Goal: Download file/media: Download file/media

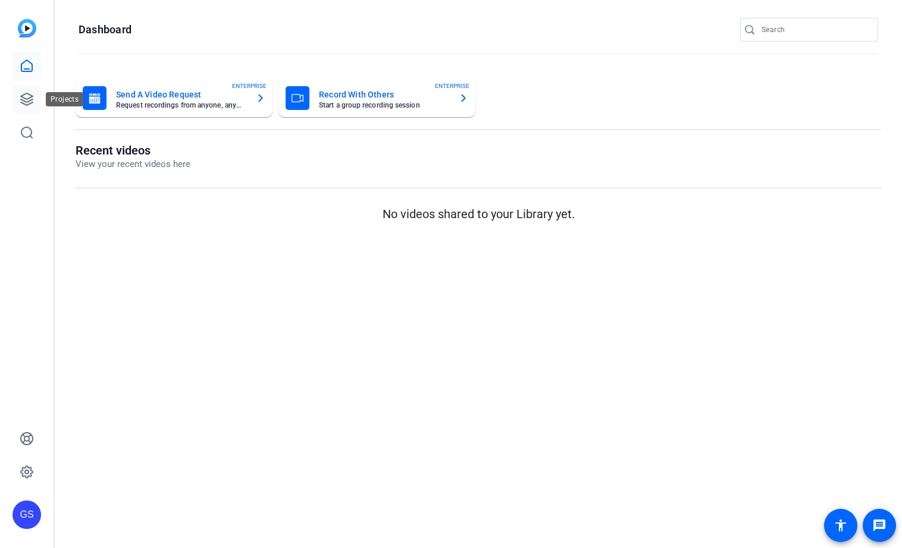
click at [24, 100] on icon at bounding box center [27, 99] width 12 height 12
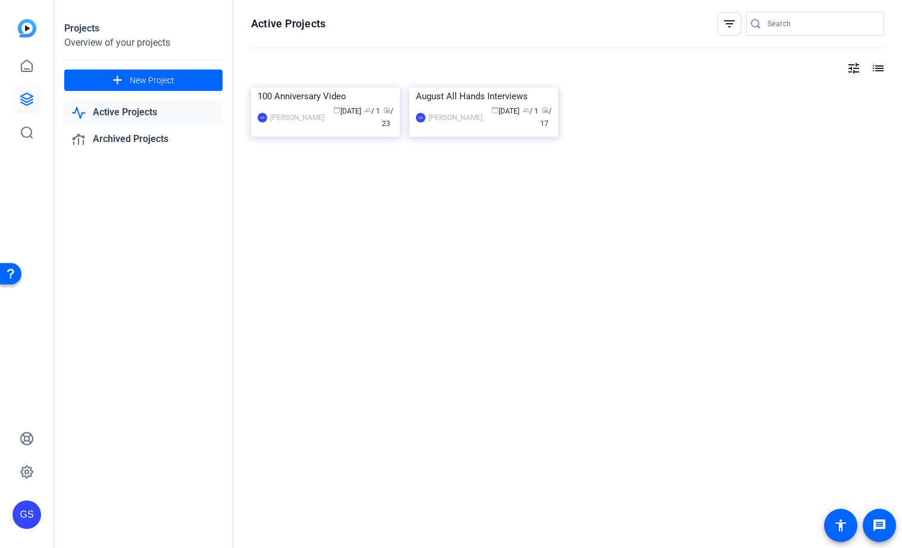
click at [137, 113] on link "Active Projects" at bounding box center [143, 113] width 158 height 24
click at [137, 120] on link "Active Projects" at bounding box center [143, 113] width 158 height 24
click at [133, 106] on link "Active Projects" at bounding box center [143, 113] width 158 height 24
click at [305, 105] on div "100 Anniversary Video" at bounding box center [326, 96] width 136 height 18
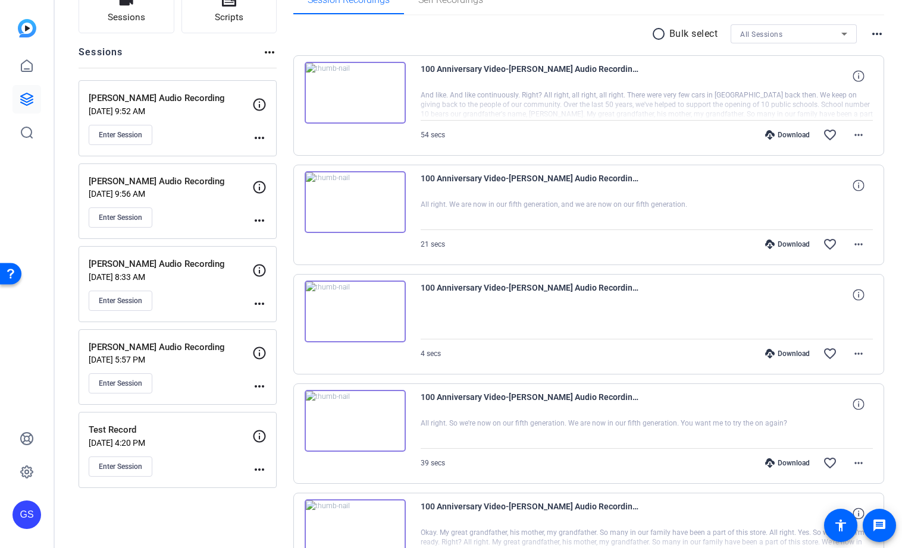
scroll to position [102, 0]
click at [147, 429] on p "Test Record" at bounding box center [171, 429] width 164 height 14
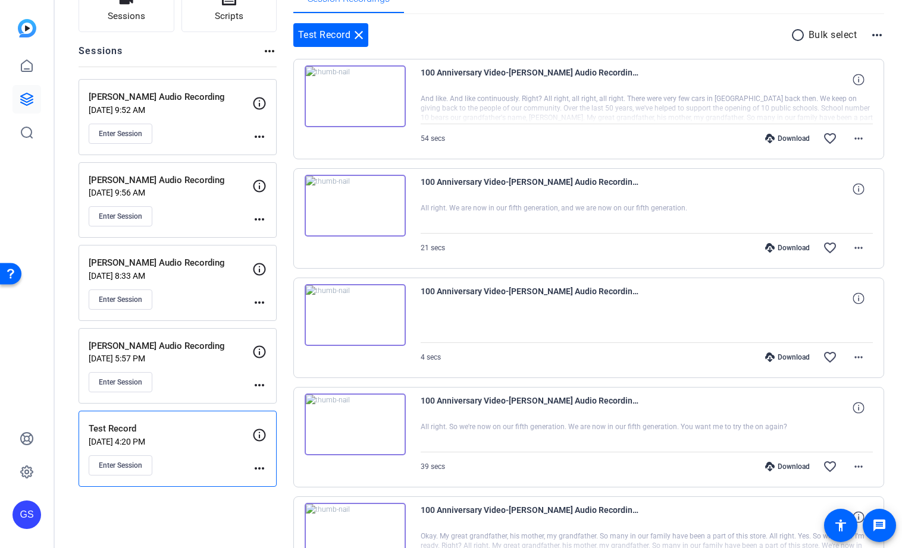
scroll to position [55, 0]
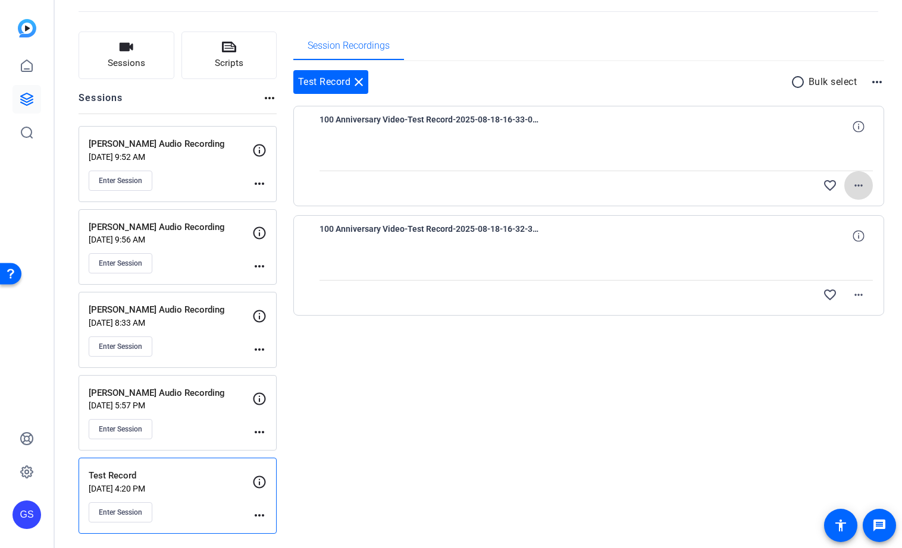
click at [858, 190] on mat-icon "more_horiz" at bounding box center [858, 185] width 14 height 14
click at [820, 238] on span "Delete clip" at bounding box center [839, 240] width 48 height 14
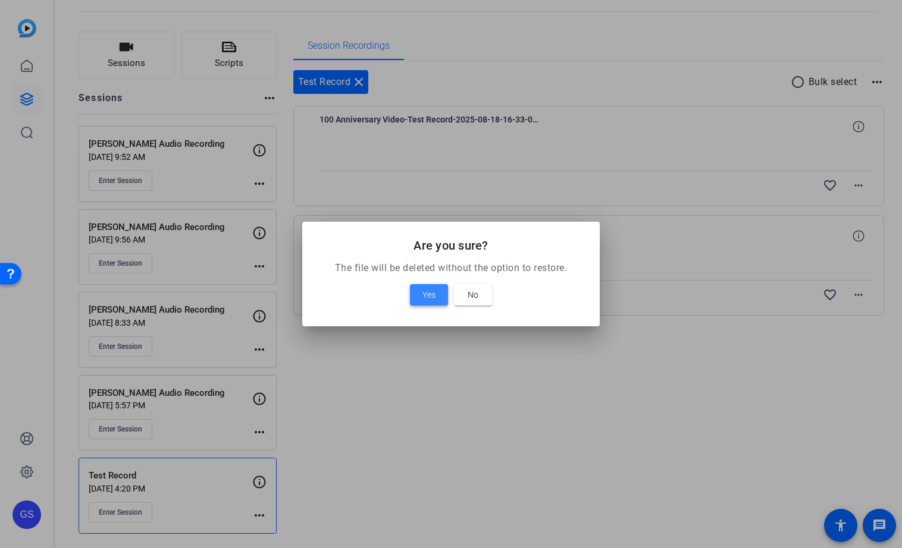
click at [431, 296] on span "Yes" at bounding box center [428, 295] width 13 height 14
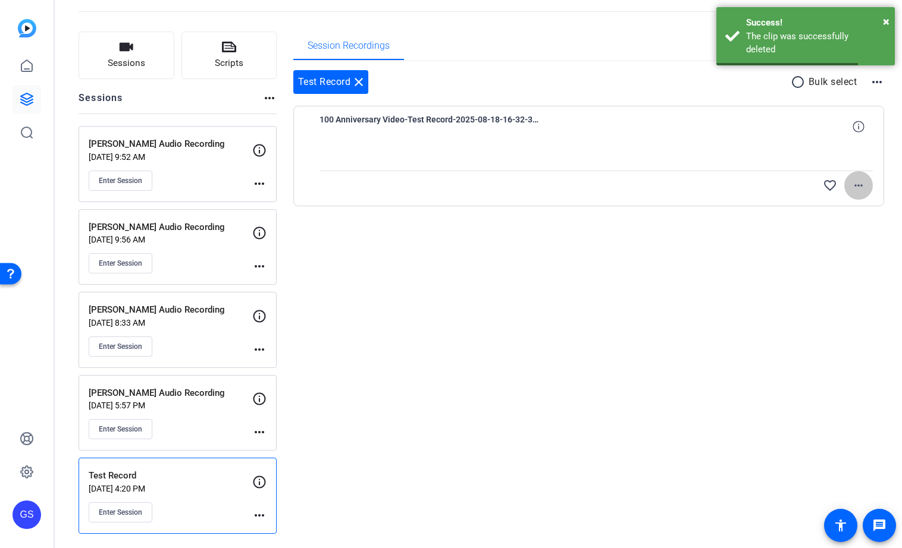
click at [862, 187] on mat-icon "more_horiz" at bounding box center [858, 185] width 14 height 14
click at [826, 241] on span "Delete clip" at bounding box center [839, 240] width 48 height 14
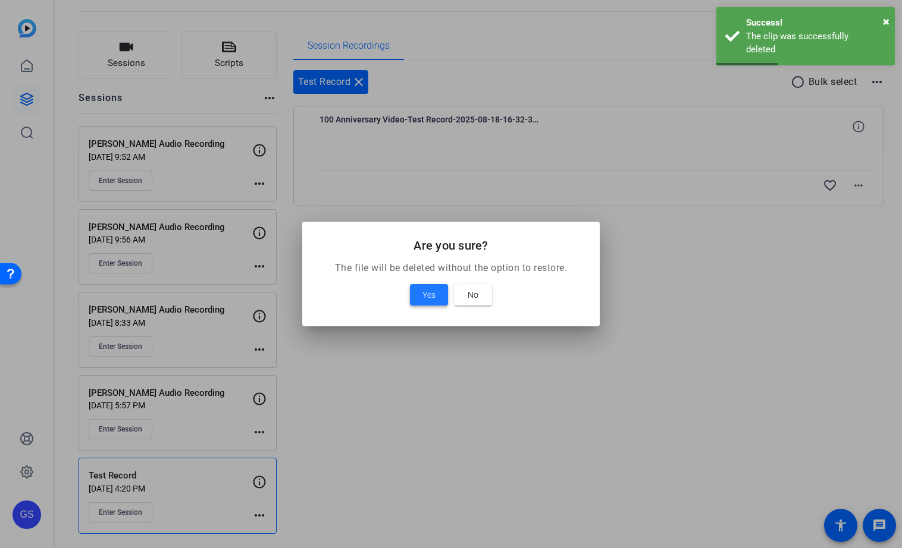
click at [425, 290] on span "Yes" at bounding box center [428, 295] width 13 height 14
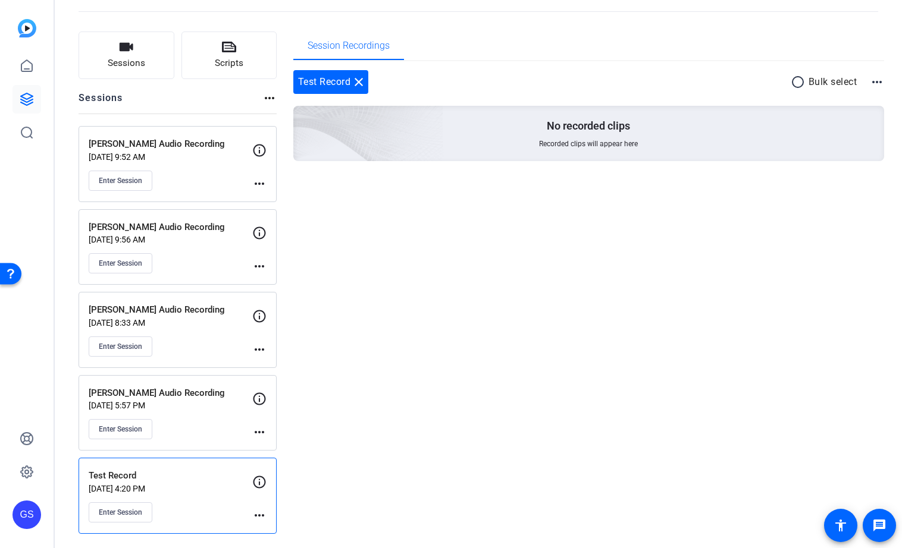
click at [258, 513] on mat-icon "more_horiz" at bounding box center [259, 515] width 14 height 14
click at [369, 350] on div at bounding box center [451, 274] width 902 height 548
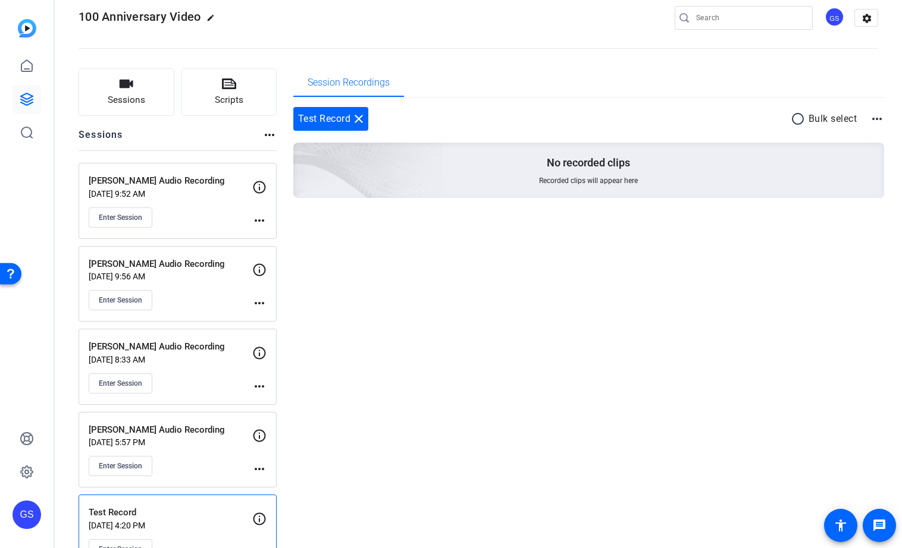
scroll to position [0, 0]
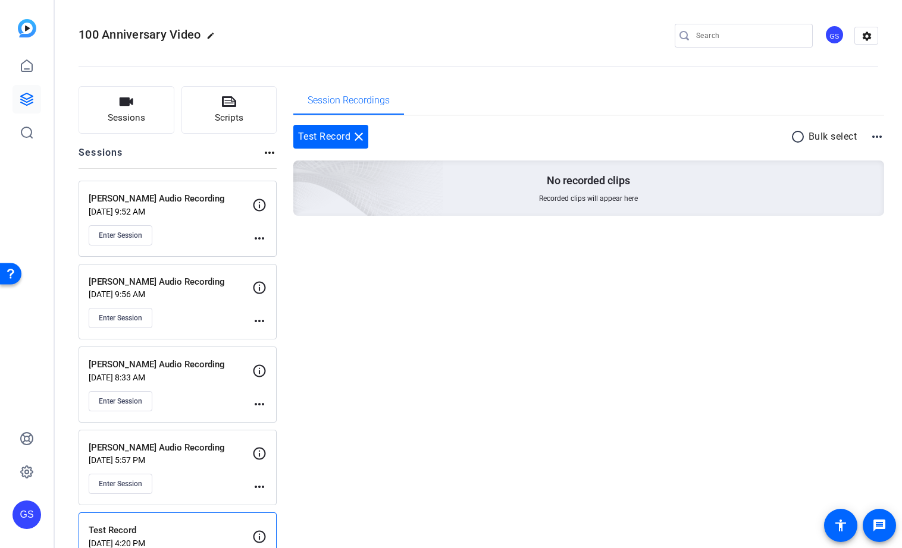
click at [264, 403] on mat-icon "more_horiz" at bounding box center [259, 404] width 14 height 14
click at [185, 369] on div at bounding box center [451, 274] width 902 height 548
click at [215, 383] on div "Neil Metcalfe Audio Recording Aug 22, 2025 @ 8:33 AM Enter Session" at bounding box center [171, 385] width 164 height 54
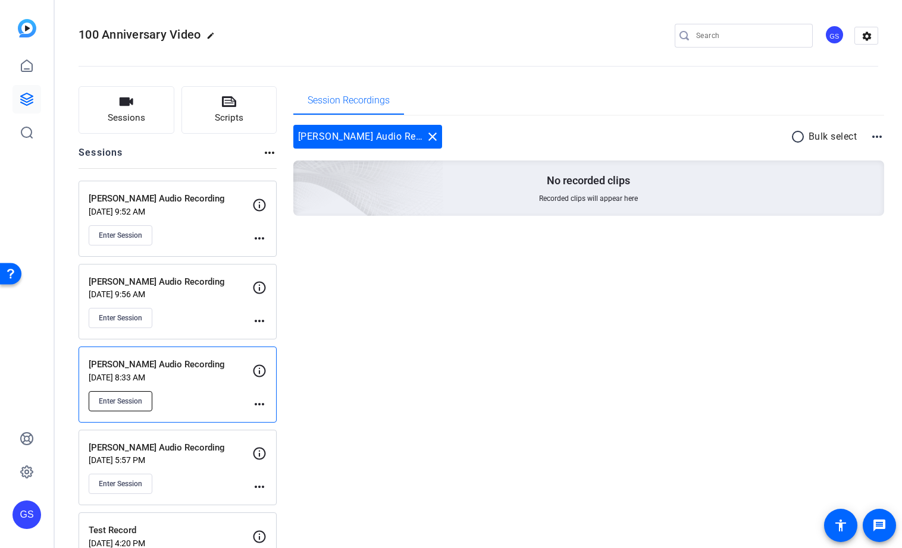
click at [114, 404] on span "Enter Session" at bounding box center [120, 402] width 43 height 10
click at [123, 400] on span "Enter Session" at bounding box center [120, 402] width 43 height 10
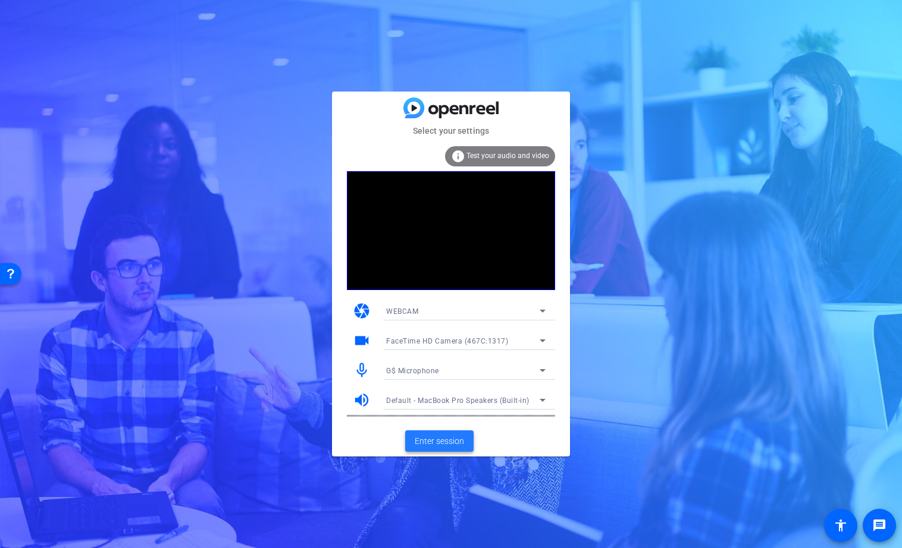
click at [435, 439] on span "Enter session" at bounding box center [439, 441] width 49 height 12
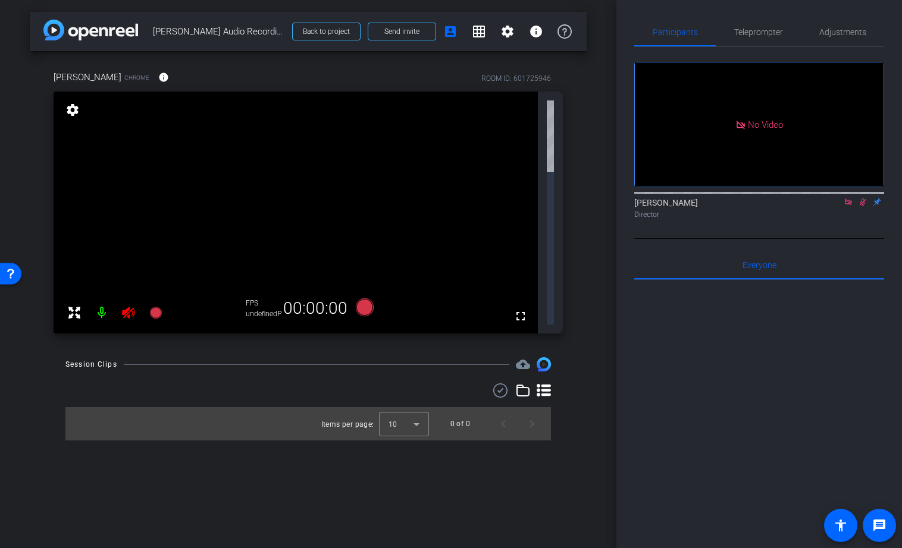
click at [847, 206] on icon at bounding box center [848, 202] width 10 height 8
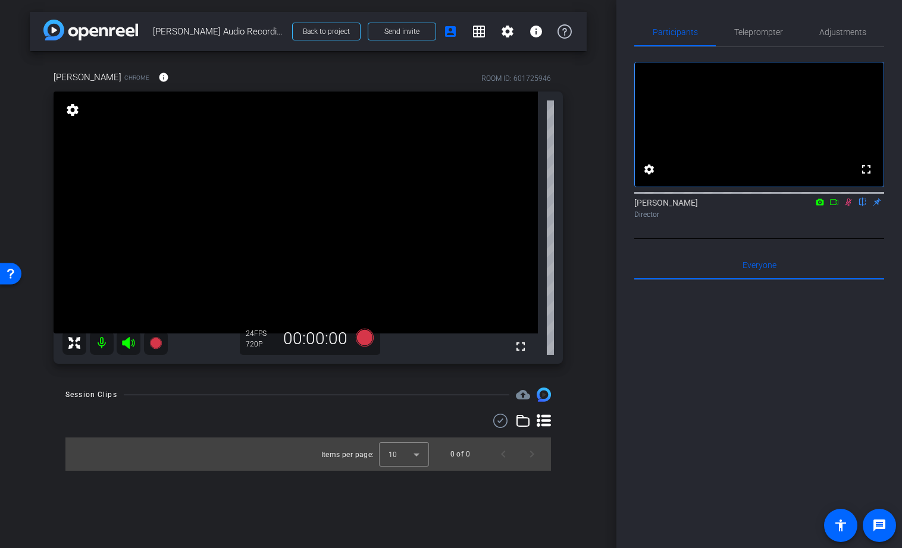
click at [846, 206] on icon at bounding box center [848, 202] width 10 height 8
click at [10, 271] on div "Open Resource Center" at bounding box center [11, 274] width 10 height 10
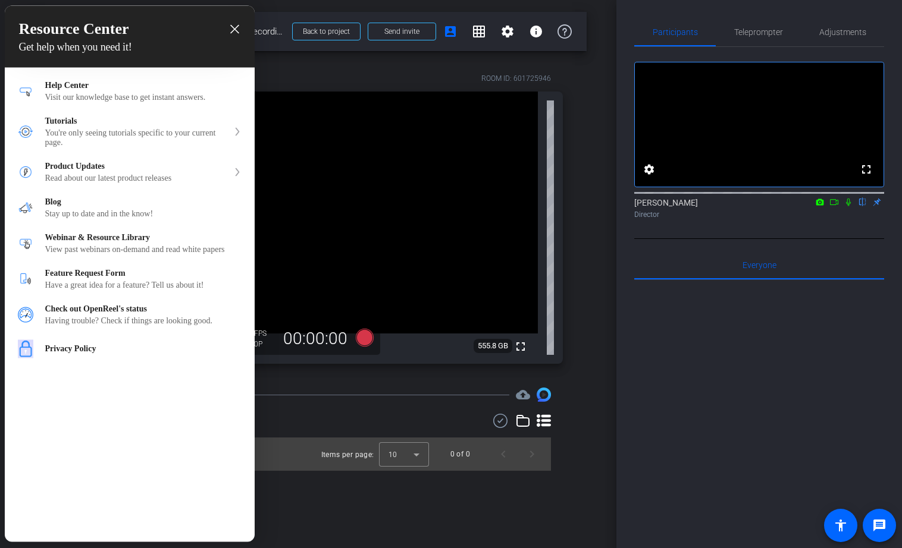
click at [233, 28] on icon "close resource center" at bounding box center [234, 29] width 9 height 9
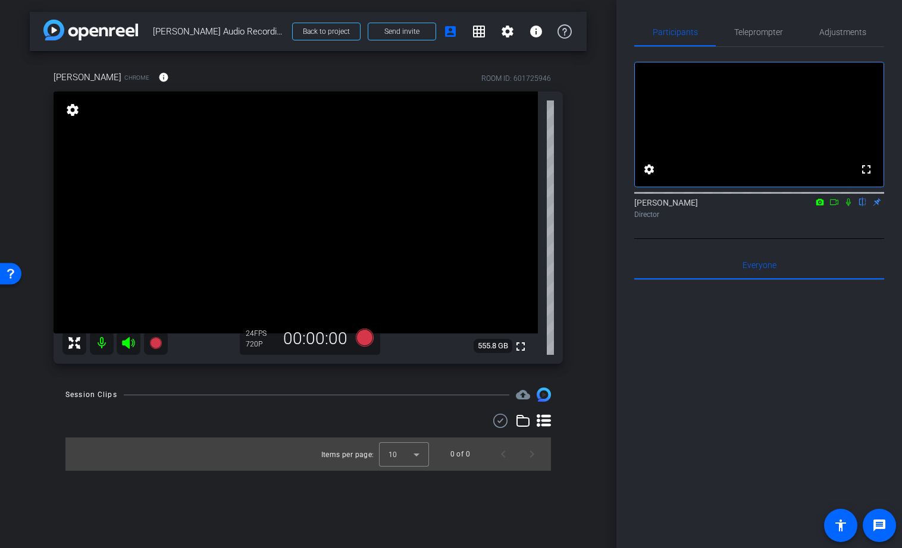
click at [850, 206] on icon at bounding box center [848, 202] width 10 height 8
click at [846, 206] on icon at bounding box center [848, 203] width 7 height 8
click at [127, 339] on icon at bounding box center [128, 343] width 12 height 12
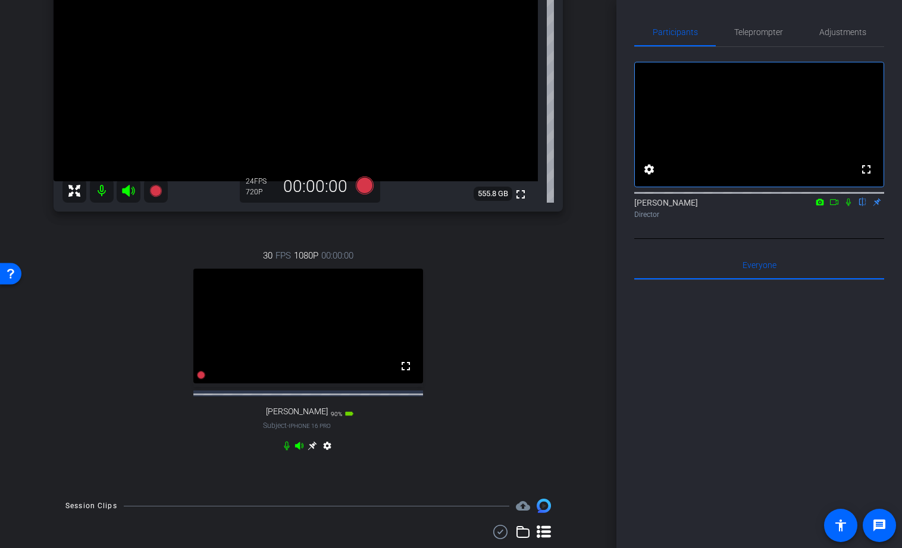
scroll to position [150, 0]
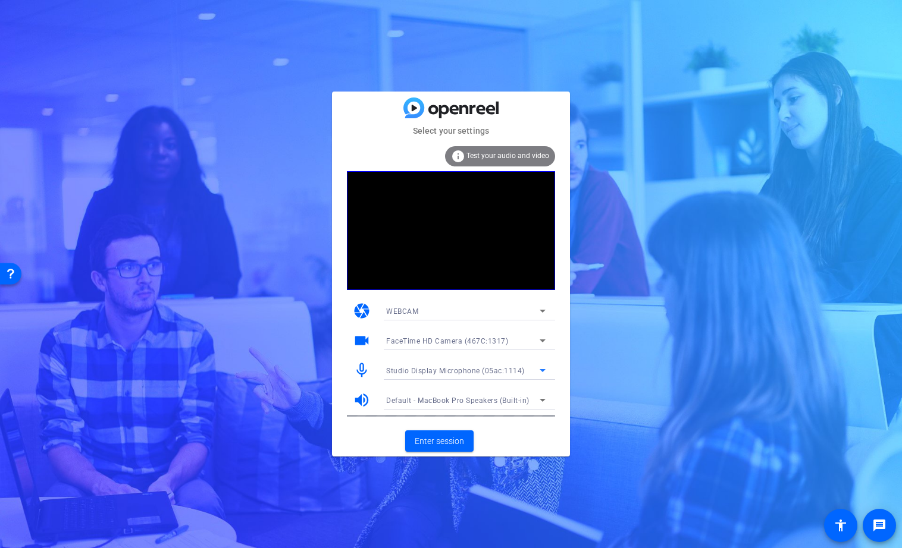
click at [471, 374] on span "Studio Display Microphone (05ac:1114)" at bounding box center [455, 371] width 139 height 8
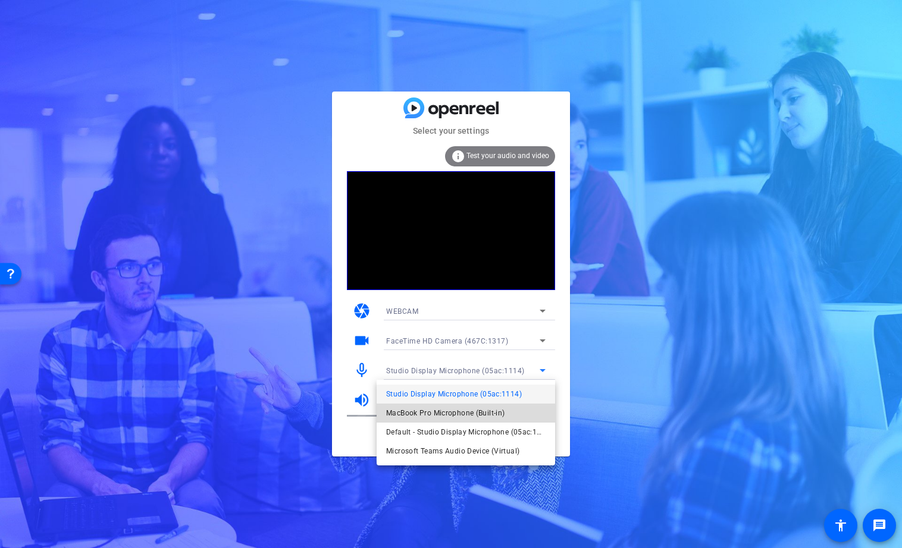
click at [469, 413] on span "MacBook Pro Microphone (Built-in)" at bounding box center [445, 413] width 118 height 14
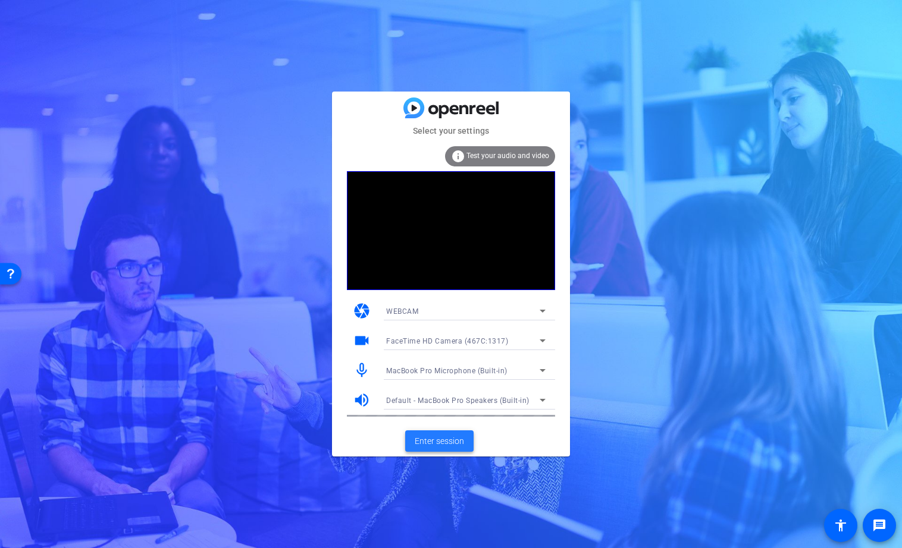
click at [442, 441] on span "Enter session" at bounding box center [439, 441] width 49 height 12
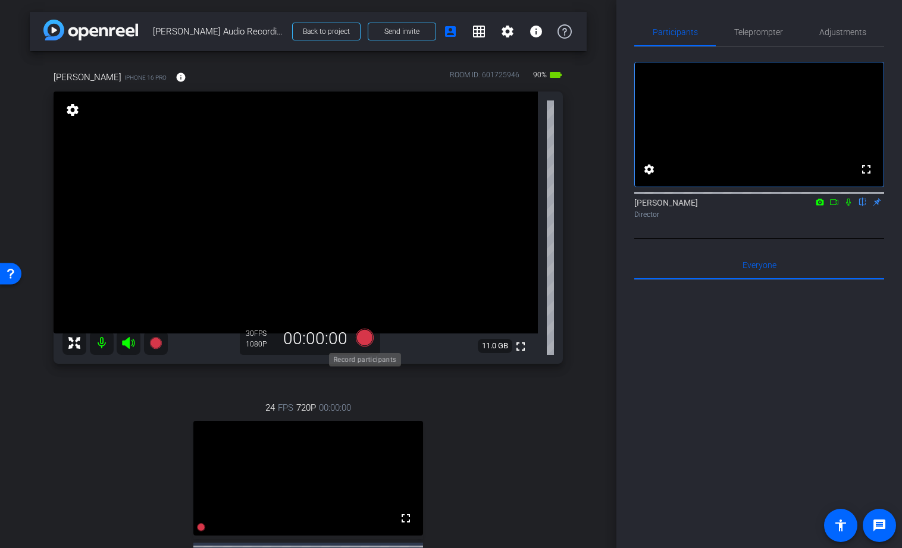
click at [369, 337] on icon at bounding box center [365, 338] width 18 height 18
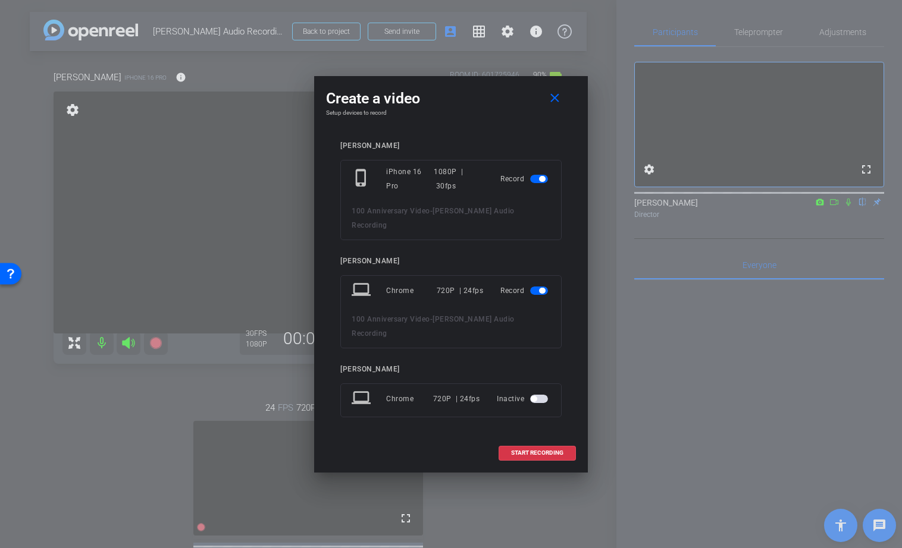
click at [541, 290] on span "button" at bounding box center [542, 291] width 6 height 6
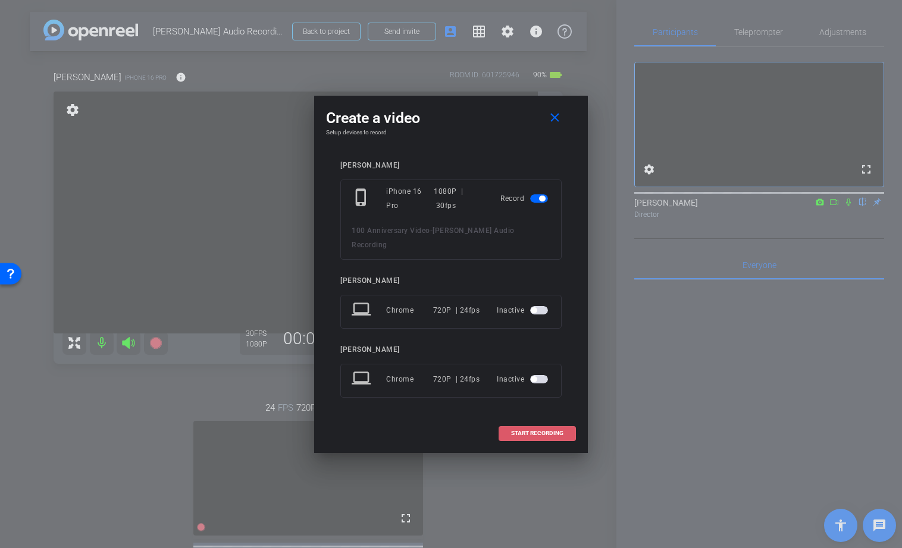
click at [537, 431] on span "START RECORDING" at bounding box center [537, 434] width 52 height 6
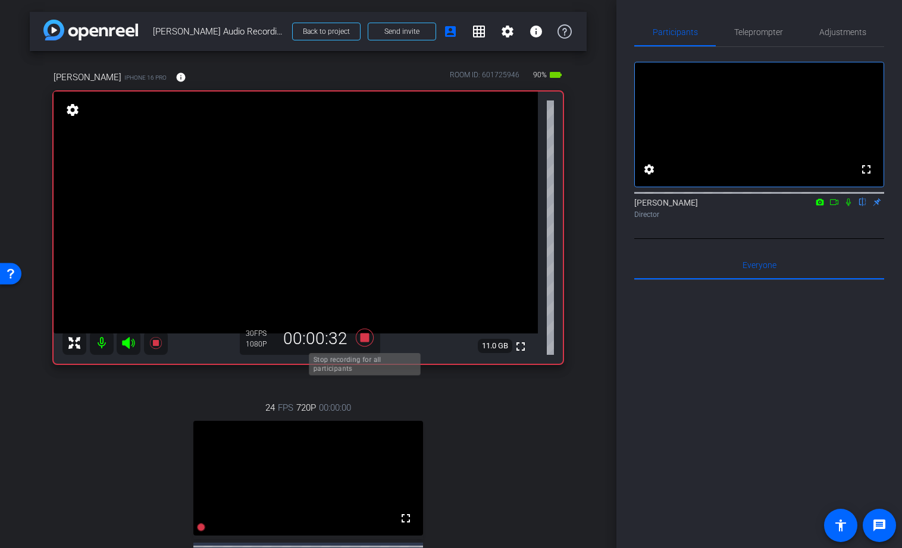
click at [365, 337] on icon at bounding box center [365, 338] width 18 height 18
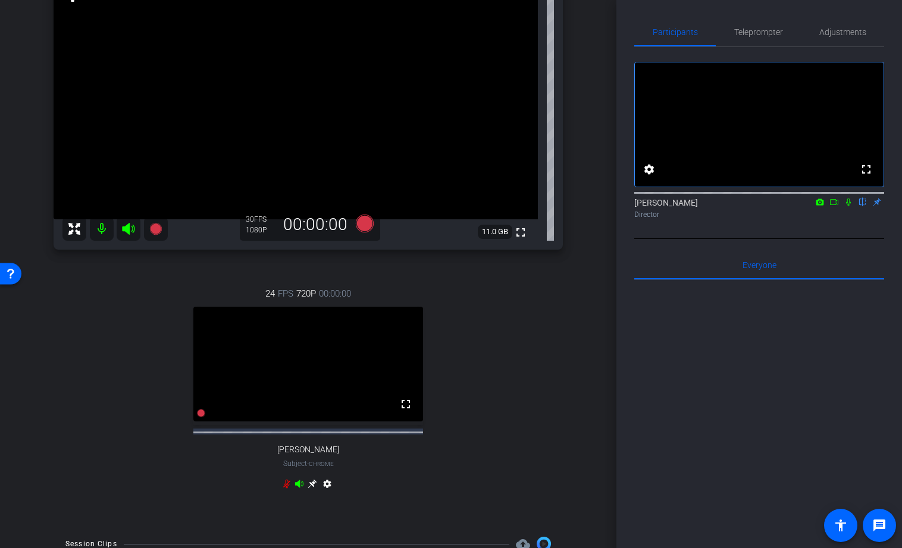
scroll to position [224, 0]
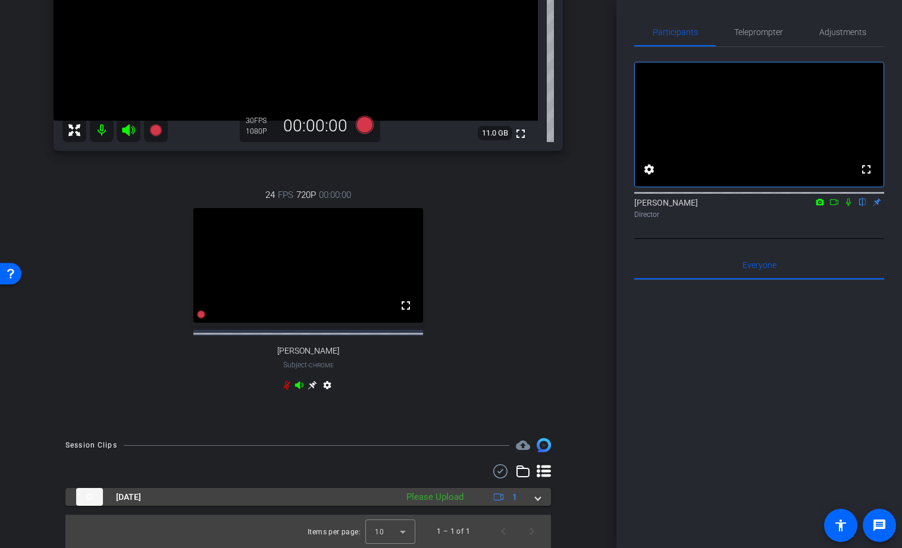
click at [539, 498] on span at bounding box center [537, 497] width 5 height 12
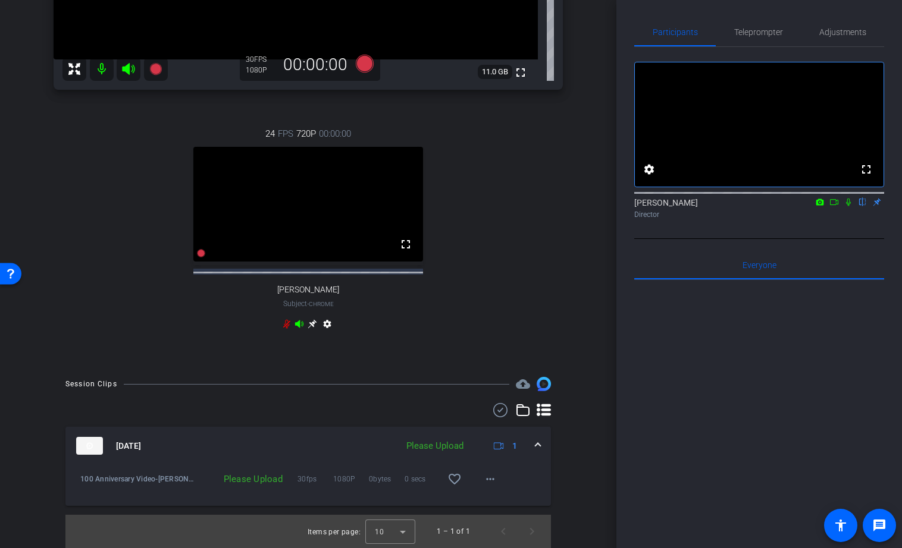
scroll to position [285, 0]
click at [491, 475] on mat-icon "more_horiz" at bounding box center [490, 479] width 14 height 14
click at [506, 498] on span "Upload" at bounding box center [509, 504] width 48 height 14
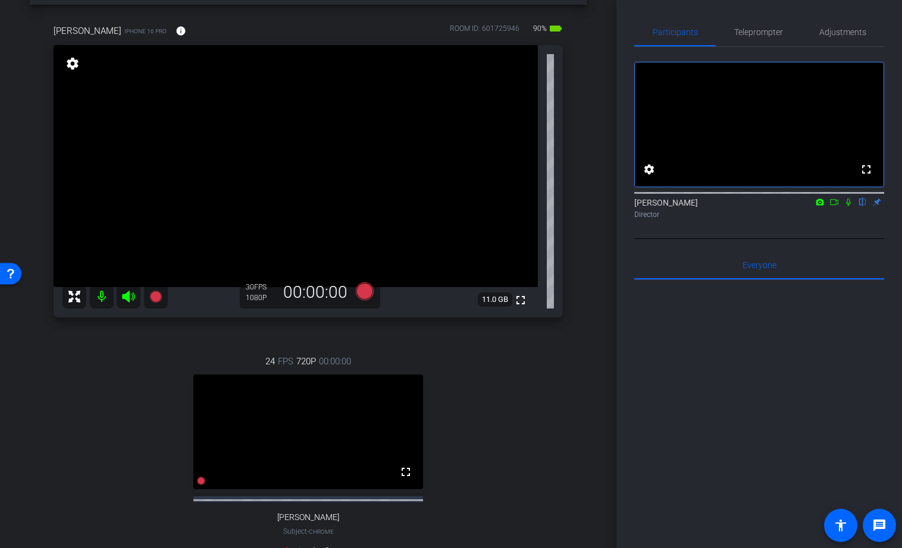
scroll to position [0, 0]
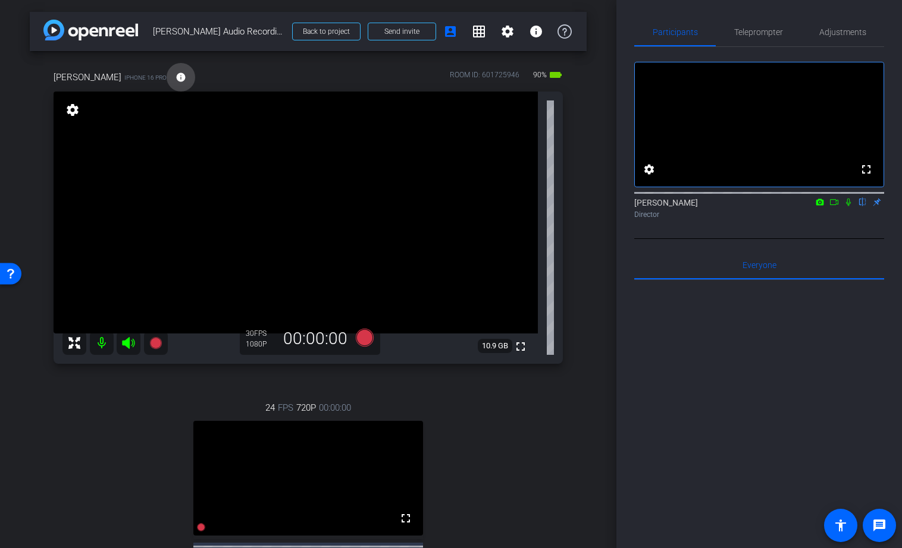
click at [175, 77] on mat-icon "info" at bounding box center [180, 77] width 11 height 11
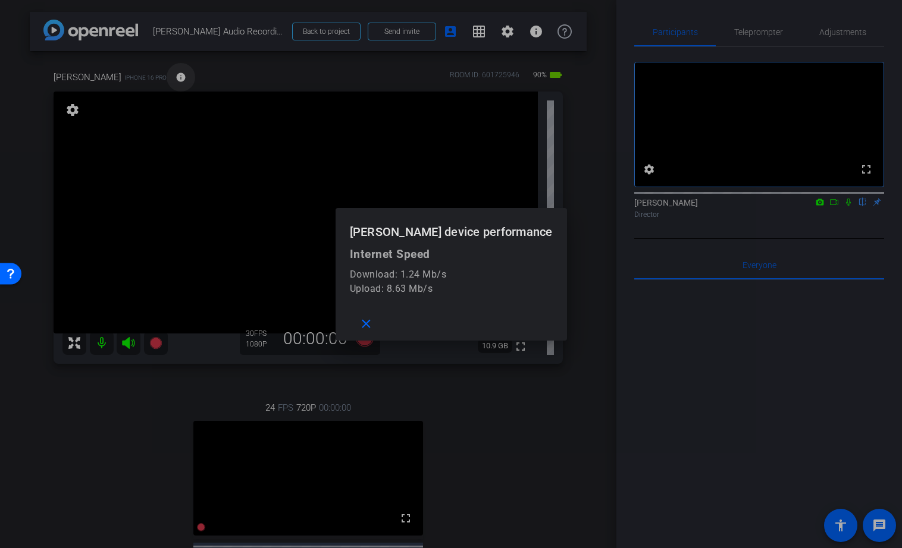
click at [164, 77] on div at bounding box center [451, 274] width 902 height 548
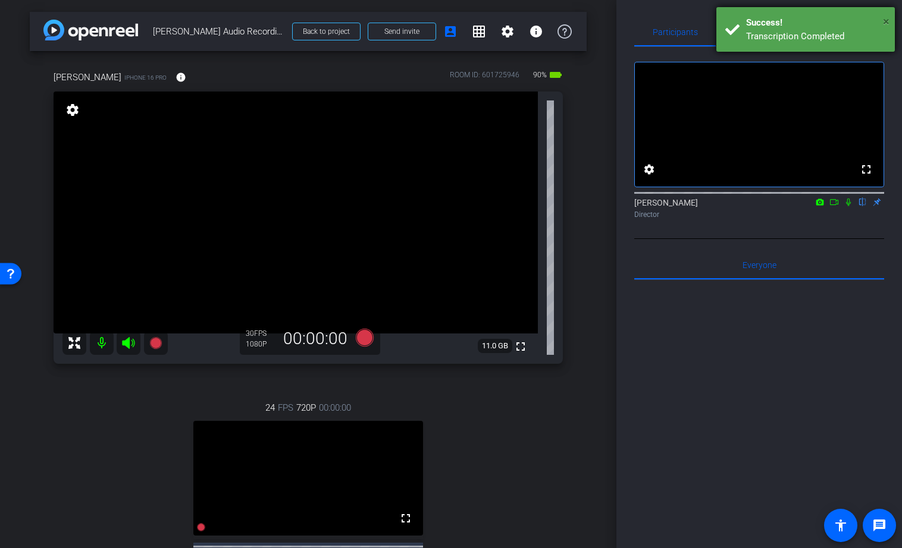
click at [885, 22] on span "×" at bounding box center [886, 21] width 7 height 14
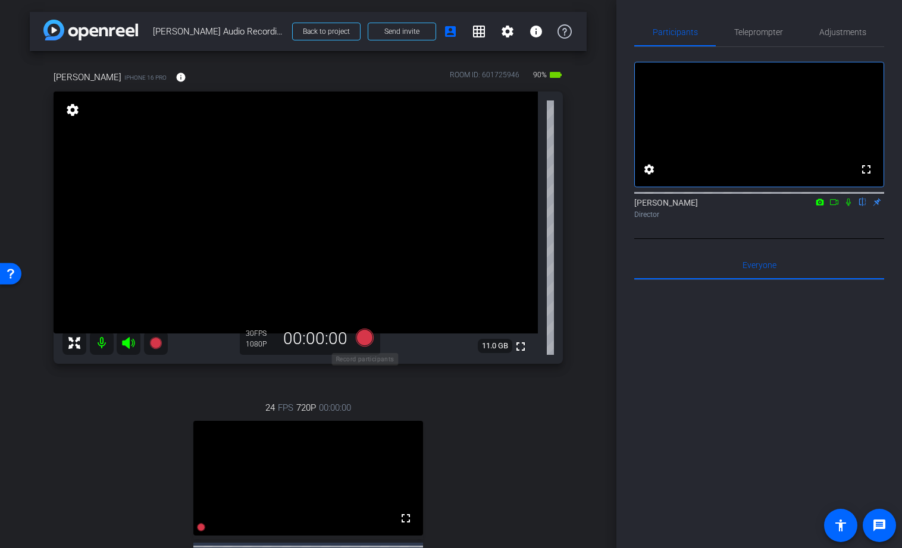
click at [368, 340] on icon at bounding box center [365, 338] width 18 height 18
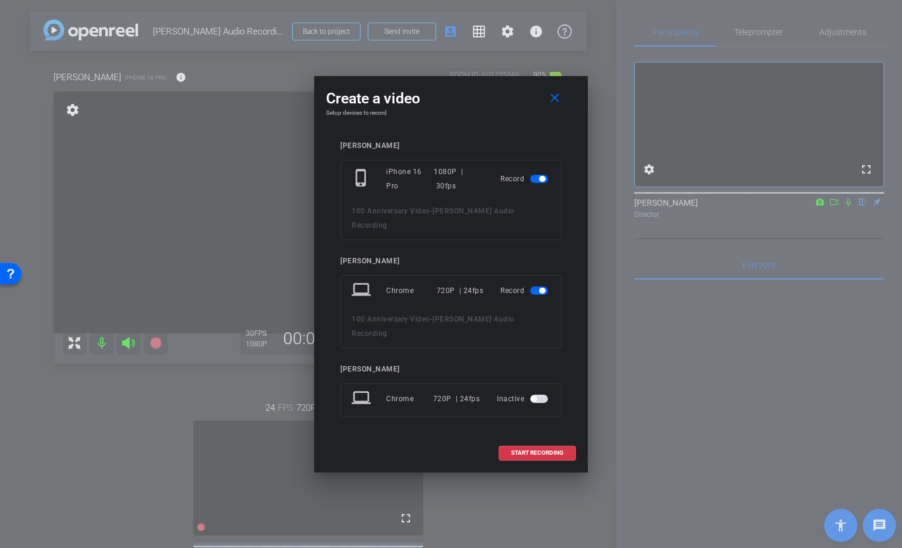
click at [543, 289] on span "button" at bounding box center [542, 291] width 6 height 6
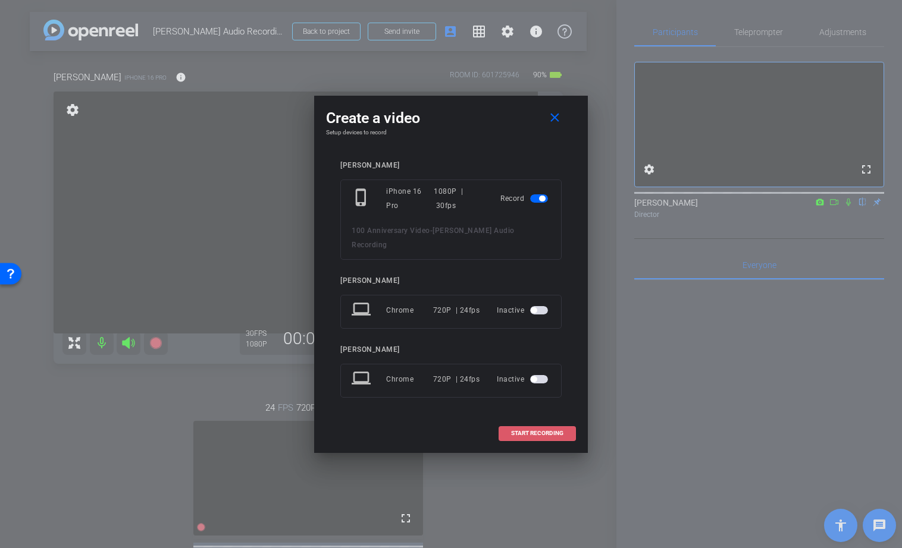
click at [536, 431] on span "START RECORDING" at bounding box center [537, 434] width 52 height 6
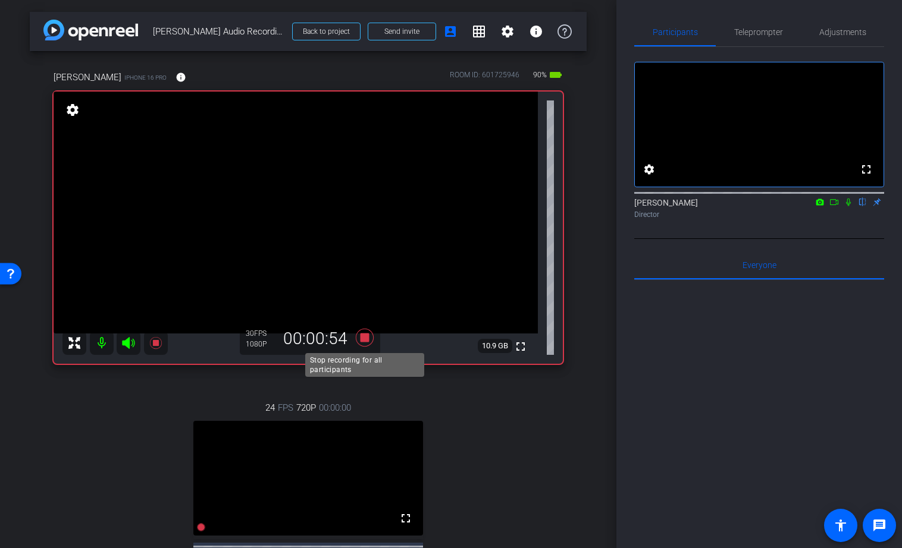
click at [364, 341] on icon at bounding box center [365, 338] width 18 height 18
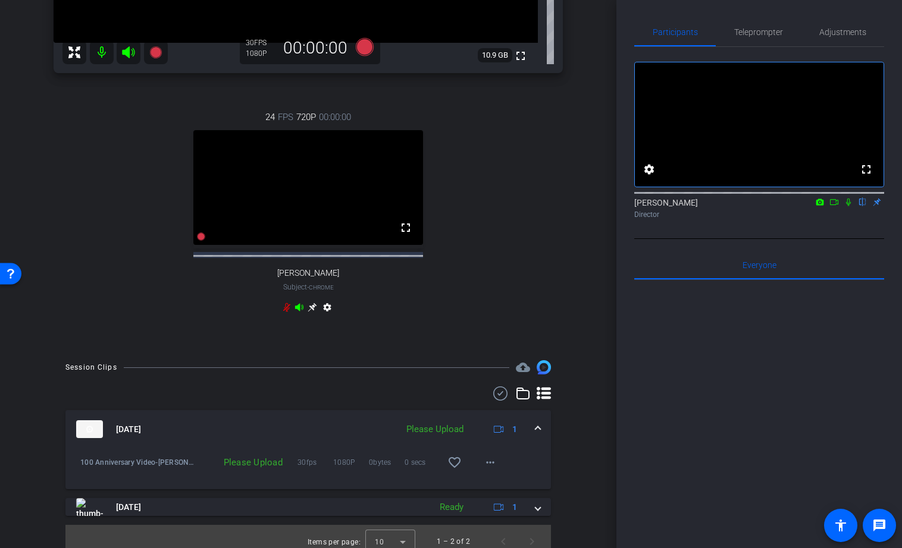
scroll to position [302, 0]
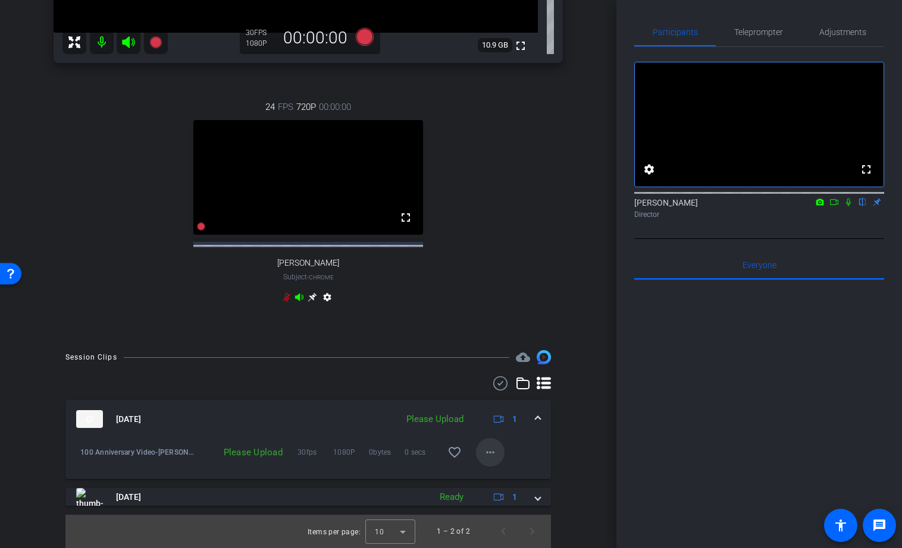
click at [495, 460] on mat-icon "more_horiz" at bounding box center [490, 452] width 14 height 14
click at [494, 488] on span "Upload" at bounding box center [509, 488] width 48 height 14
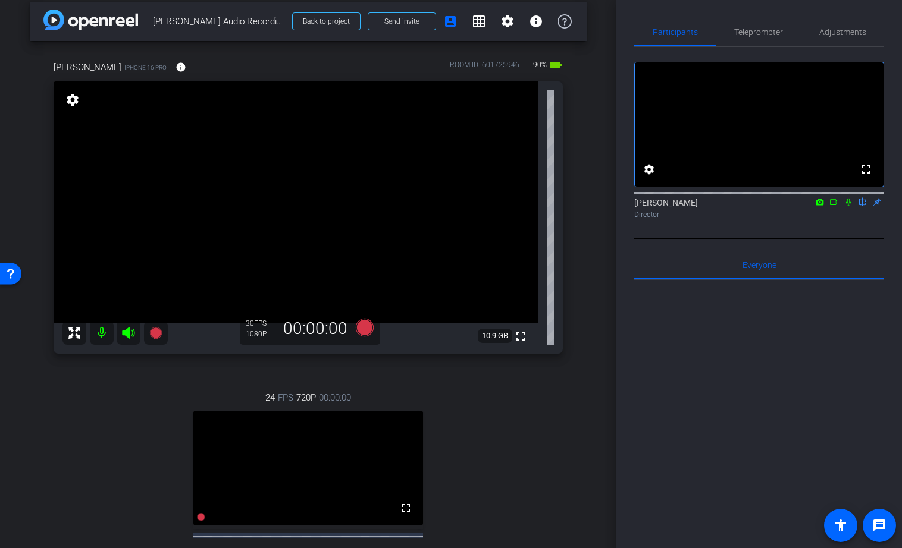
scroll to position [0, 0]
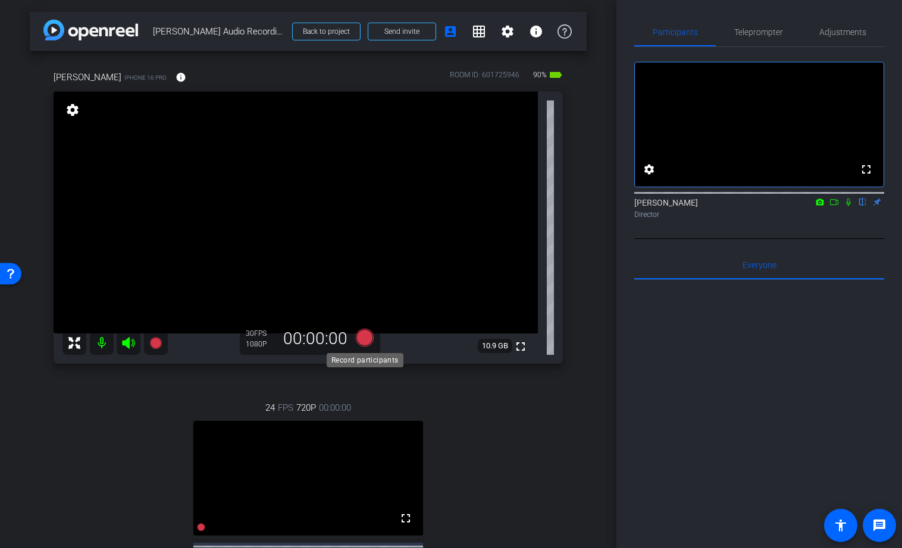
click at [365, 337] on icon at bounding box center [365, 338] width 18 height 18
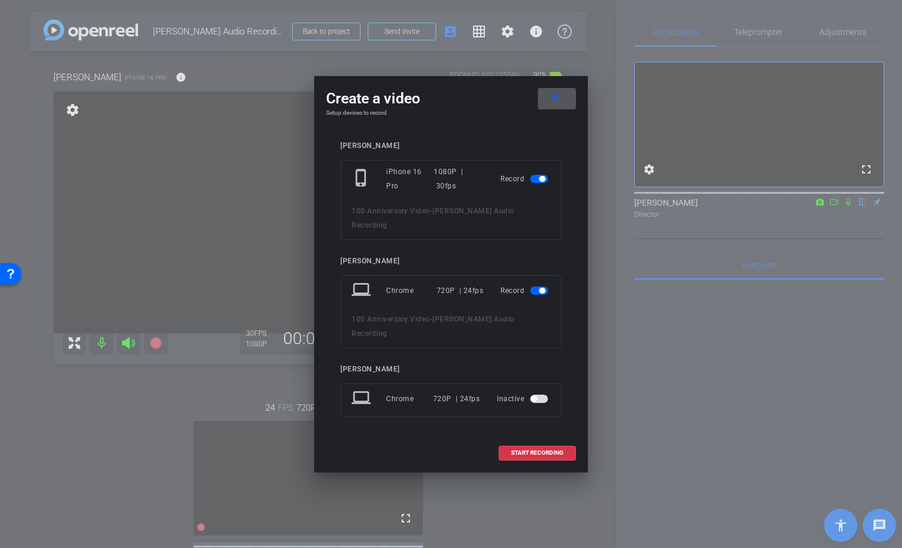
click at [542, 291] on span "button" at bounding box center [542, 291] width 6 height 6
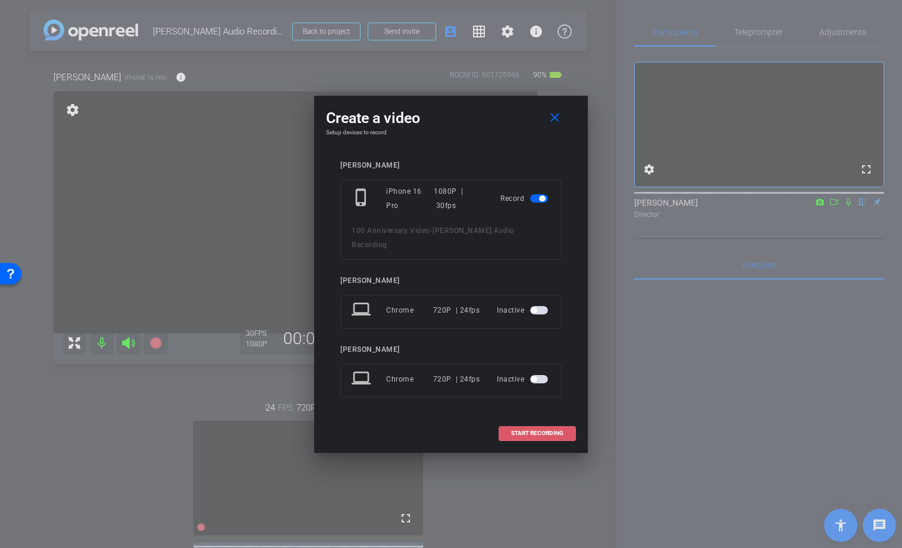
click at [528, 431] on span "START RECORDING" at bounding box center [537, 434] width 52 height 6
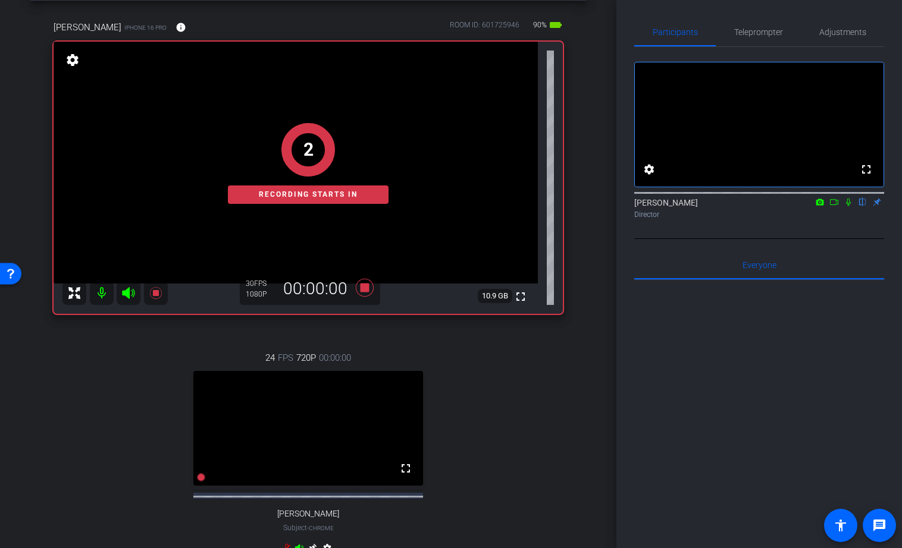
scroll to position [8, 0]
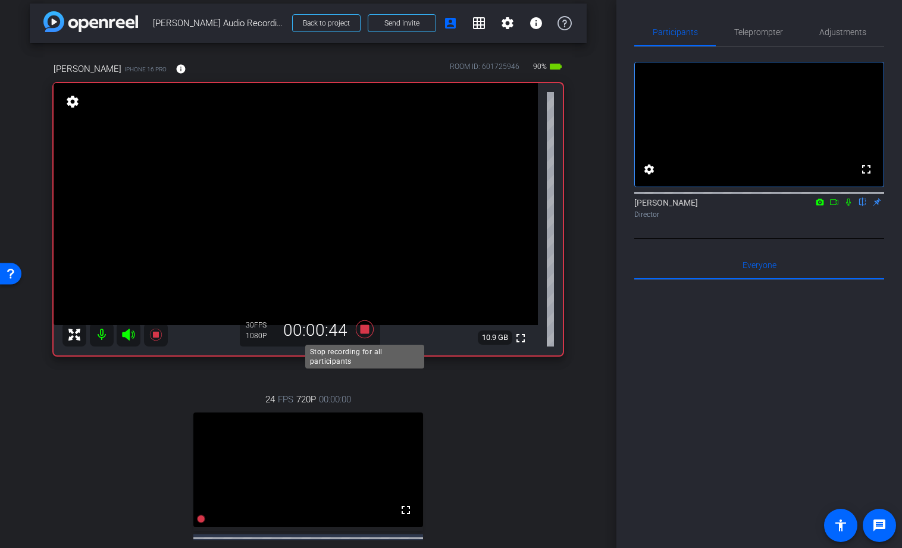
click at [368, 330] on icon at bounding box center [365, 330] width 18 height 18
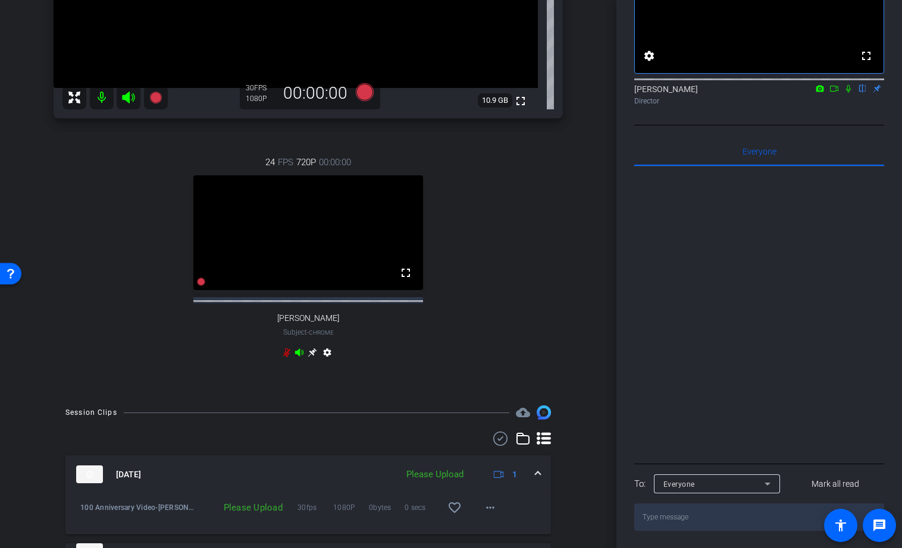
scroll to position [266, 0]
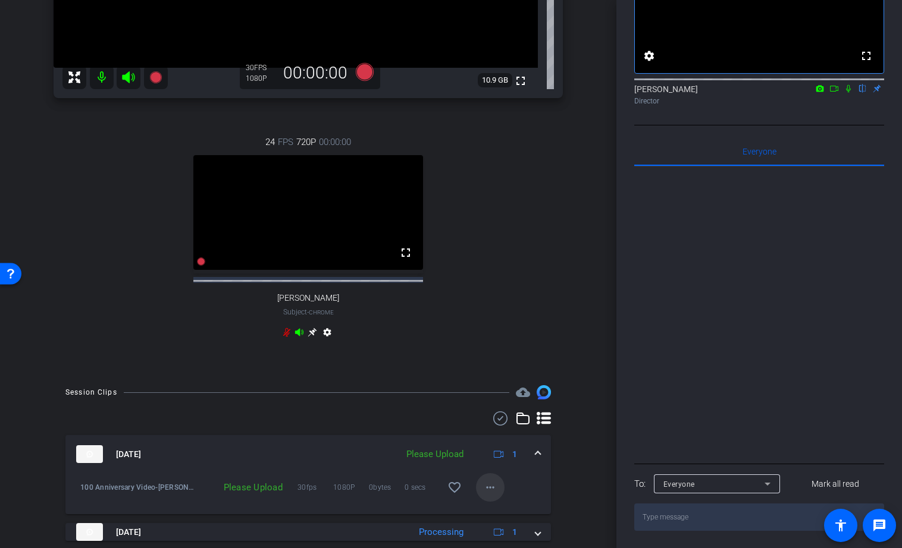
click at [492, 495] on mat-icon "more_horiz" at bounding box center [490, 488] width 14 height 14
click at [493, 444] on span "Upload" at bounding box center [509, 444] width 48 height 14
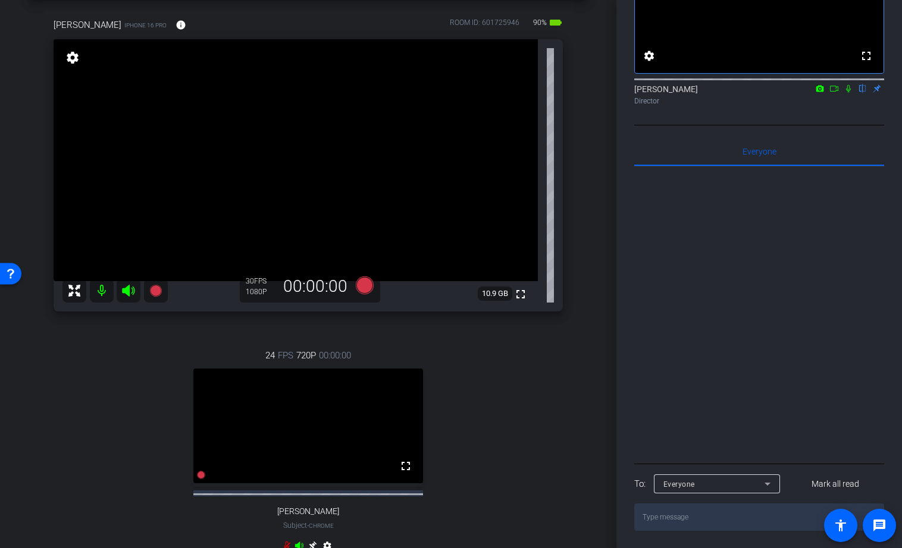
scroll to position [0, 0]
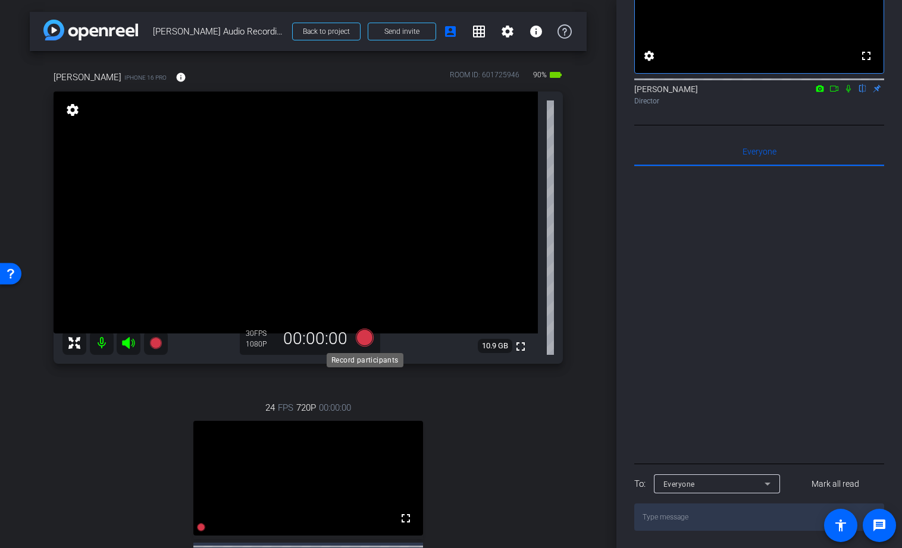
click at [362, 338] on icon at bounding box center [365, 338] width 18 height 18
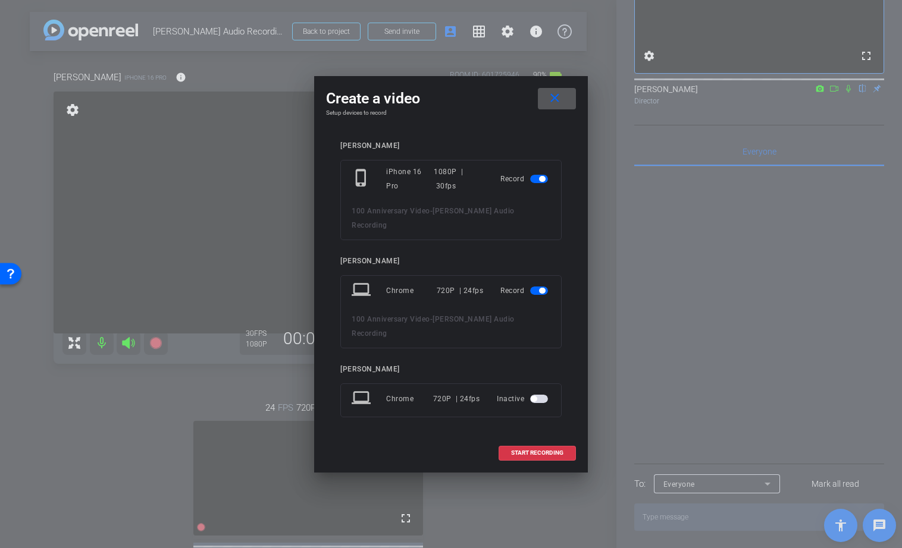
click at [538, 282] on div "Record" at bounding box center [525, 290] width 50 height 21
click at [541, 293] on span "button" at bounding box center [542, 291] width 6 height 6
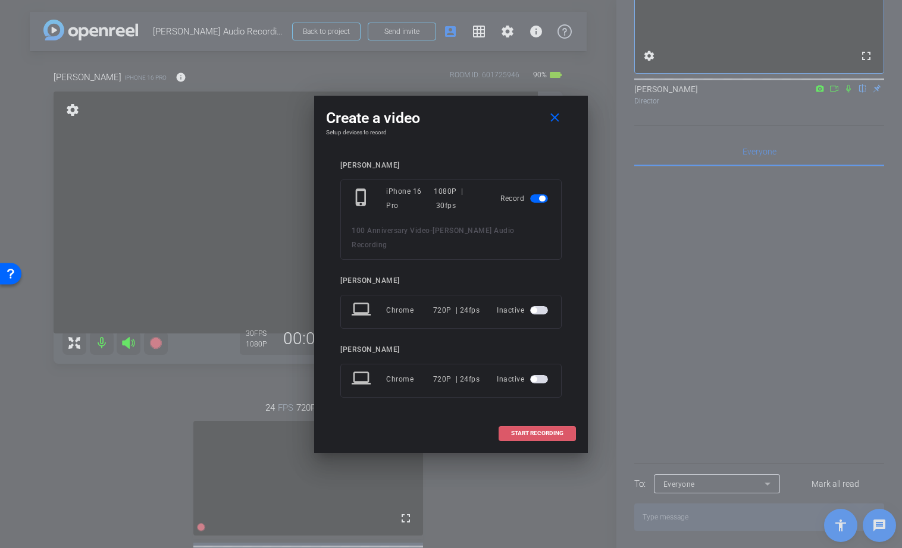
click at [528, 431] on span "START RECORDING" at bounding box center [537, 434] width 52 height 6
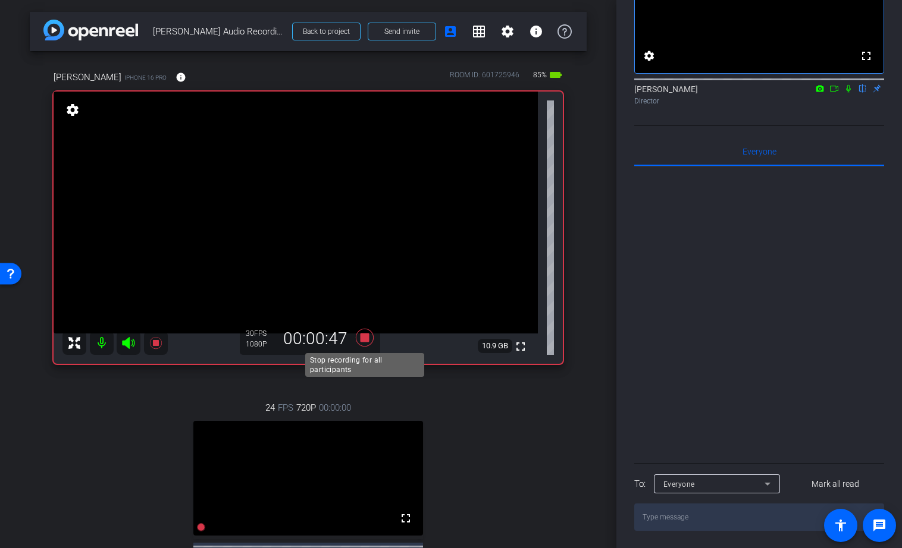
click at [365, 341] on icon at bounding box center [365, 338] width 18 height 18
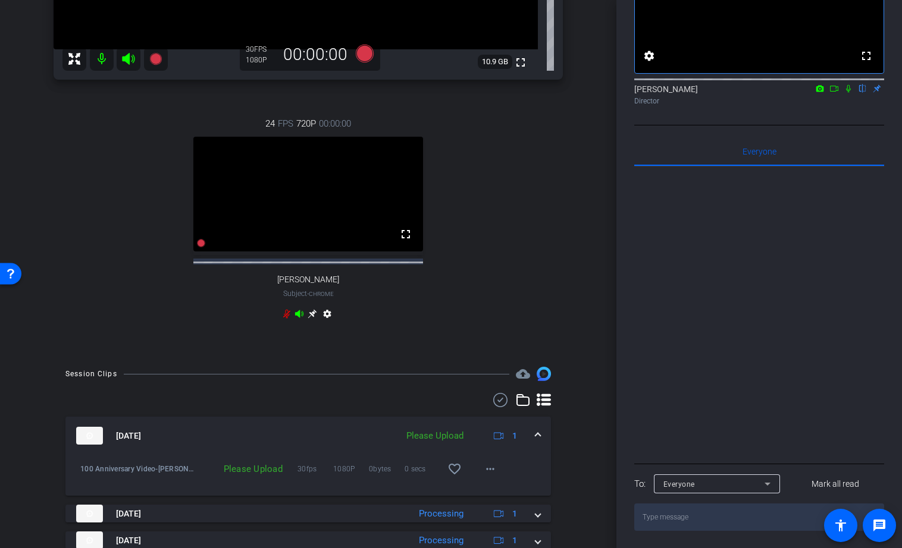
scroll to position [312, 0]
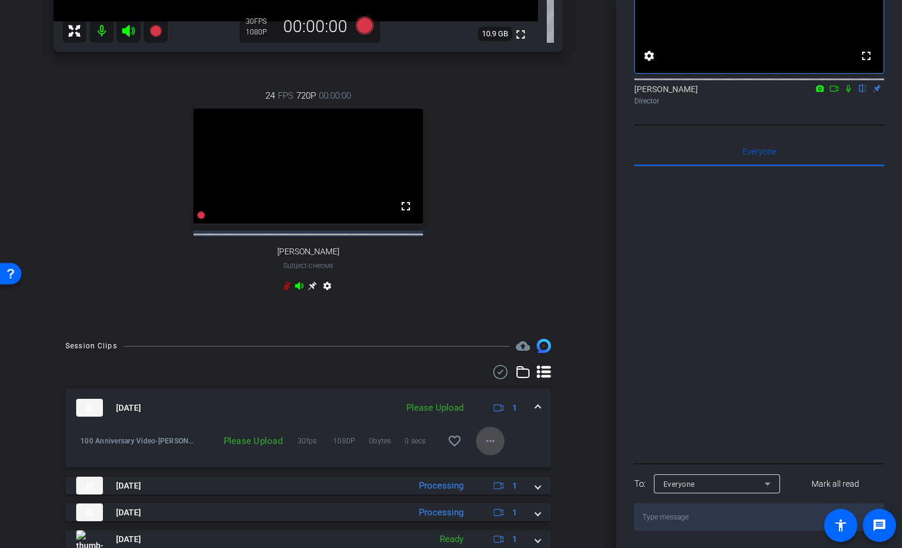
click at [489, 448] on mat-icon "more_horiz" at bounding box center [490, 441] width 14 height 14
click at [491, 475] on span "Upload" at bounding box center [509, 477] width 48 height 14
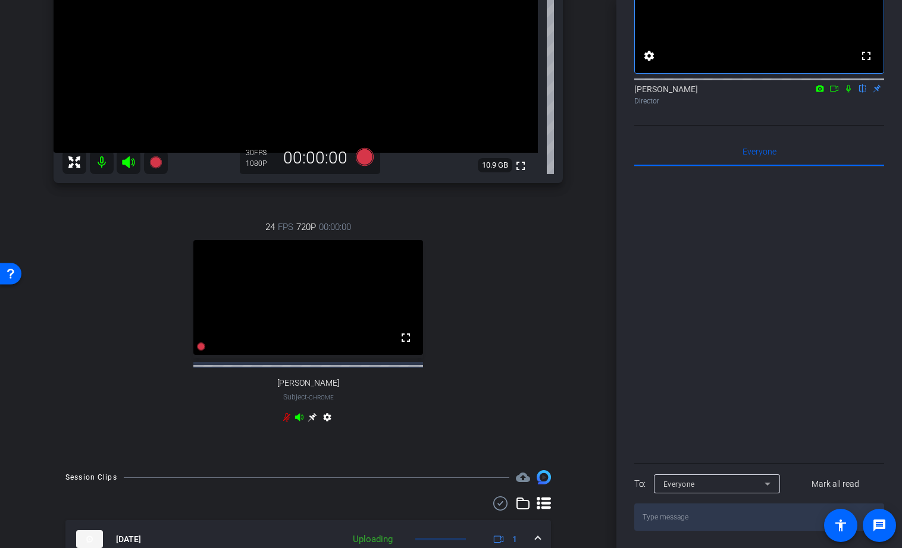
scroll to position [0, 0]
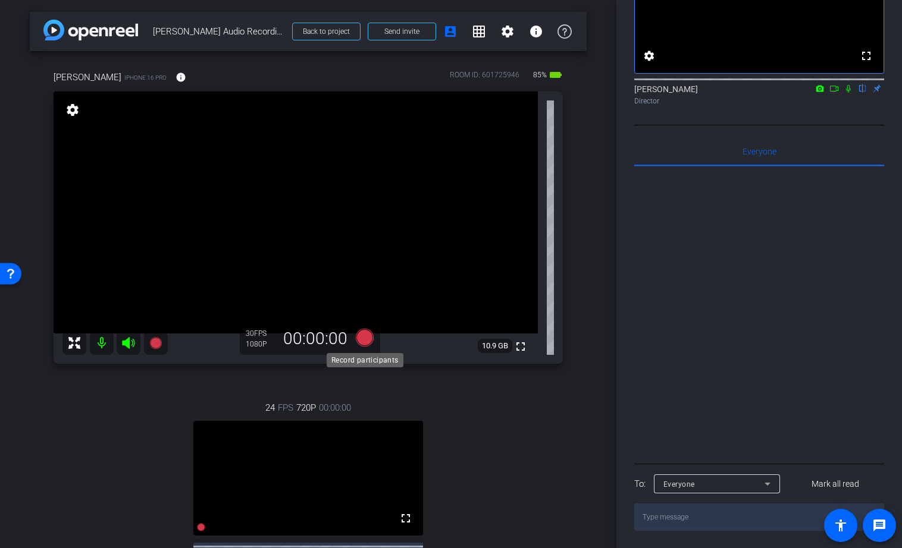
click at [365, 338] on icon at bounding box center [365, 338] width 18 height 18
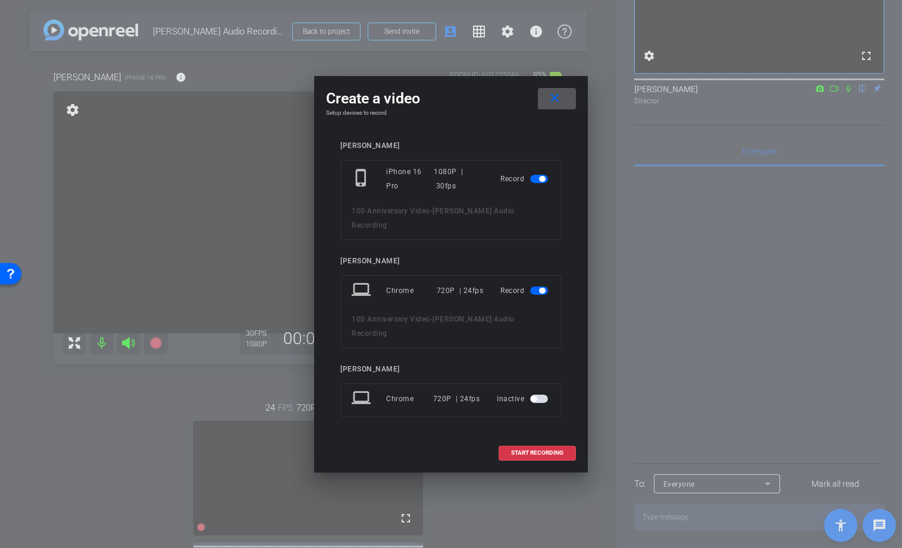
click at [540, 288] on span "button" at bounding box center [542, 291] width 6 height 6
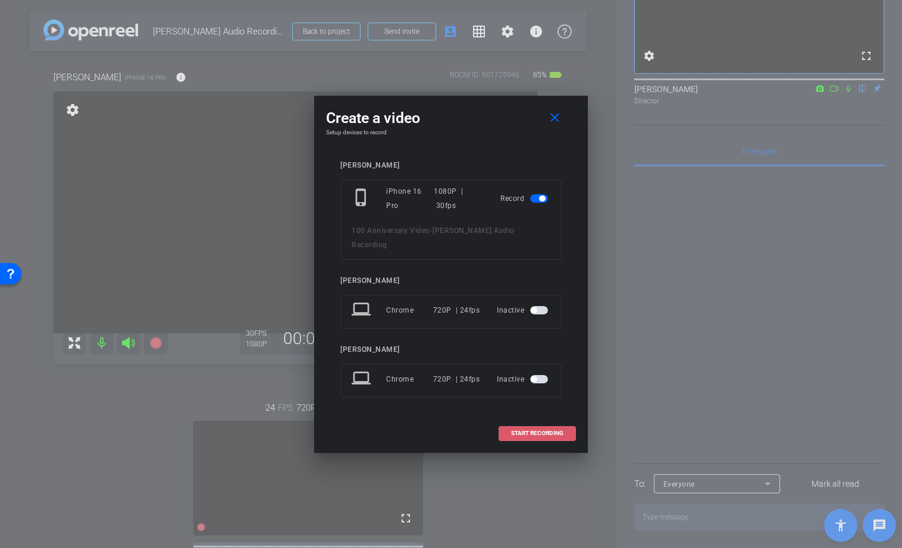
click at [519, 431] on span "START RECORDING" at bounding box center [537, 434] width 52 height 6
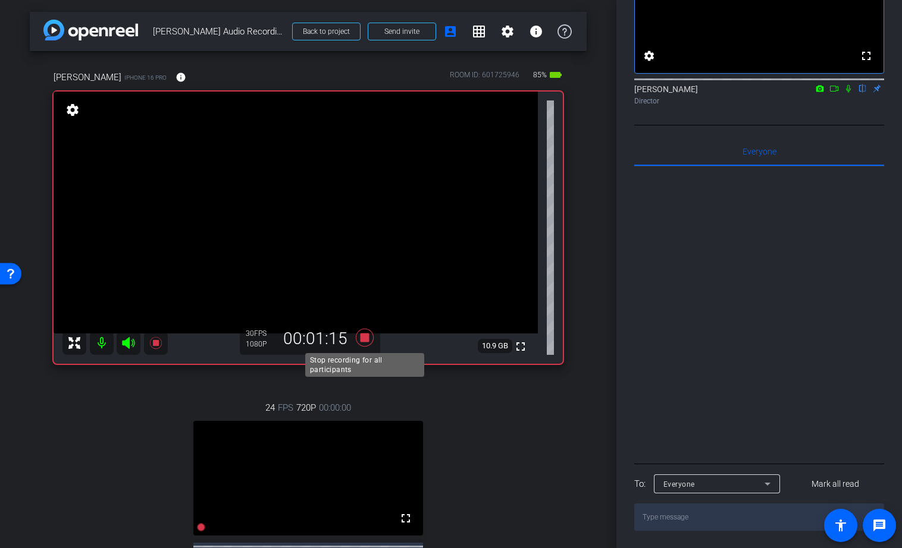
click at [368, 340] on icon at bounding box center [365, 338] width 18 height 18
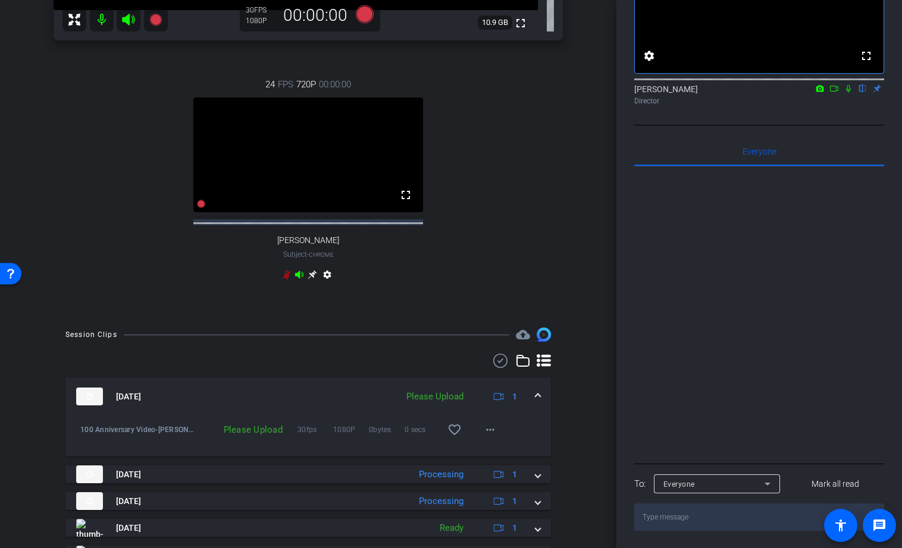
scroll to position [362, 0]
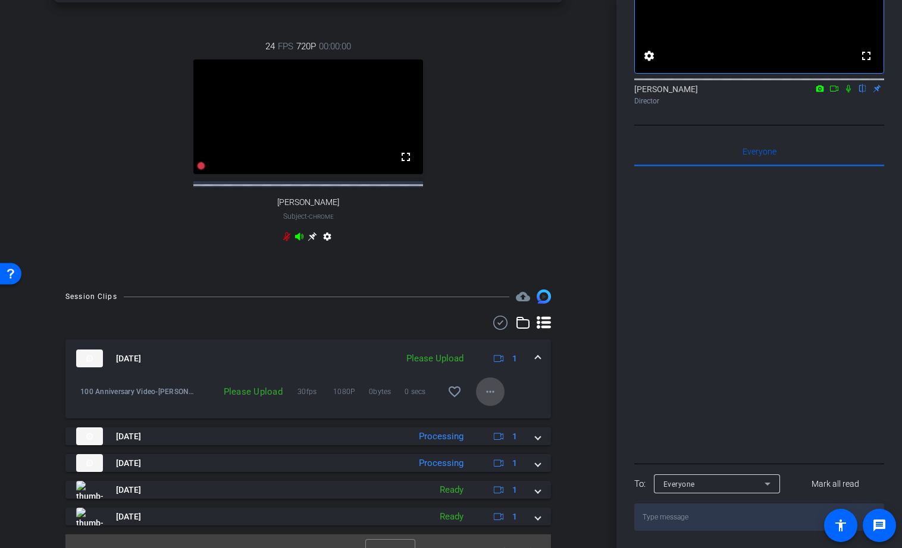
click at [490, 399] on mat-icon "more_horiz" at bounding box center [490, 392] width 14 height 14
click at [497, 426] on span "Upload" at bounding box center [509, 427] width 48 height 14
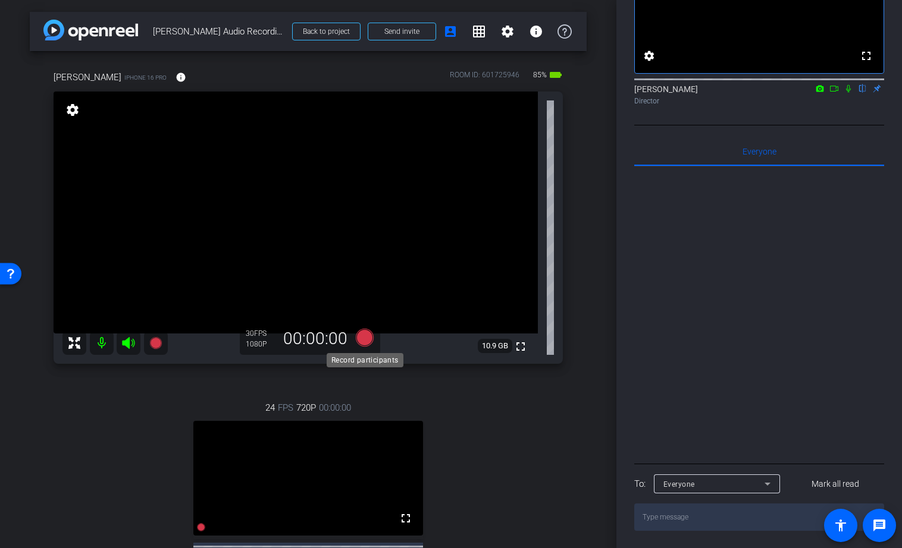
click at [372, 334] on icon at bounding box center [365, 338] width 18 height 18
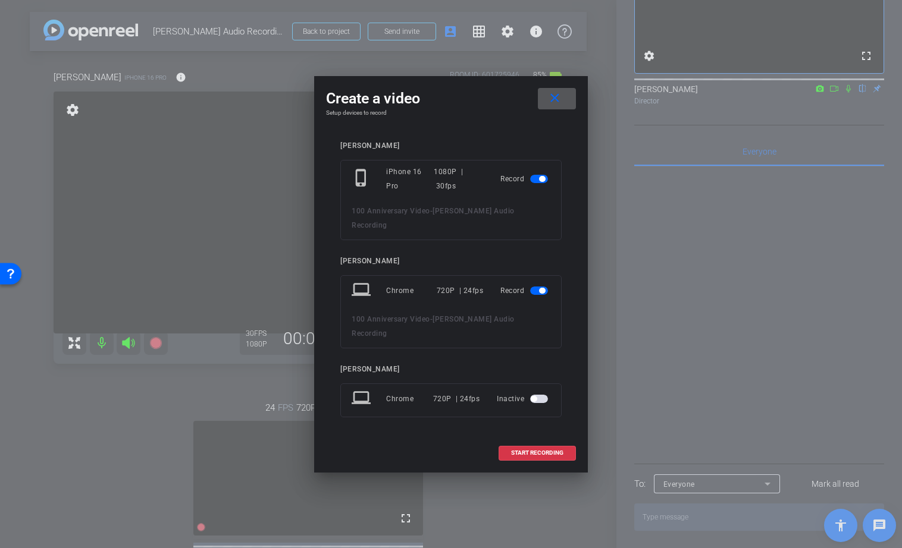
click at [539, 289] on span "button" at bounding box center [542, 291] width 6 height 6
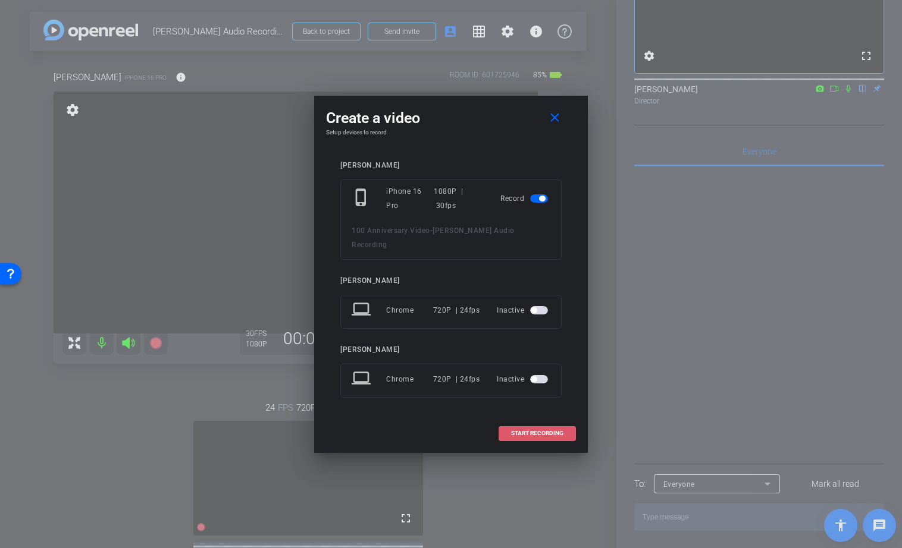
click at [519, 431] on span "START RECORDING" at bounding box center [537, 434] width 52 height 6
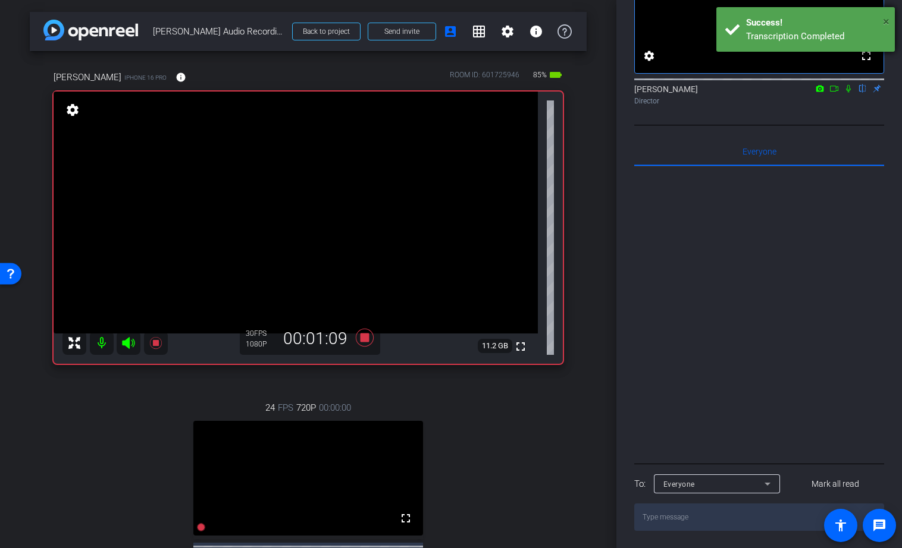
click at [887, 20] on span "×" at bounding box center [886, 21] width 7 height 14
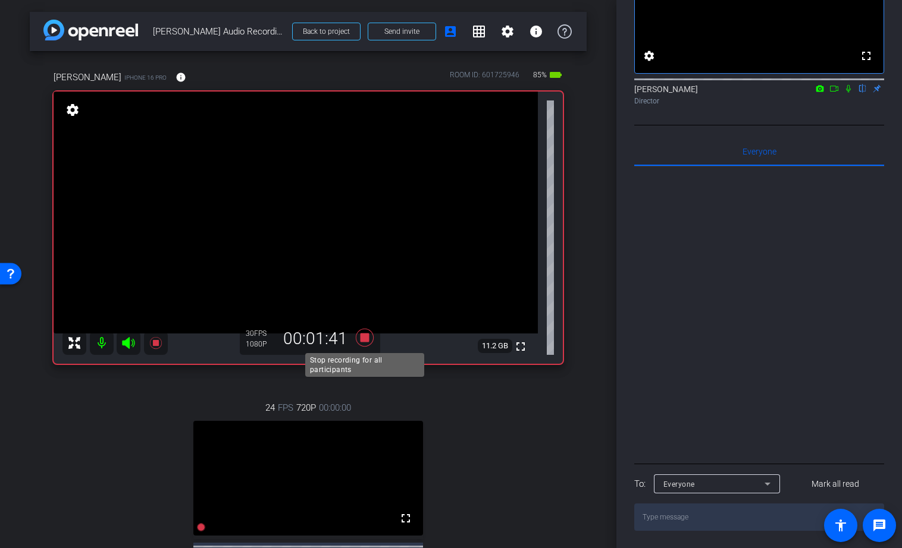
click at [363, 341] on icon at bounding box center [365, 338] width 18 height 18
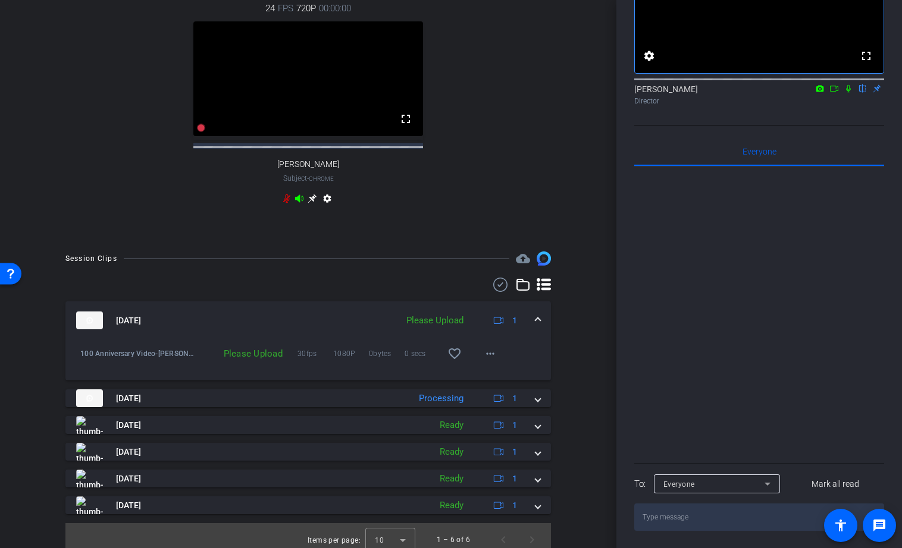
scroll to position [410, 0]
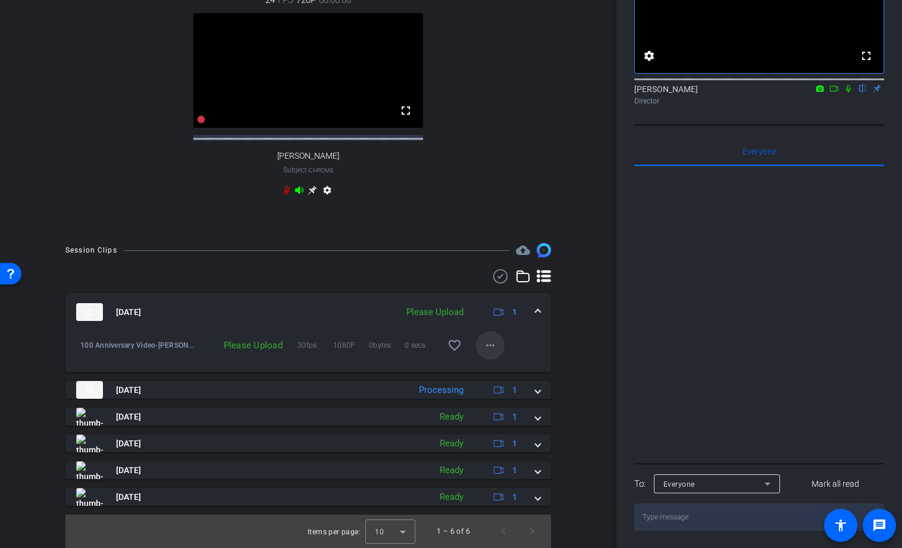
click at [491, 353] on mat-icon "more_horiz" at bounding box center [490, 345] width 14 height 14
click at [497, 378] on span "Upload" at bounding box center [509, 379] width 48 height 14
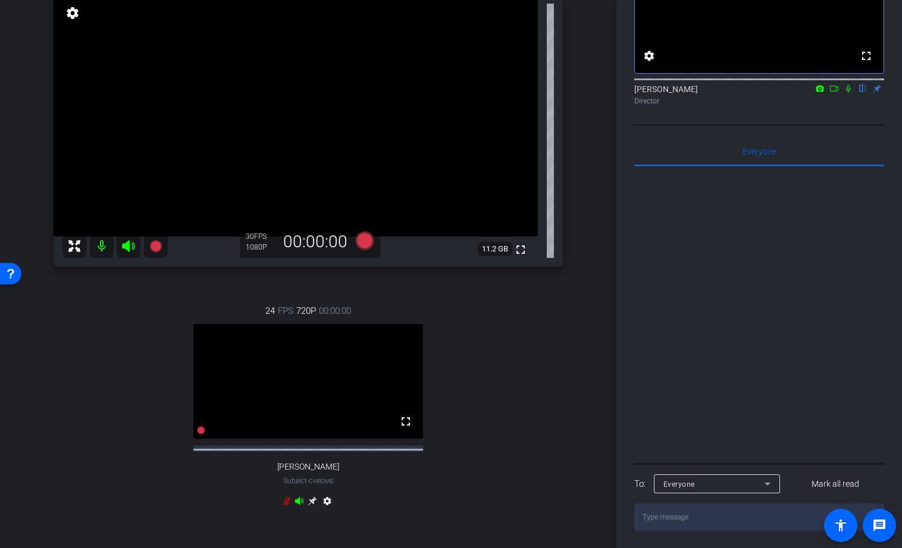
scroll to position [0, 0]
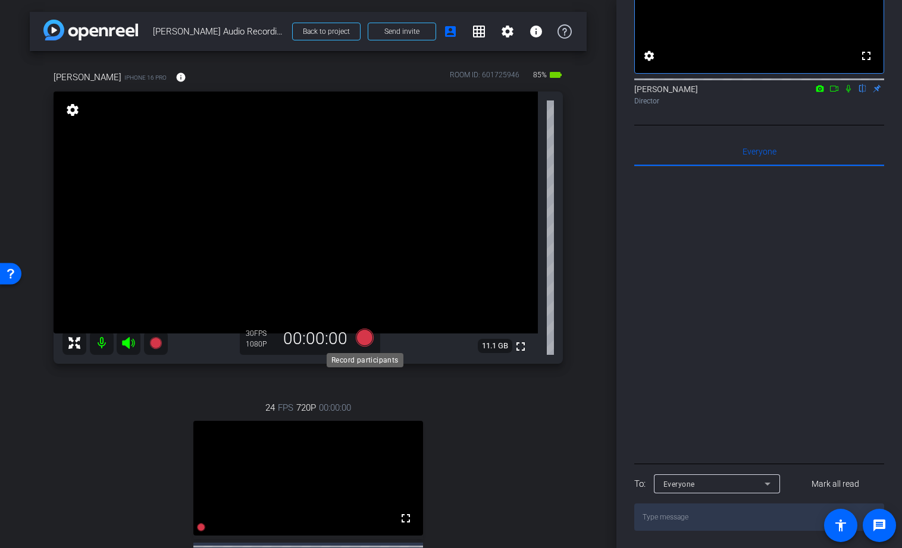
click at [369, 338] on icon at bounding box center [365, 338] width 18 height 18
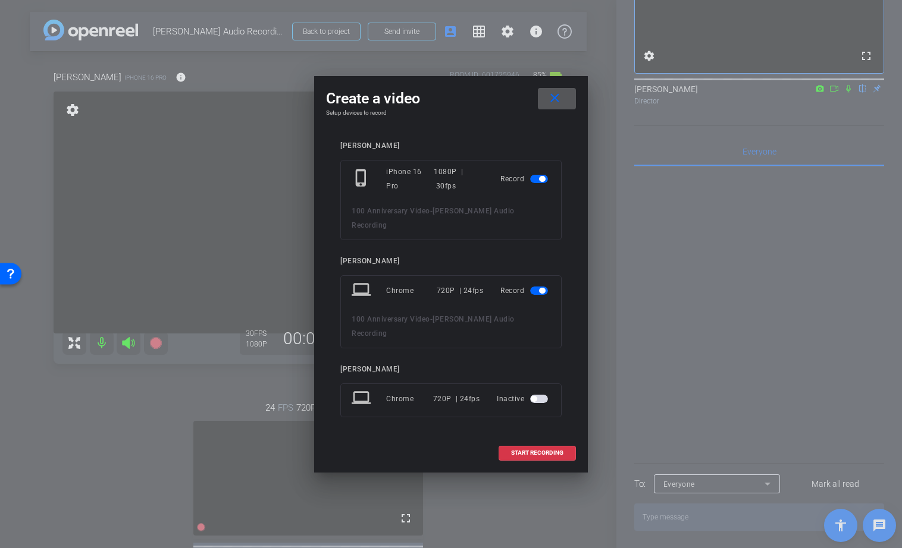
click at [543, 289] on span "button" at bounding box center [542, 291] width 6 height 6
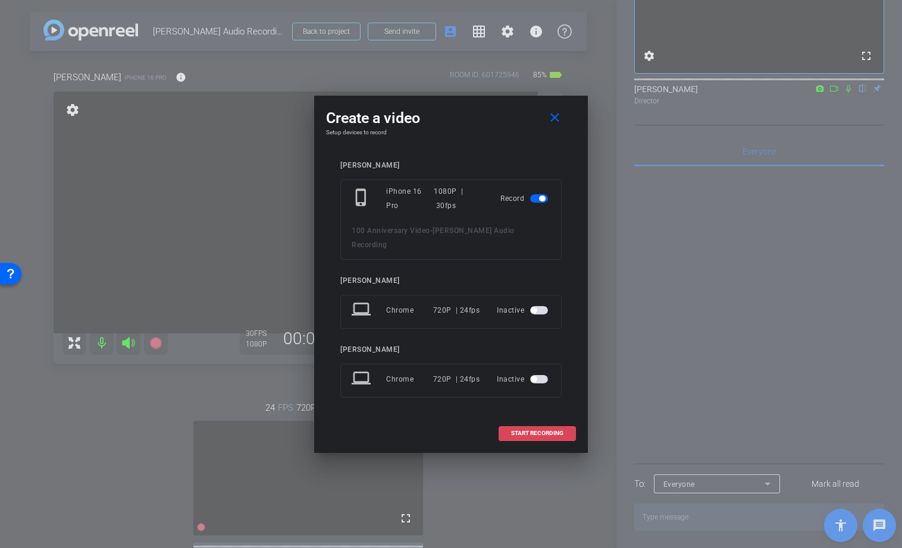
click at [524, 431] on span "START RECORDING" at bounding box center [537, 434] width 52 height 6
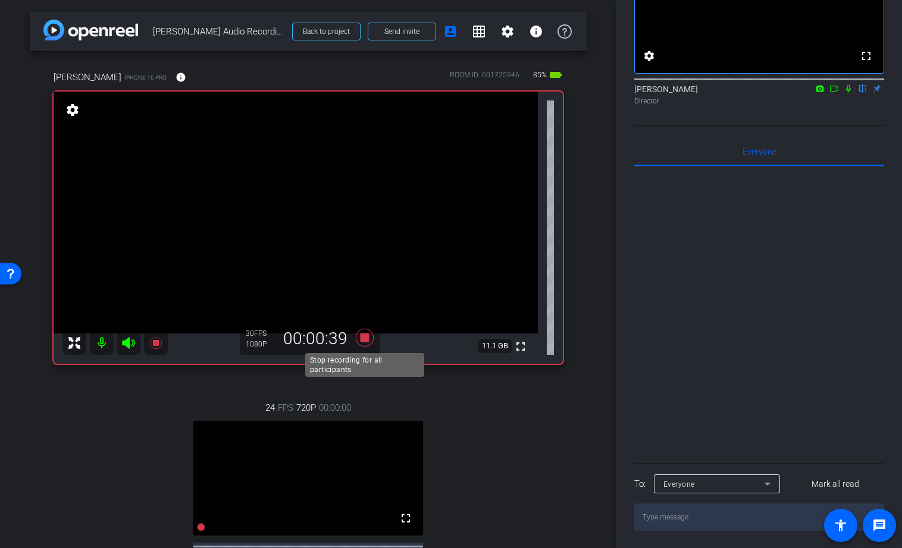
click at [360, 340] on icon at bounding box center [365, 338] width 18 height 18
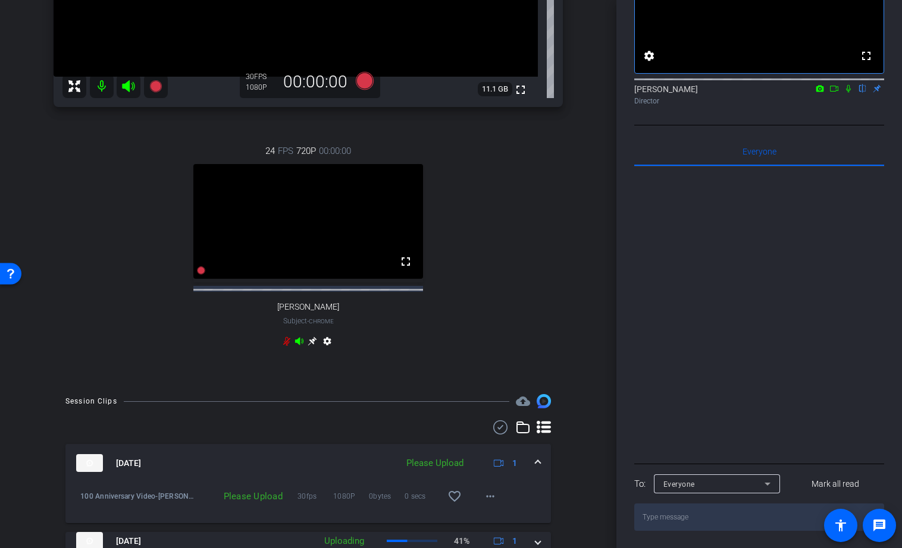
scroll to position [276, 0]
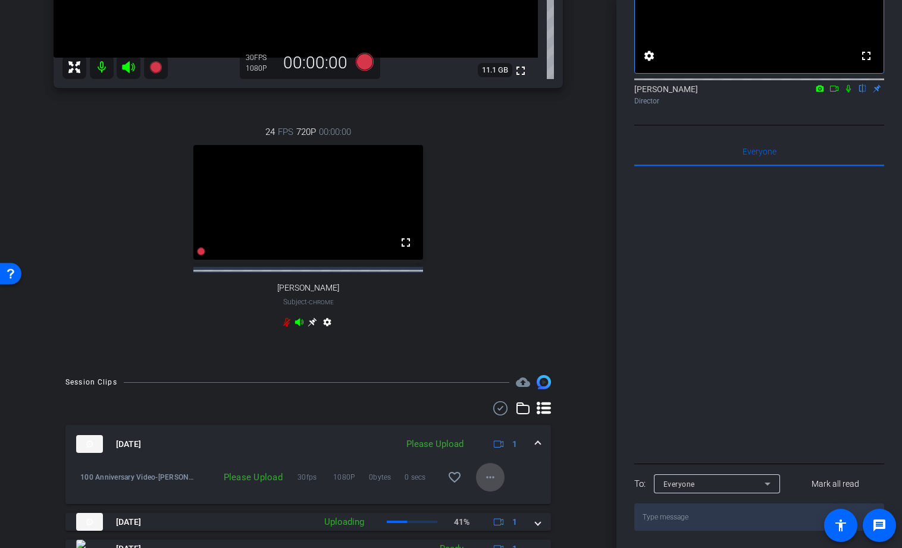
click at [489, 485] on mat-icon "more_horiz" at bounding box center [490, 477] width 14 height 14
click at [496, 434] on span "Upload" at bounding box center [509, 434] width 48 height 14
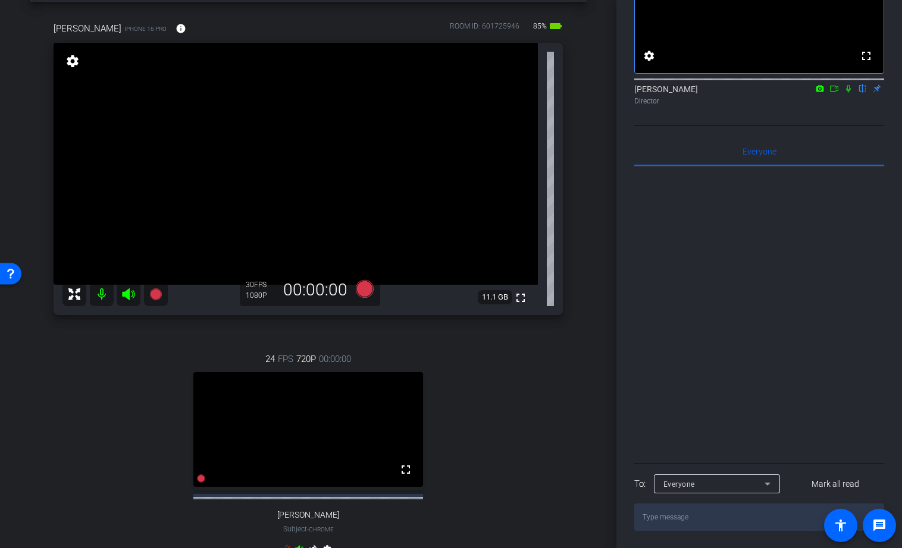
scroll to position [31, 0]
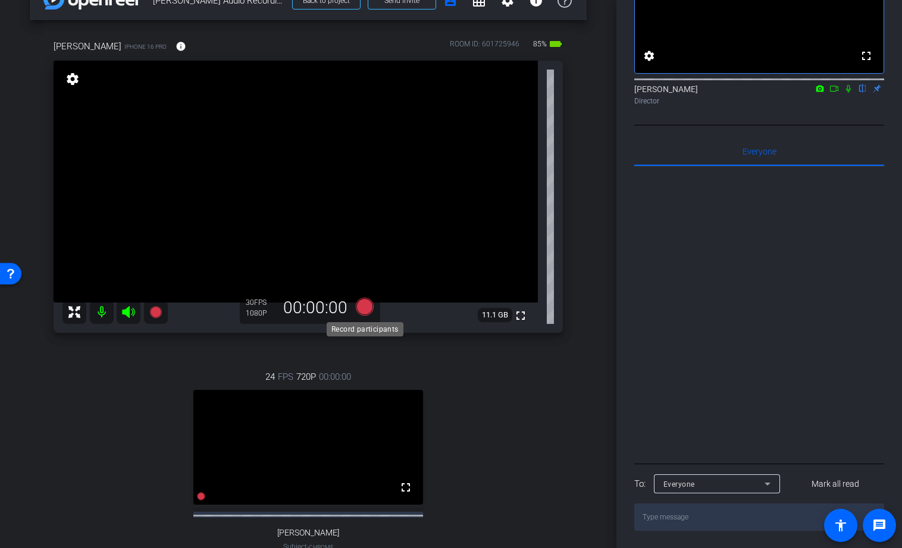
click at [362, 309] on icon at bounding box center [365, 307] width 18 height 18
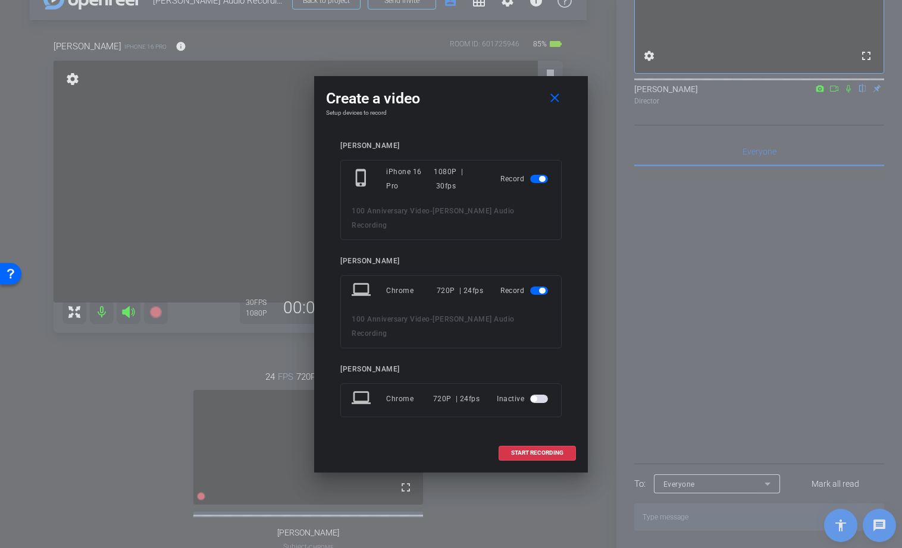
click at [539, 290] on span "button" at bounding box center [542, 291] width 6 height 6
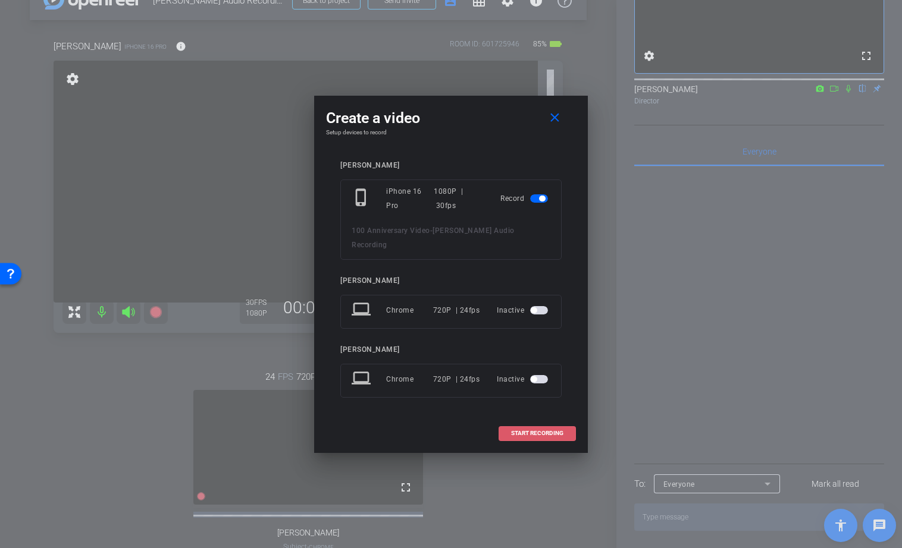
click at [528, 431] on span "START RECORDING" at bounding box center [537, 434] width 52 height 6
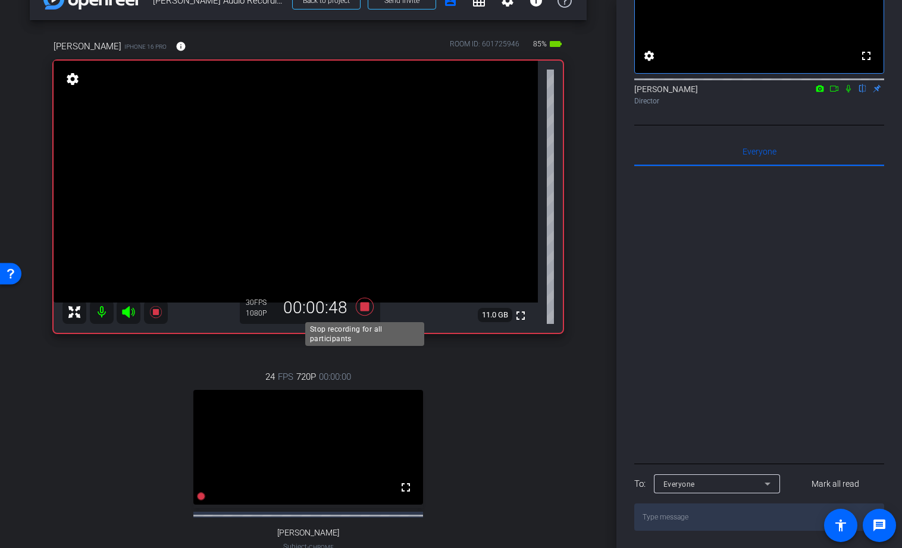
click at [365, 305] on icon at bounding box center [365, 307] width 18 height 18
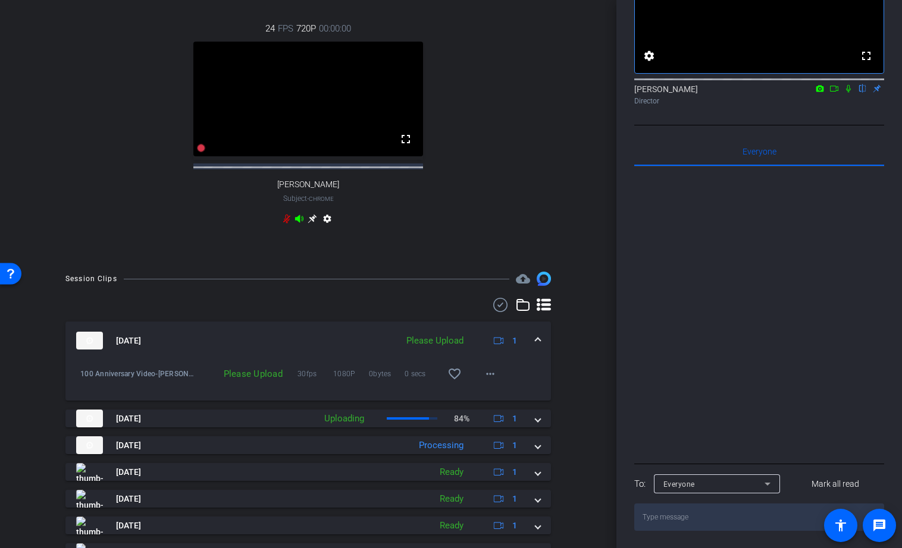
scroll to position [382, 0]
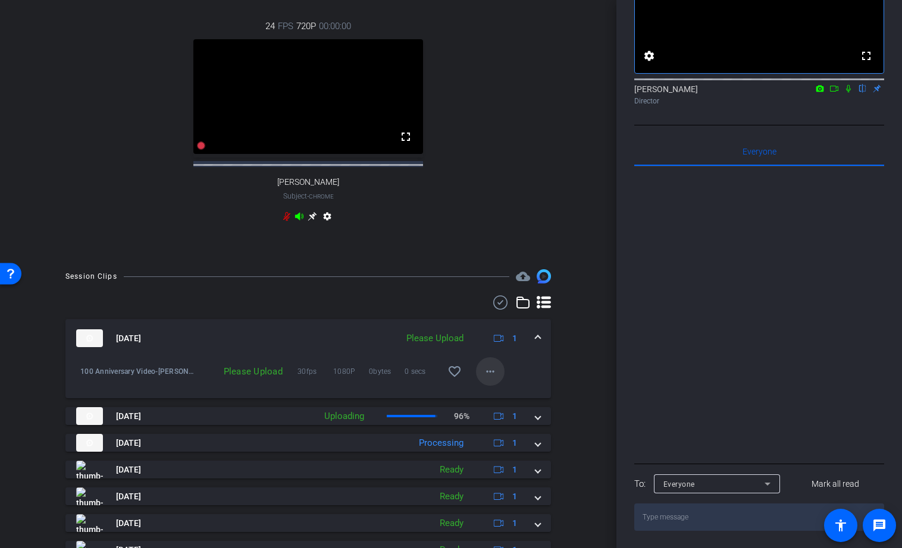
click at [491, 379] on mat-icon "more_horiz" at bounding box center [490, 372] width 14 height 14
click at [498, 405] on span "Upload" at bounding box center [509, 407] width 48 height 14
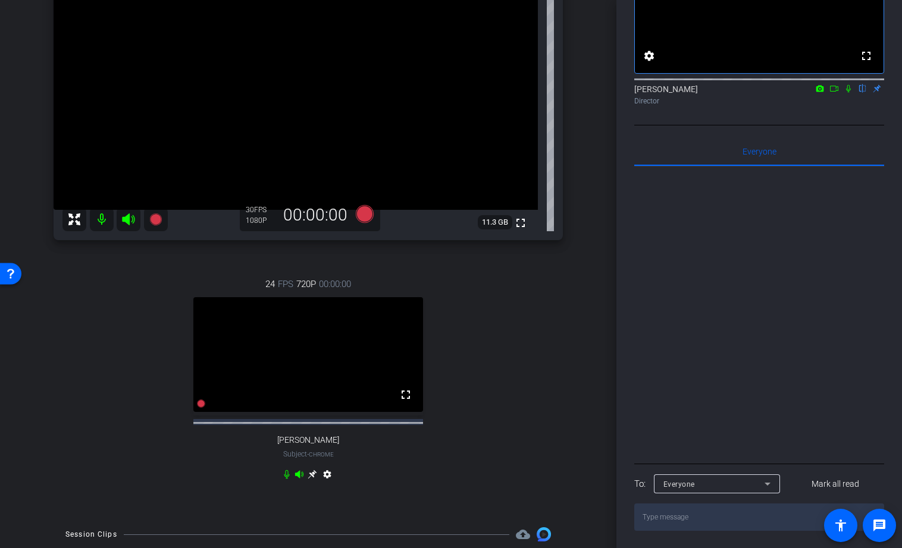
scroll to position [0, 0]
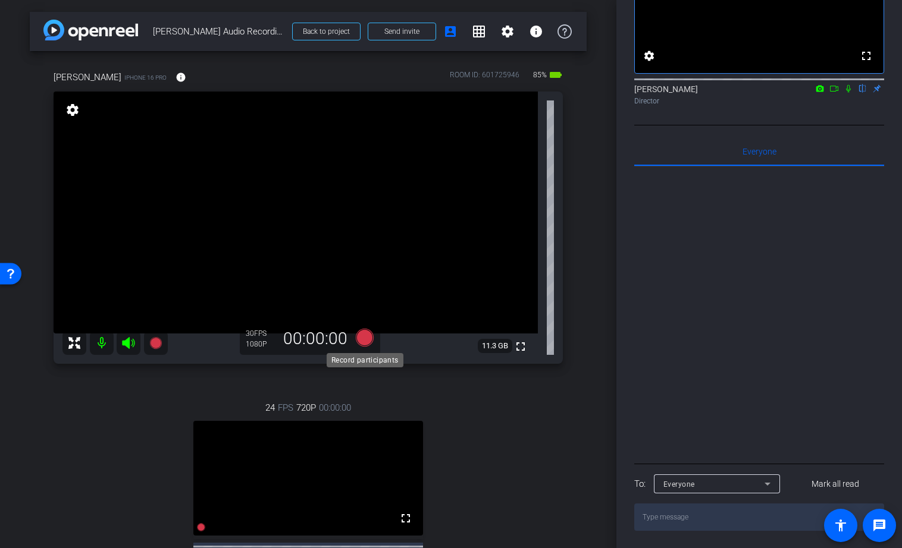
click at [367, 337] on icon at bounding box center [365, 338] width 18 height 18
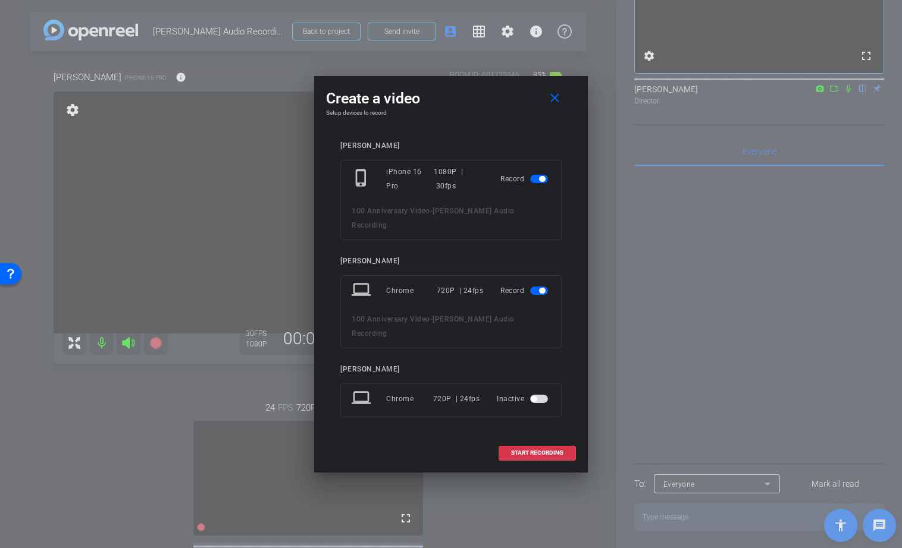
click at [541, 288] on span "button" at bounding box center [542, 291] width 6 height 6
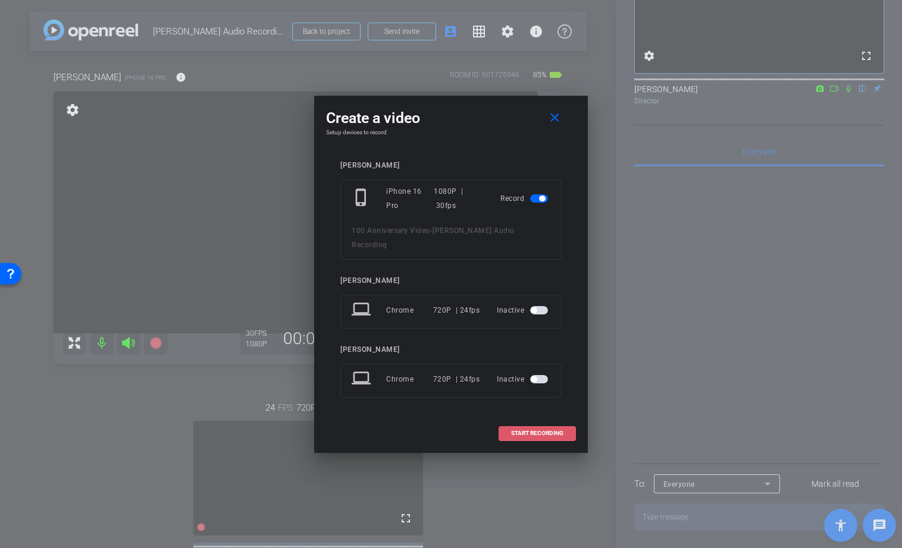
click at [523, 431] on span "START RECORDING" at bounding box center [537, 434] width 52 height 6
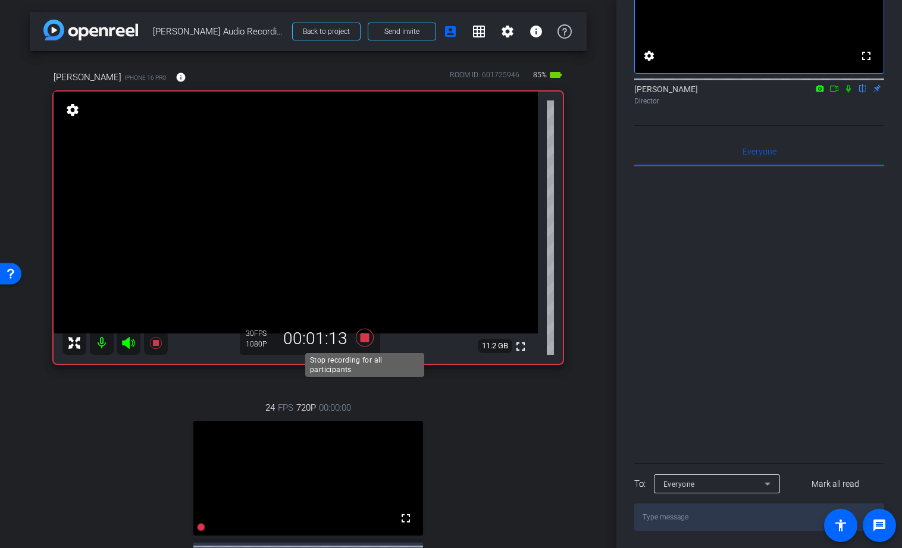
click at [371, 341] on icon at bounding box center [364, 337] width 29 height 21
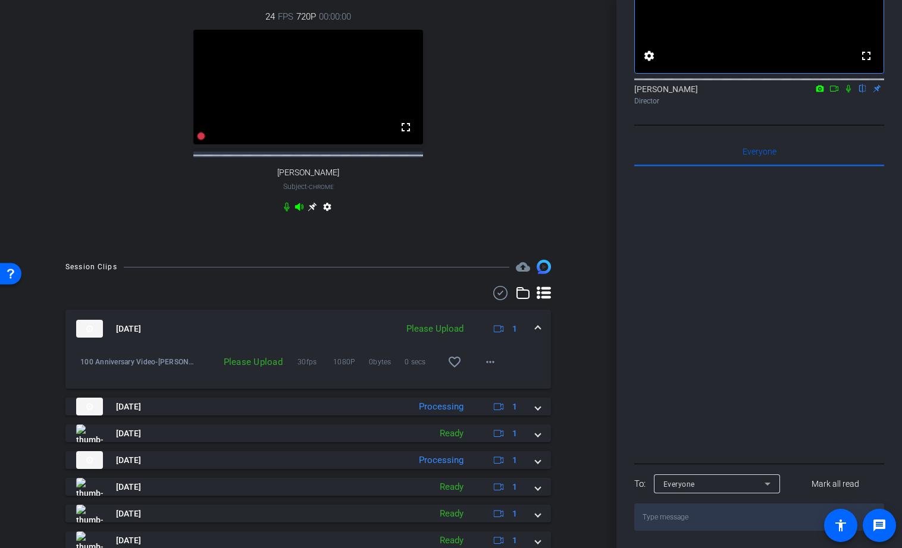
scroll to position [403, 0]
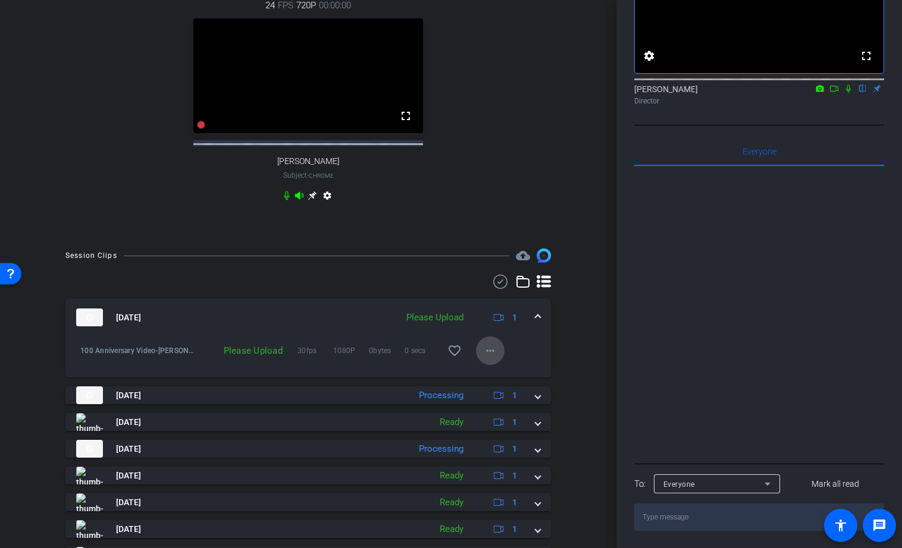
click at [488, 358] on mat-icon "more_horiz" at bounding box center [490, 351] width 14 height 14
click at [497, 385] on span "Upload" at bounding box center [509, 386] width 48 height 14
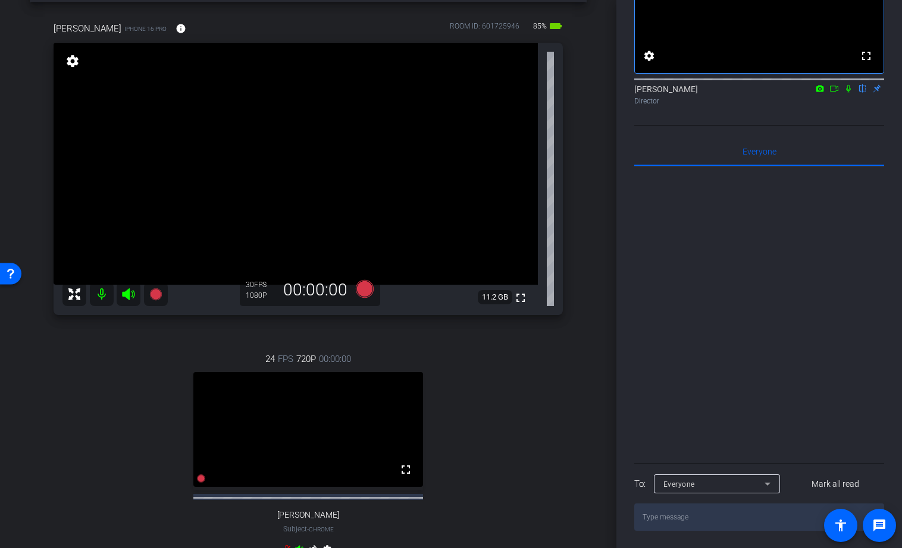
scroll to position [41, 0]
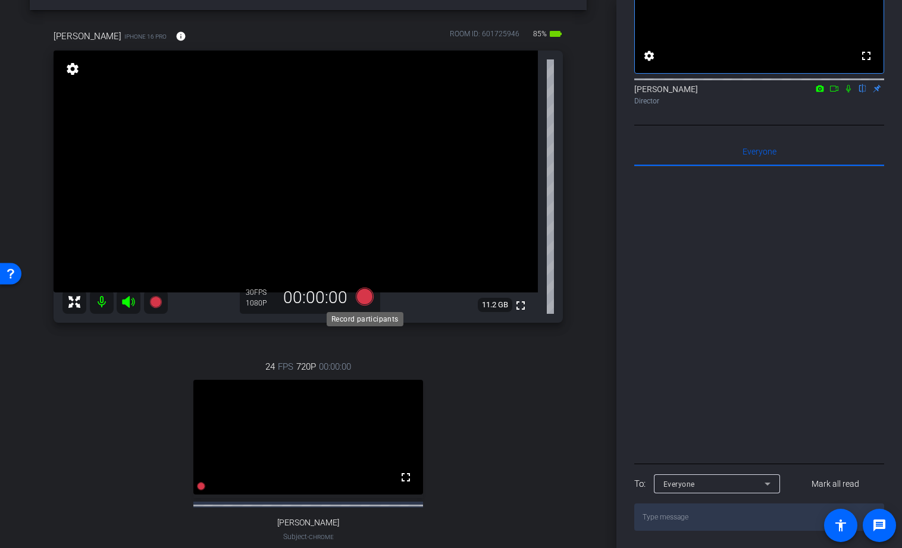
click at [366, 300] on icon at bounding box center [365, 297] width 18 height 18
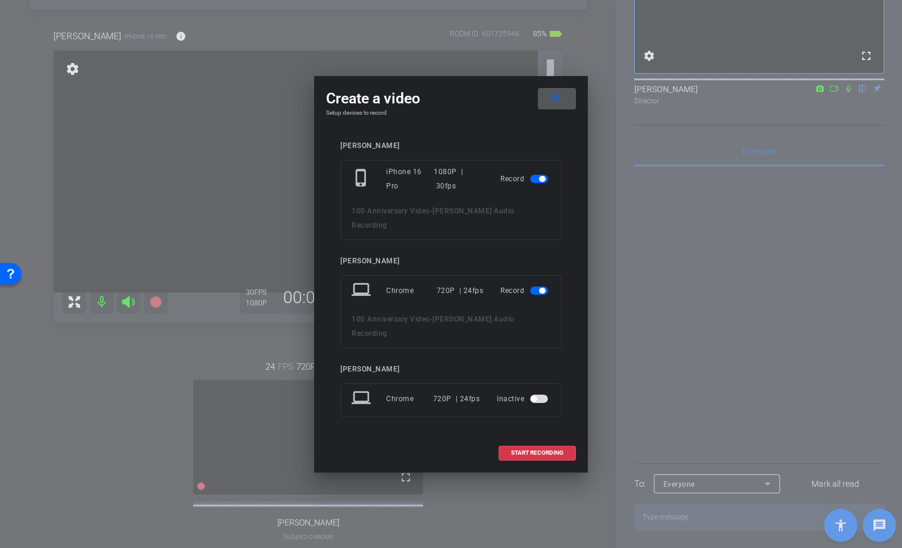
click at [539, 291] on span "button" at bounding box center [542, 291] width 6 height 6
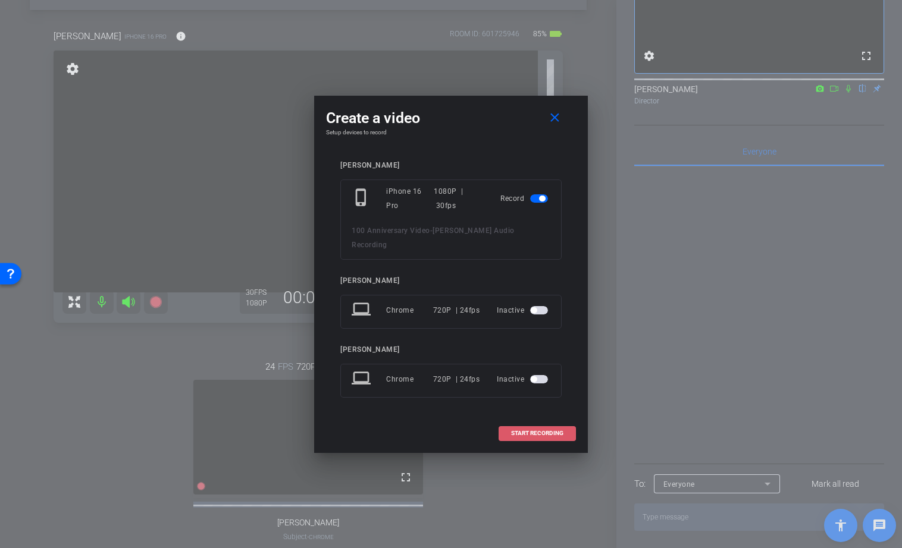
click at [523, 430] on span at bounding box center [537, 433] width 76 height 29
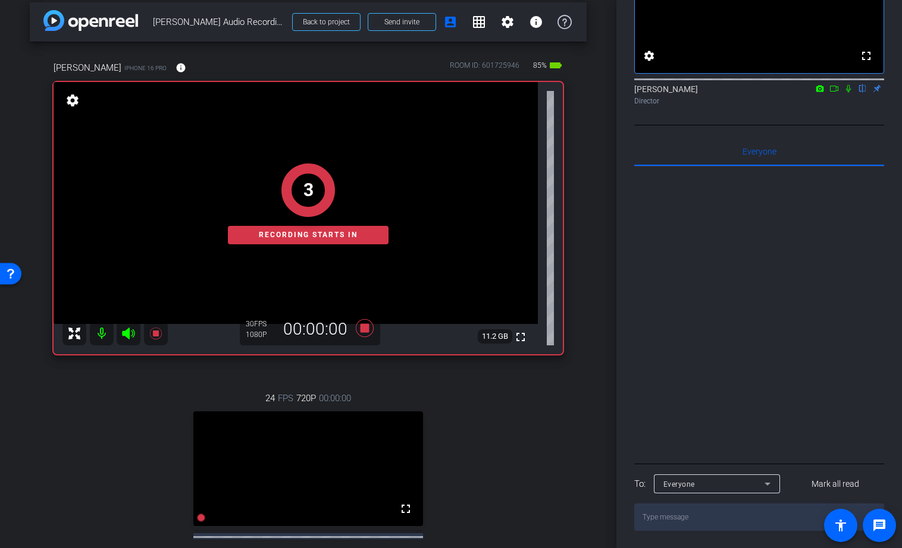
scroll to position [7, 0]
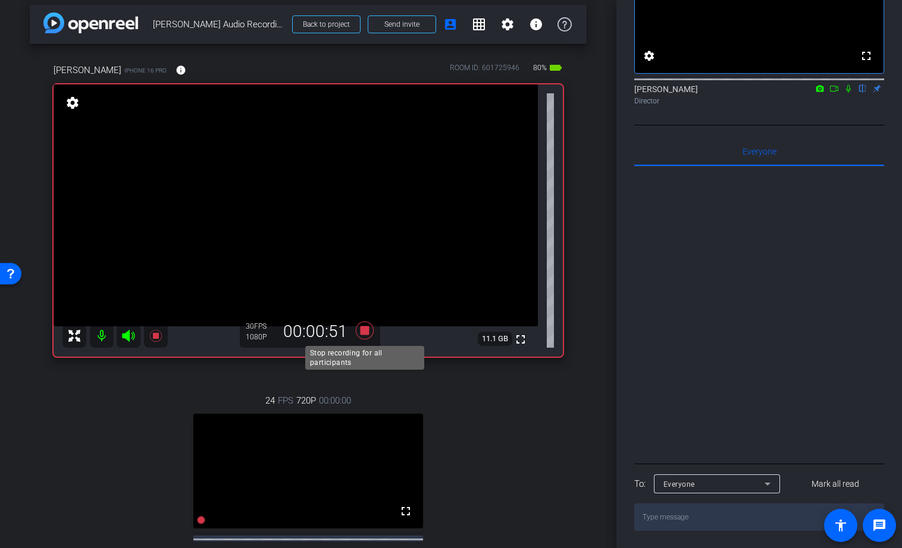
click at [365, 334] on icon at bounding box center [365, 331] width 18 height 18
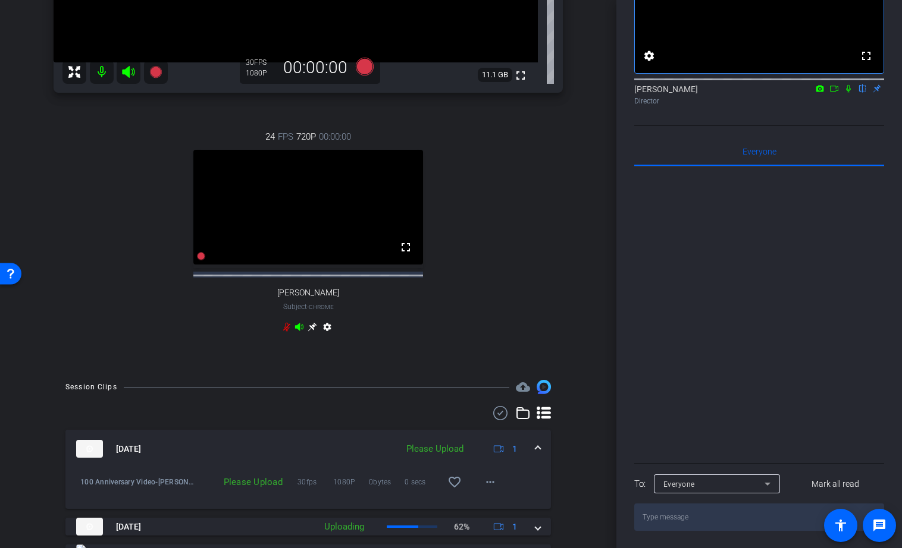
scroll to position [274, 0]
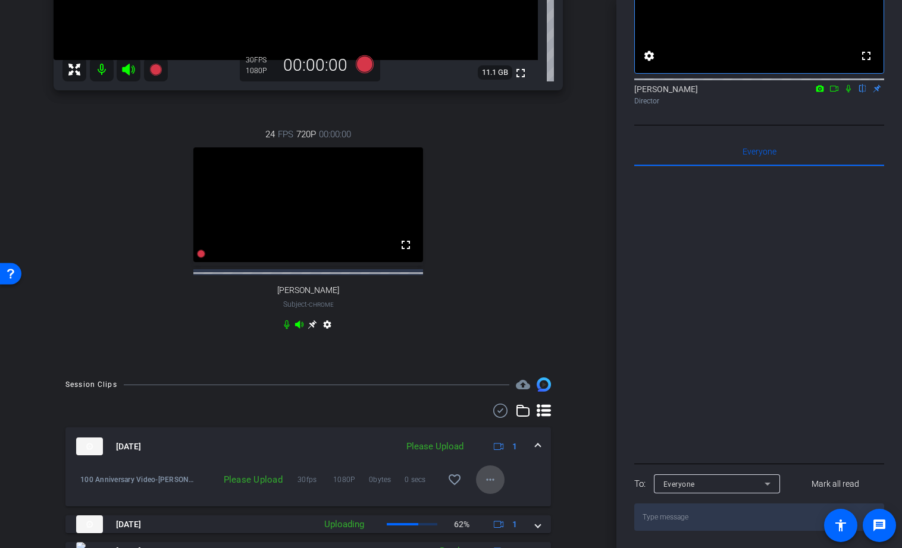
click at [488, 487] on mat-icon "more_horiz" at bounding box center [490, 480] width 14 height 14
click at [501, 435] on span "Upload" at bounding box center [509, 436] width 48 height 14
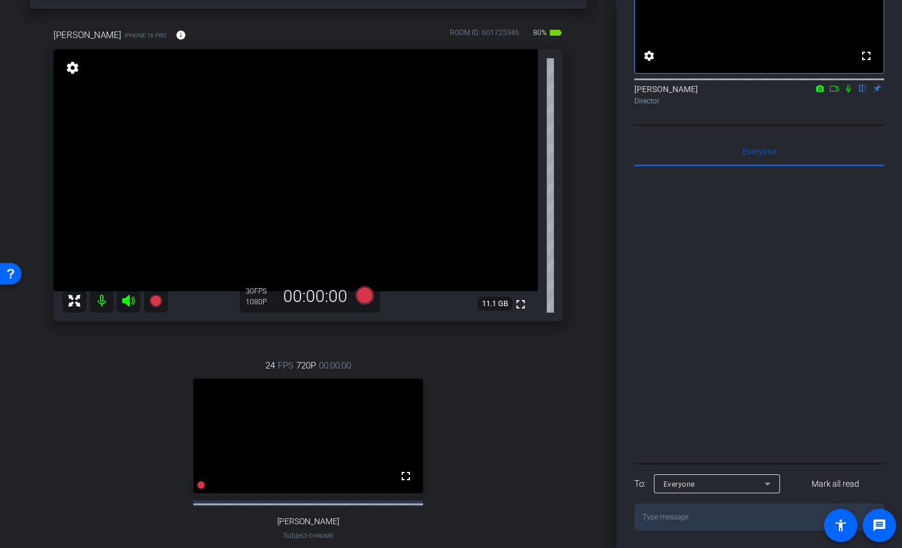
scroll to position [0, 0]
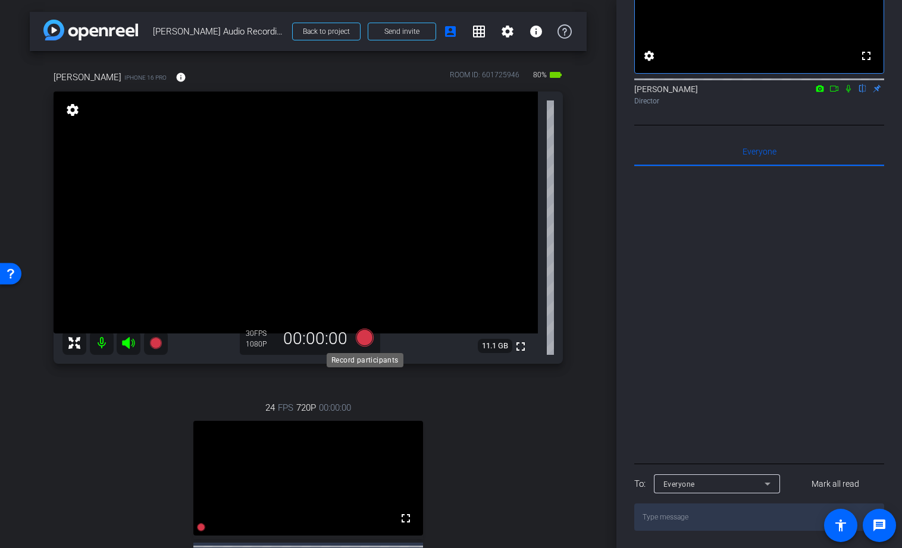
click at [365, 340] on icon at bounding box center [365, 338] width 18 height 18
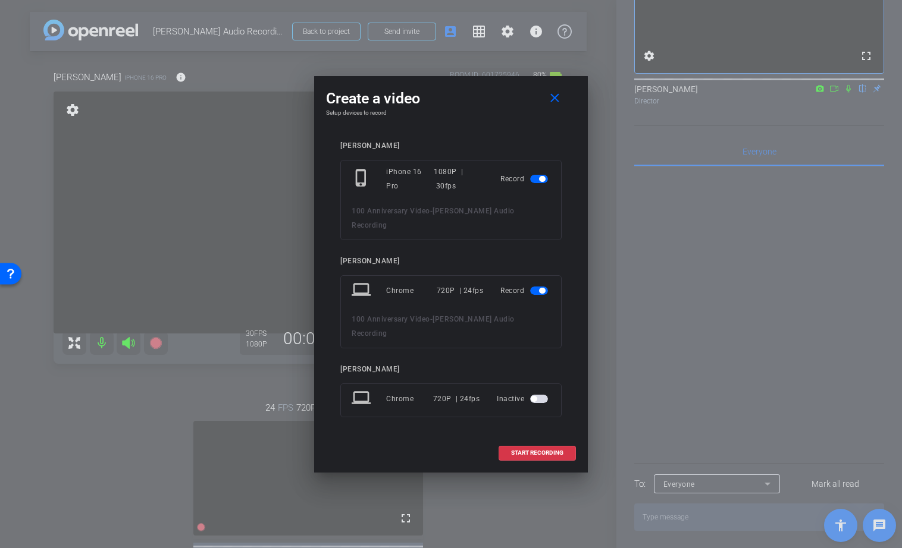
click at [541, 288] on span "button" at bounding box center [542, 291] width 6 height 6
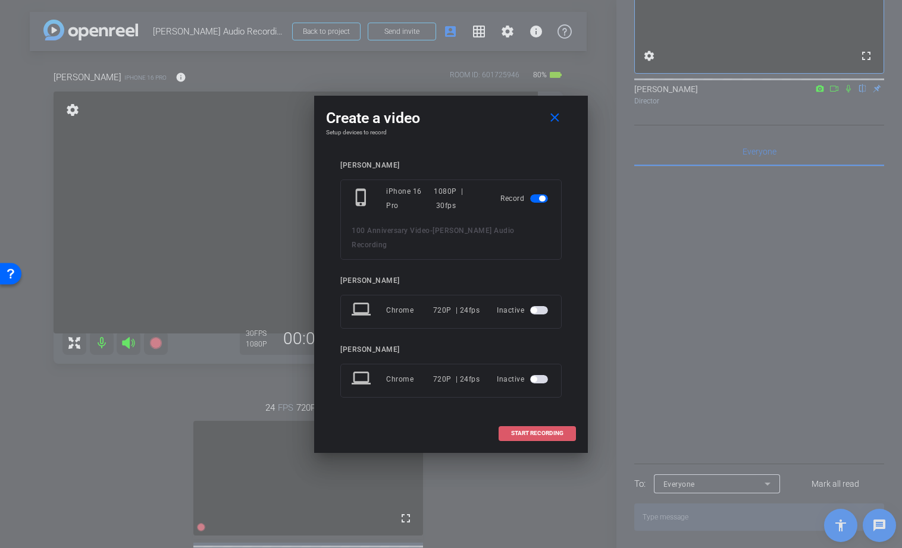
click at [524, 431] on span "START RECORDING" at bounding box center [537, 434] width 52 height 6
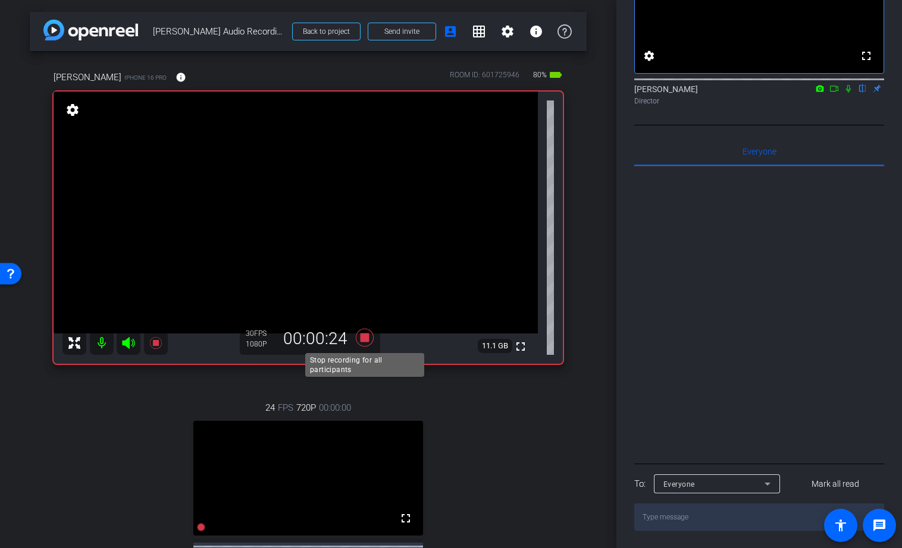
click at [365, 337] on icon at bounding box center [365, 338] width 18 height 18
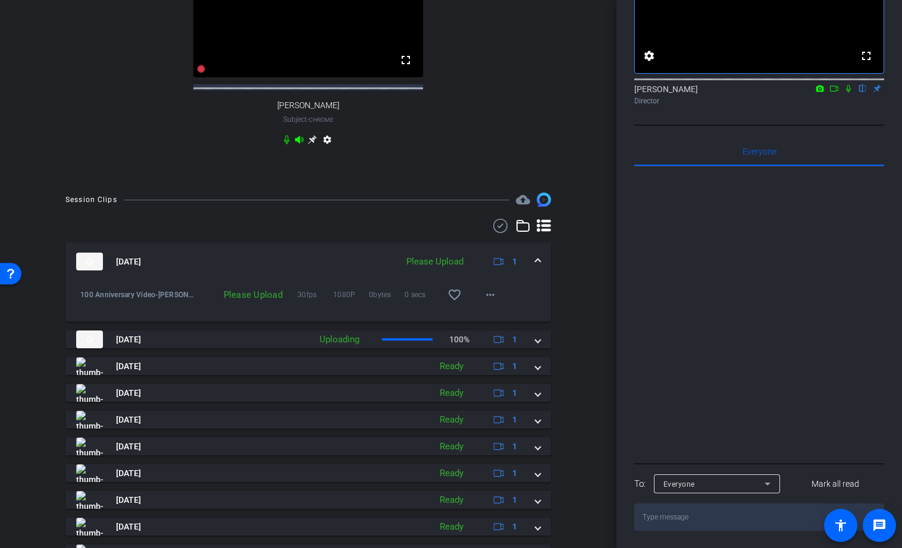
scroll to position [416, 0]
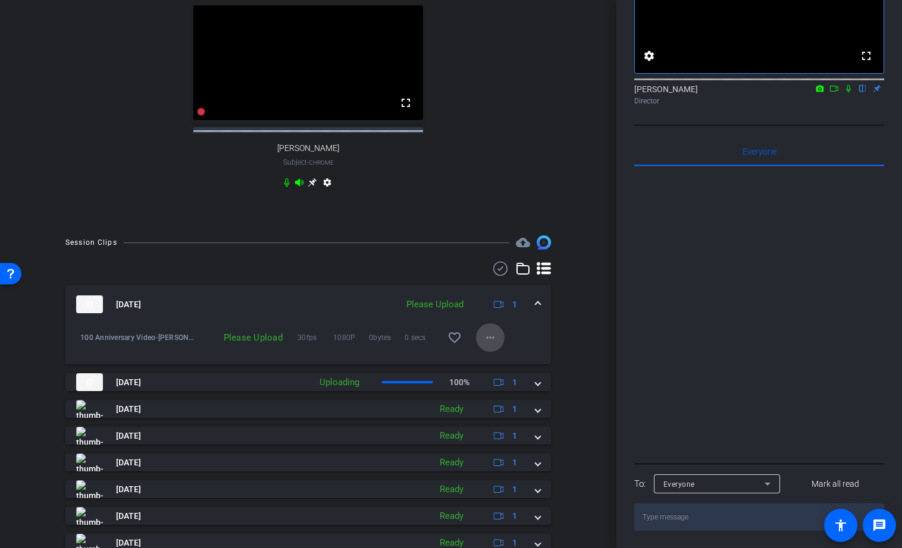
click at [491, 345] on mat-icon "more_horiz" at bounding box center [490, 338] width 14 height 14
click at [503, 374] on span "Upload" at bounding box center [509, 373] width 48 height 14
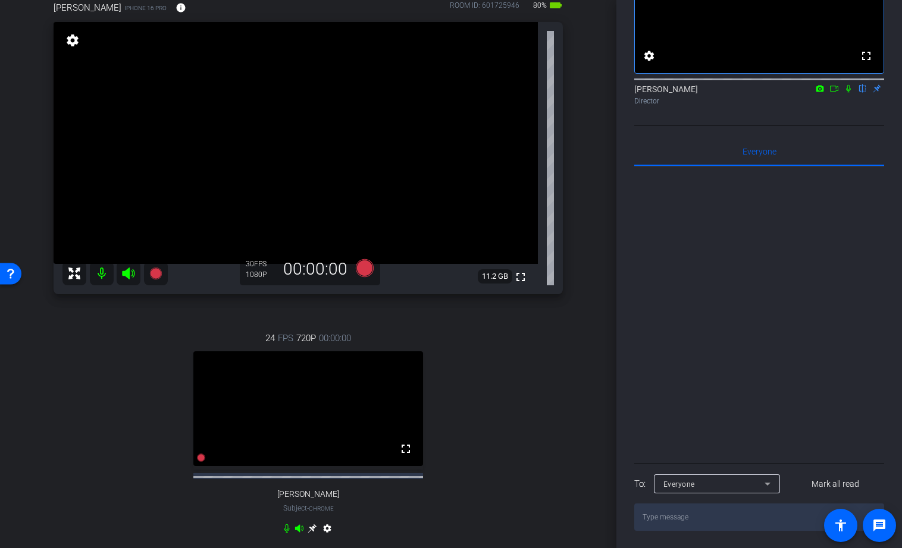
scroll to position [0, 0]
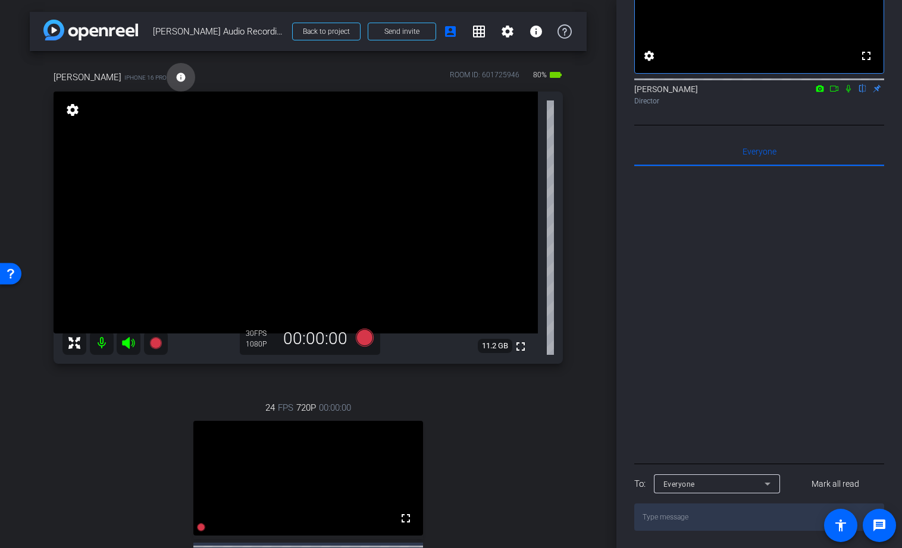
click at [175, 77] on mat-icon "info" at bounding box center [180, 77] width 11 height 11
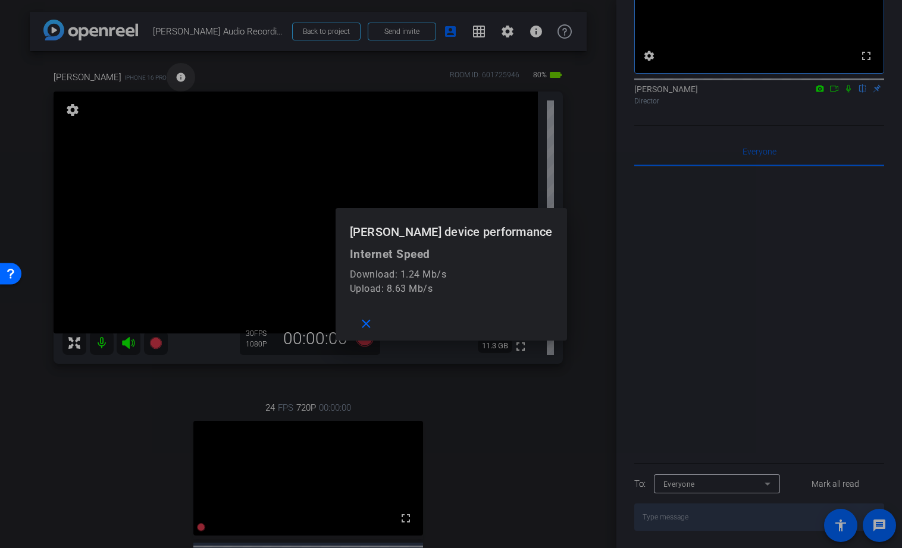
click at [162, 77] on div at bounding box center [451, 274] width 902 height 548
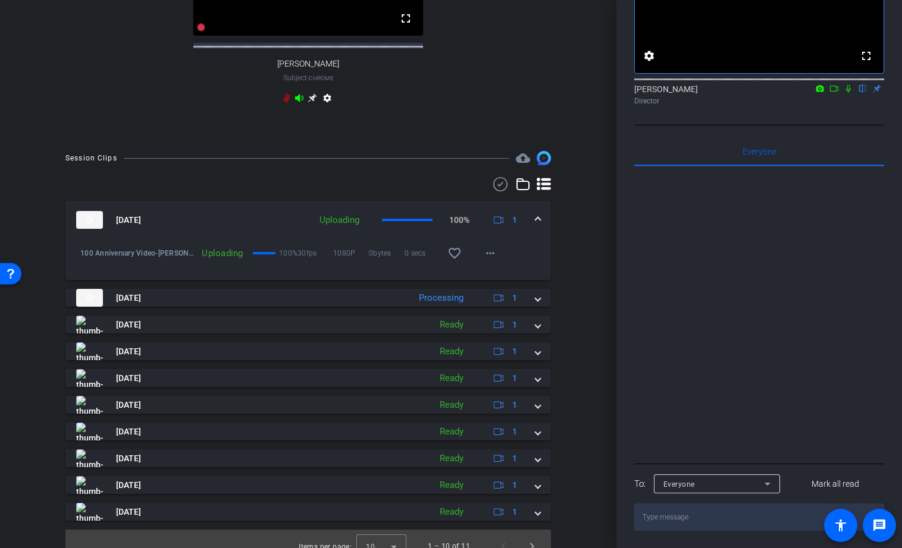
scroll to position [513, 0]
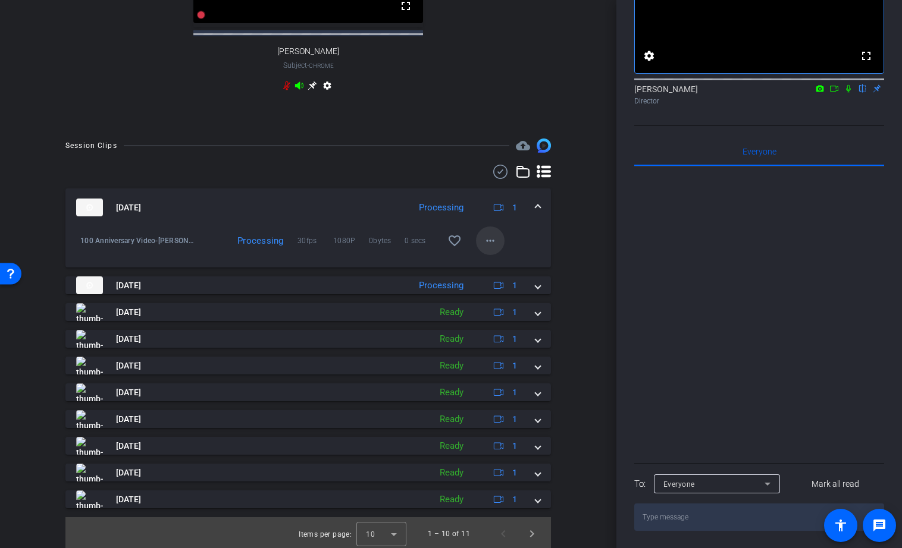
click at [486, 248] on mat-icon "more_horiz" at bounding box center [490, 241] width 14 height 14
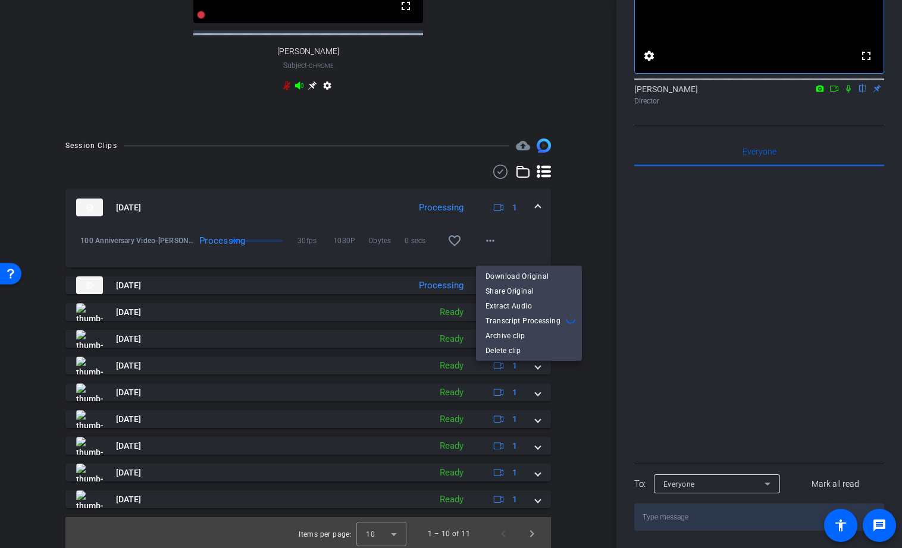
click at [566, 161] on div at bounding box center [451, 274] width 902 height 548
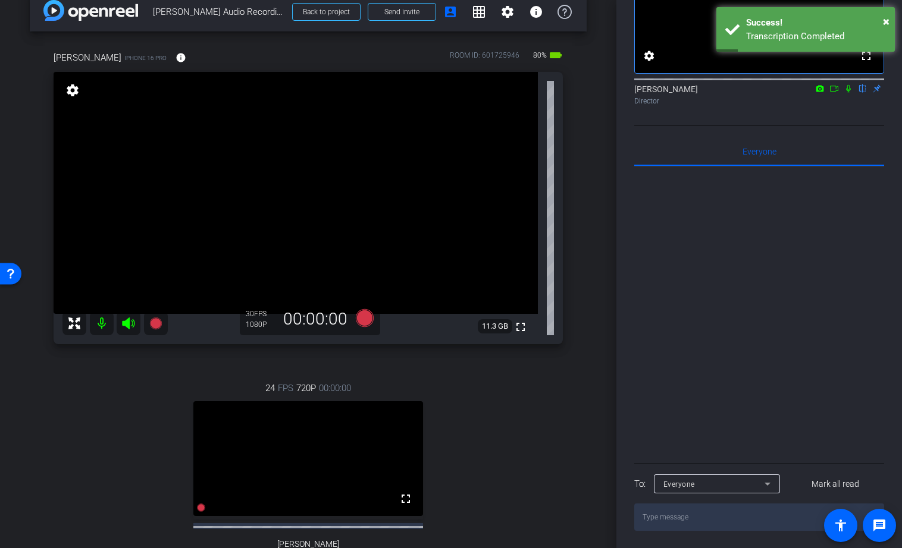
scroll to position [0, 0]
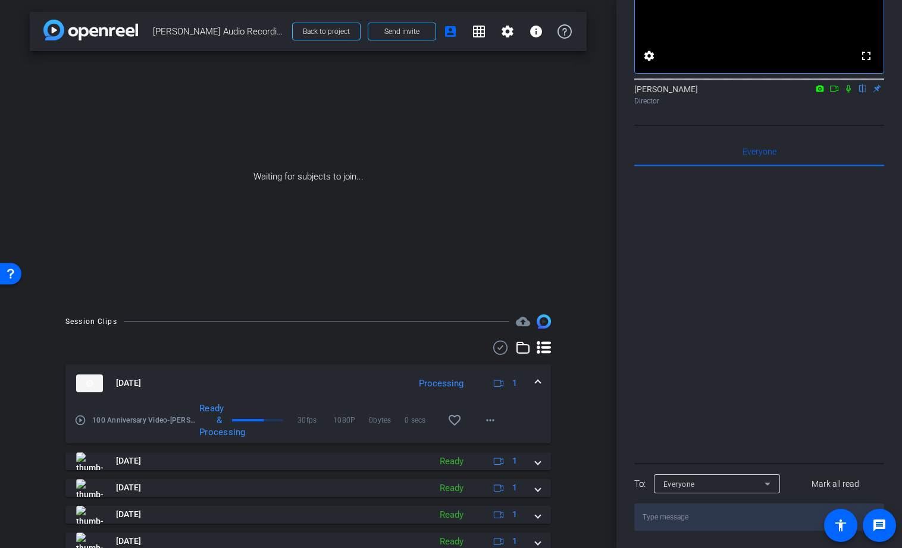
click at [836, 93] on icon at bounding box center [834, 88] width 10 height 8
click at [862, 93] on icon at bounding box center [863, 88] width 10 height 8
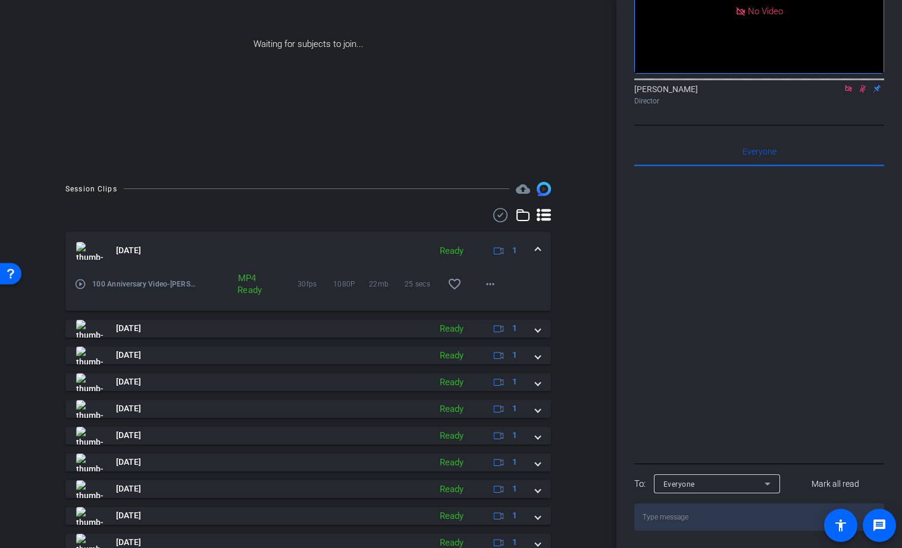
scroll to position [178, 0]
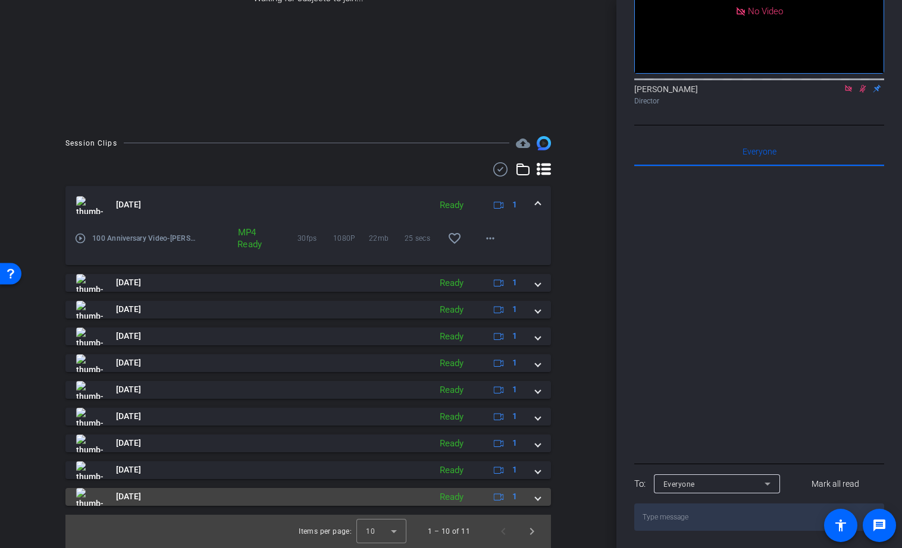
click at [538, 500] on span at bounding box center [537, 497] width 5 height 12
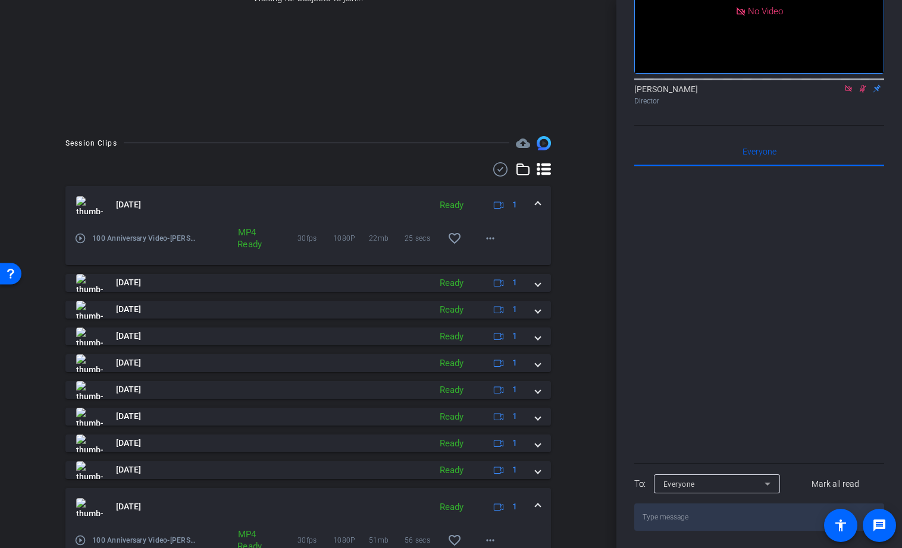
scroll to position [240, 0]
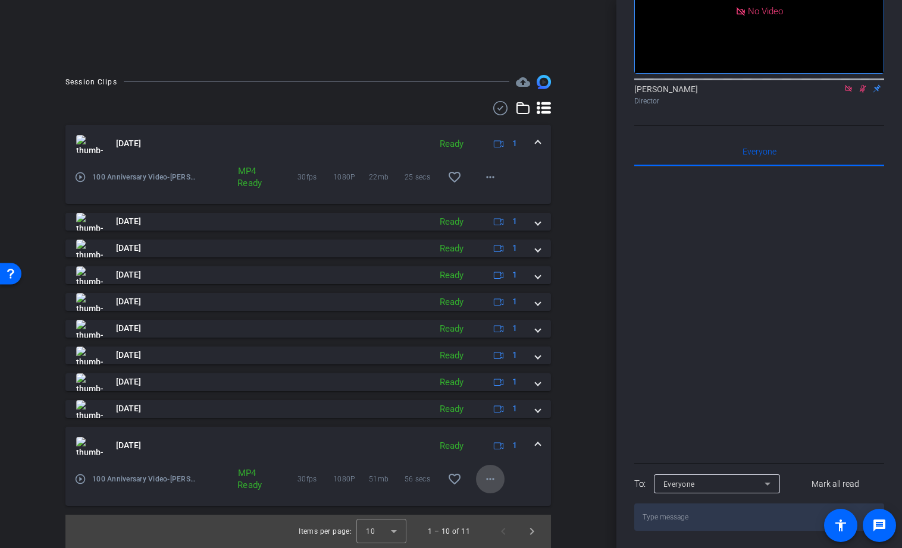
click at [490, 481] on mat-icon "more_horiz" at bounding box center [490, 479] width 14 height 14
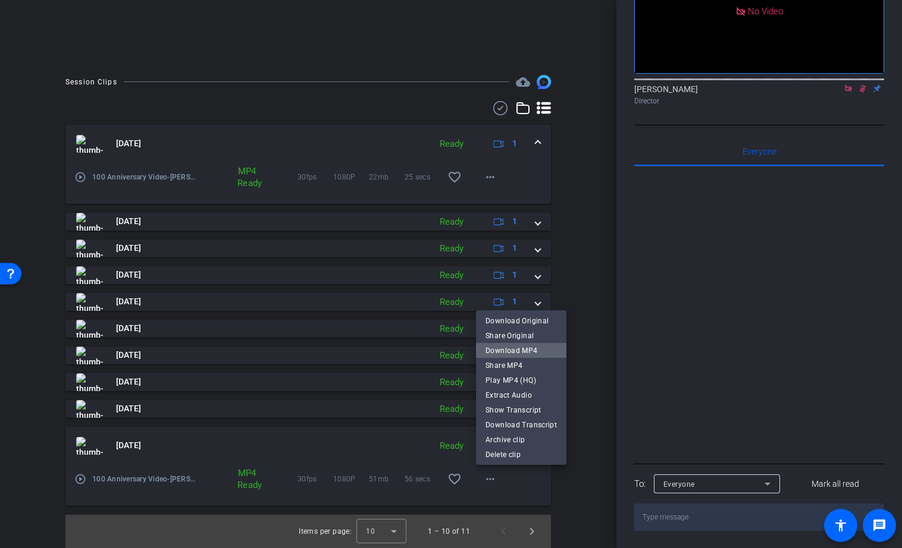
click at [539, 348] on span "Download MP4" at bounding box center [520, 351] width 71 height 14
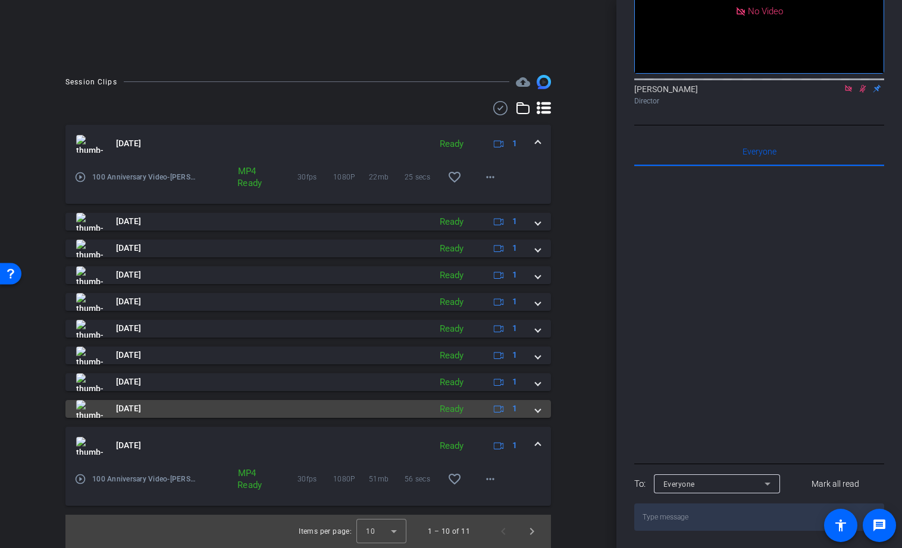
click at [538, 405] on span at bounding box center [537, 409] width 5 height 12
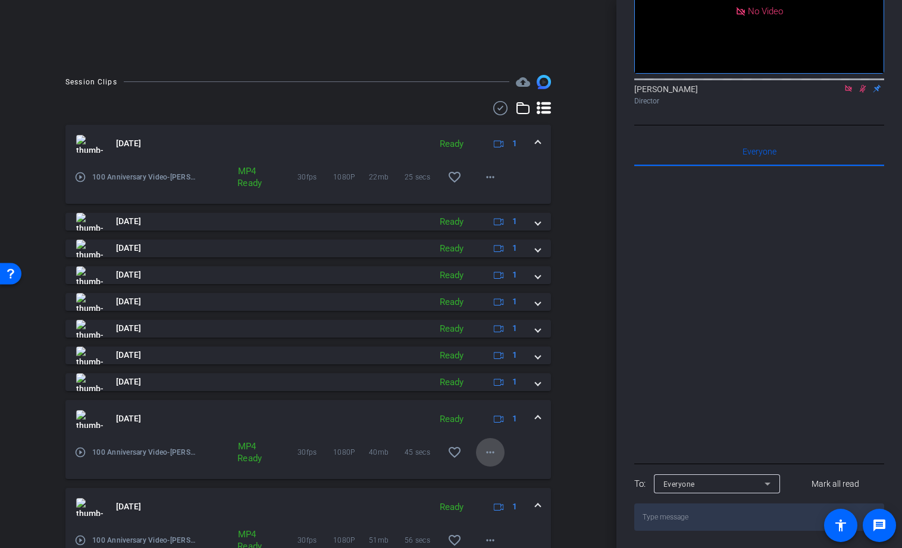
click at [491, 452] on mat-icon "more_horiz" at bounding box center [490, 452] width 14 height 14
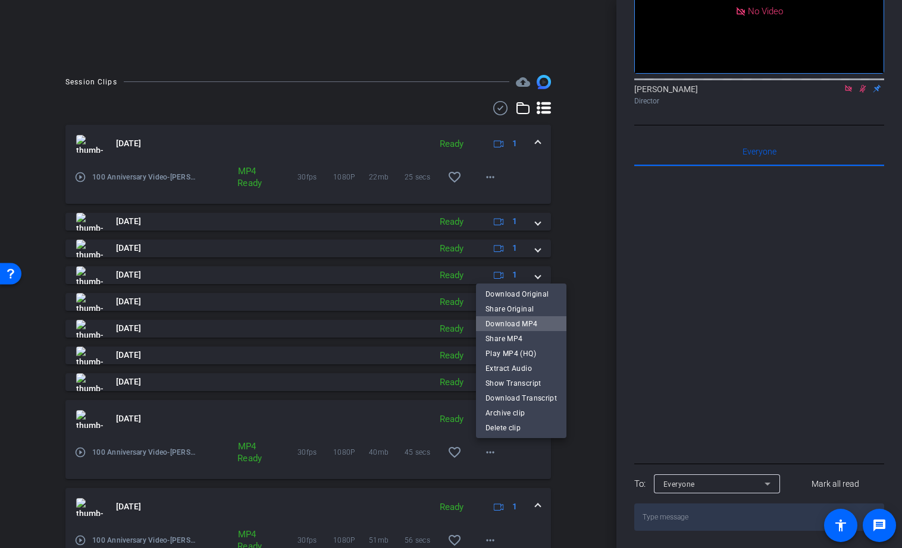
click at [523, 325] on span "Download MP4" at bounding box center [520, 324] width 71 height 14
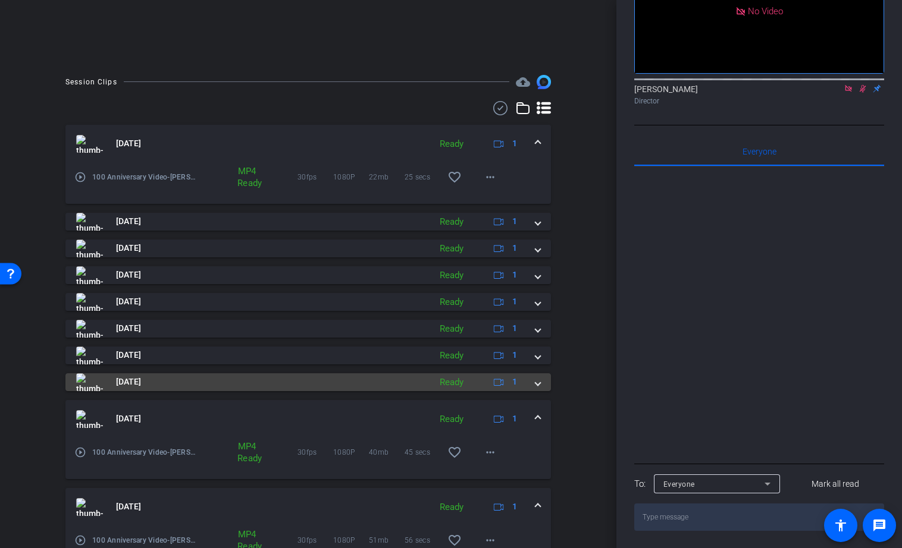
click at [540, 384] on mat-expansion-panel-header "Aug 22, 2025 Ready 1" at bounding box center [307, 382] width 485 height 18
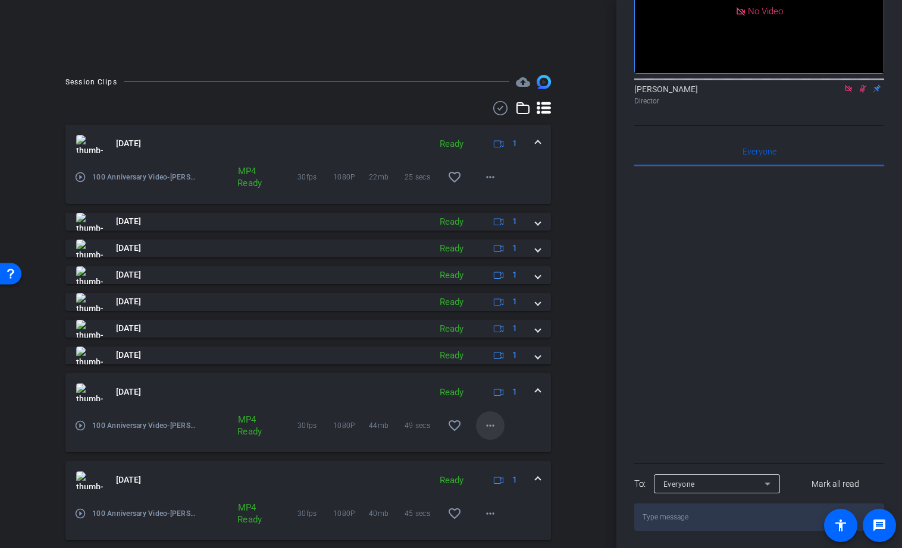
click at [494, 426] on mat-icon "more_horiz" at bounding box center [490, 426] width 14 height 14
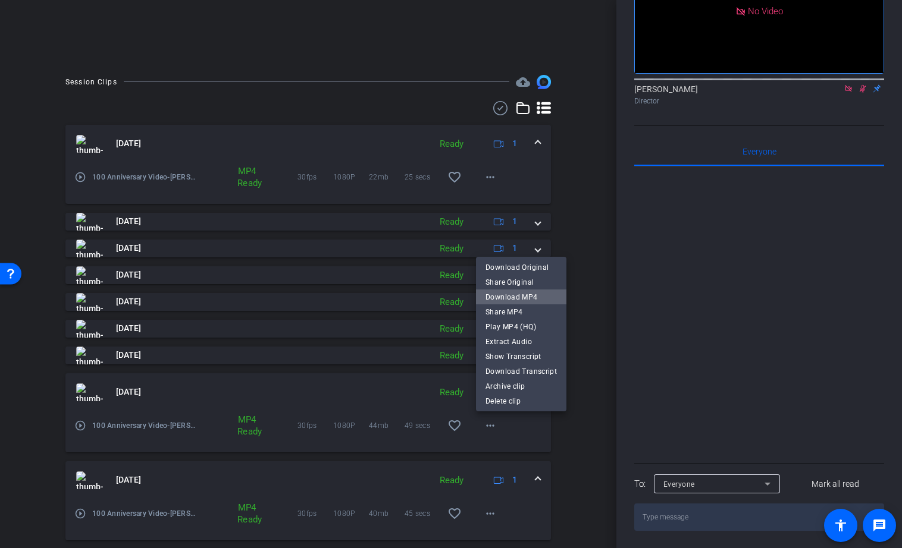
click at [532, 293] on span "Download MP4" at bounding box center [520, 297] width 71 height 14
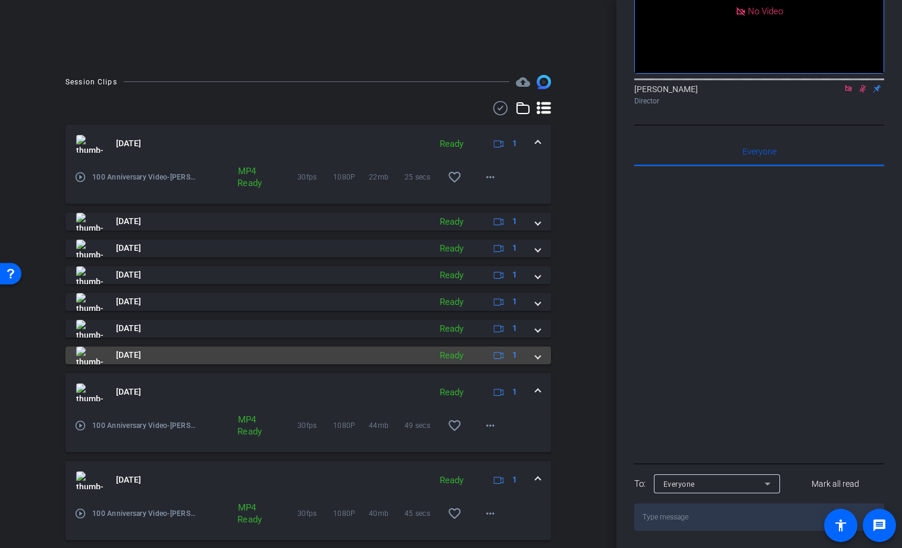
click at [539, 353] on span at bounding box center [537, 355] width 5 height 12
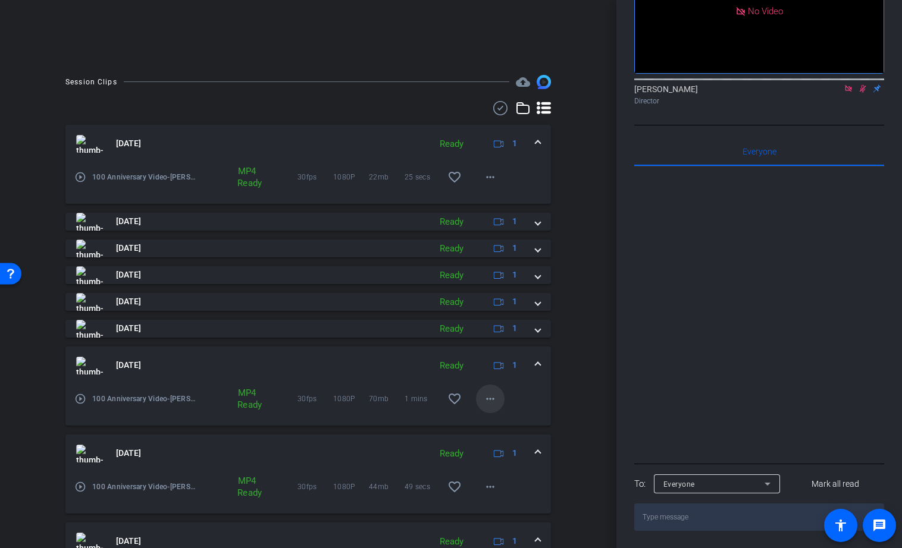
click at [490, 399] on mat-icon "more_horiz" at bounding box center [490, 399] width 14 height 14
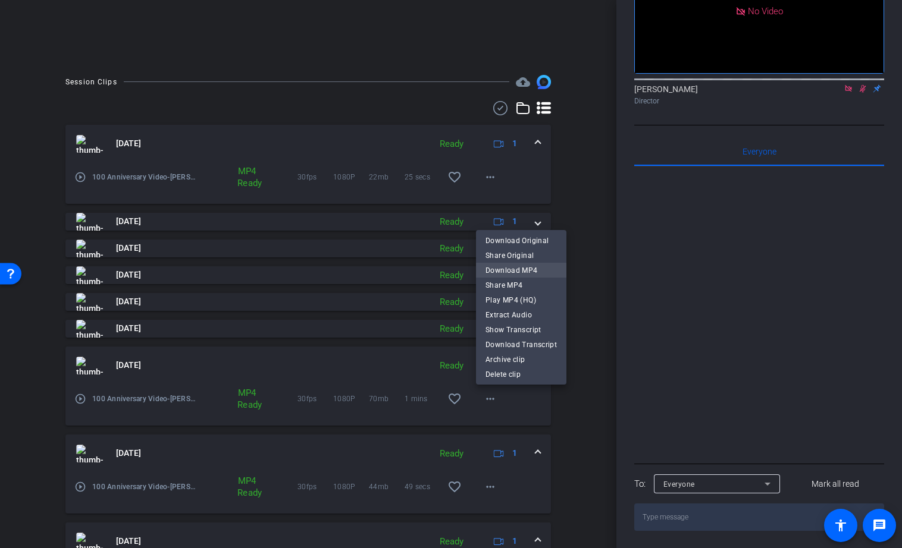
click at [528, 263] on span "Download MP4" at bounding box center [520, 270] width 71 height 14
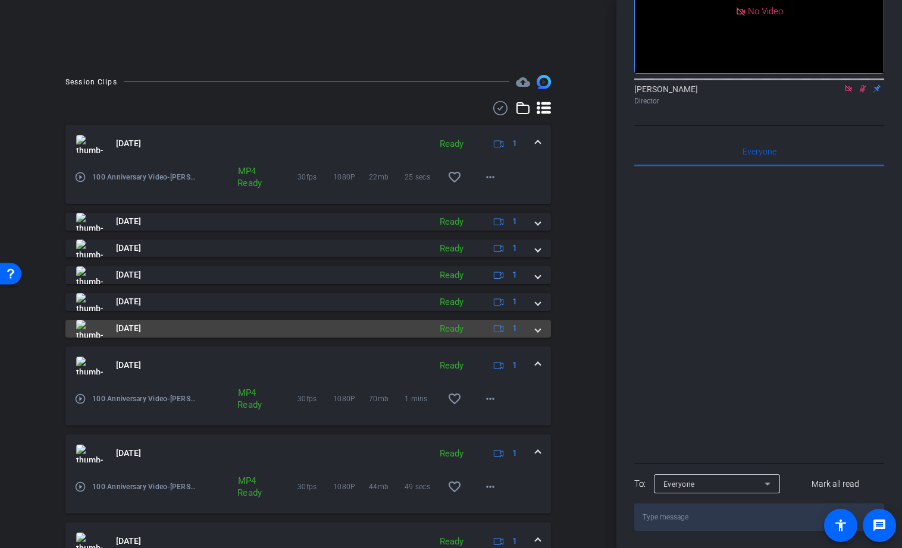
click at [538, 331] on span at bounding box center [537, 328] width 5 height 12
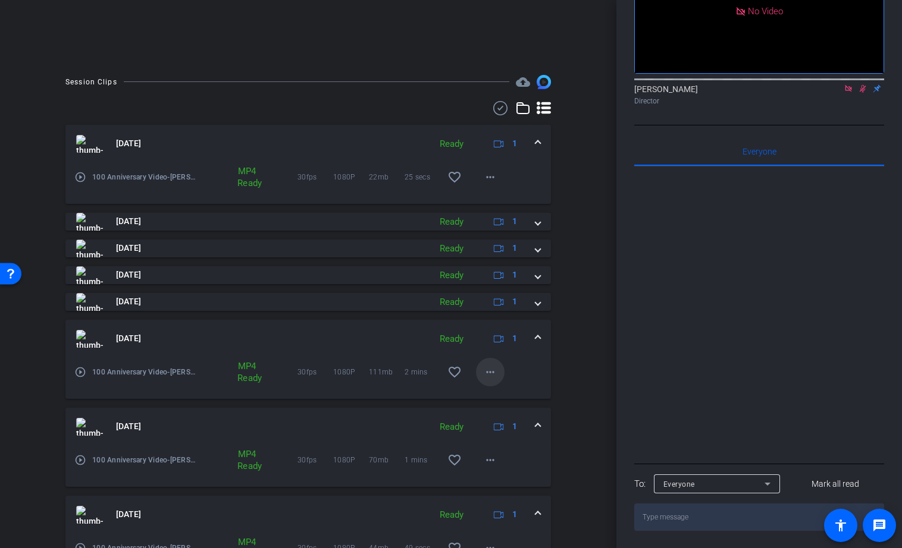
click at [491, 367] on mat-icon "more_horiz" at bounding box center [490, 372] width 14 height 14
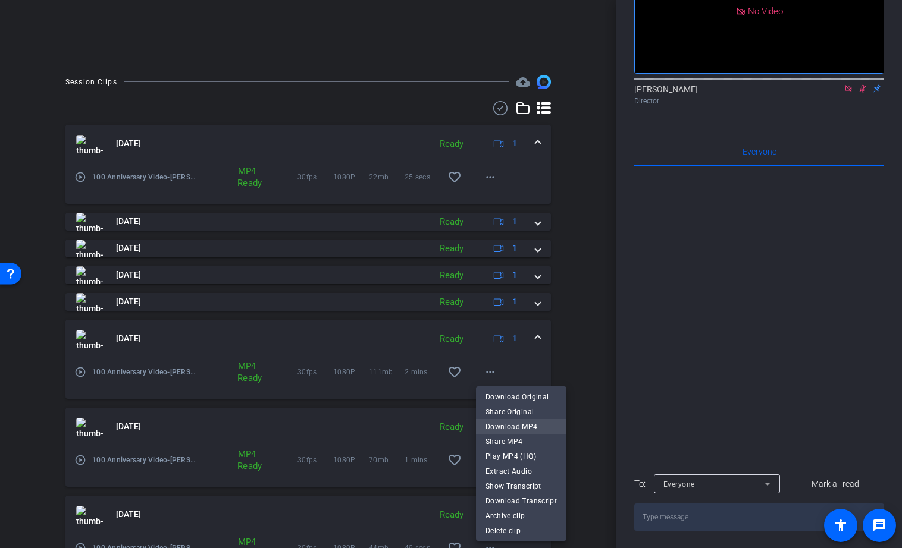
click at [504, 428] on span "Download MP4" at bounding box center [520, 427] width 71 height 14
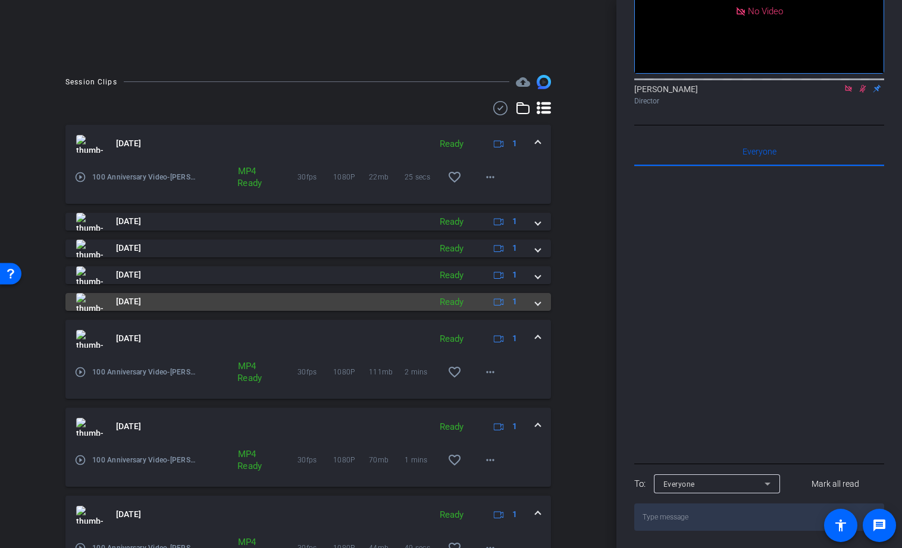
click at [539, 300] on span at bounding box center [537, 302] width 5 height 12
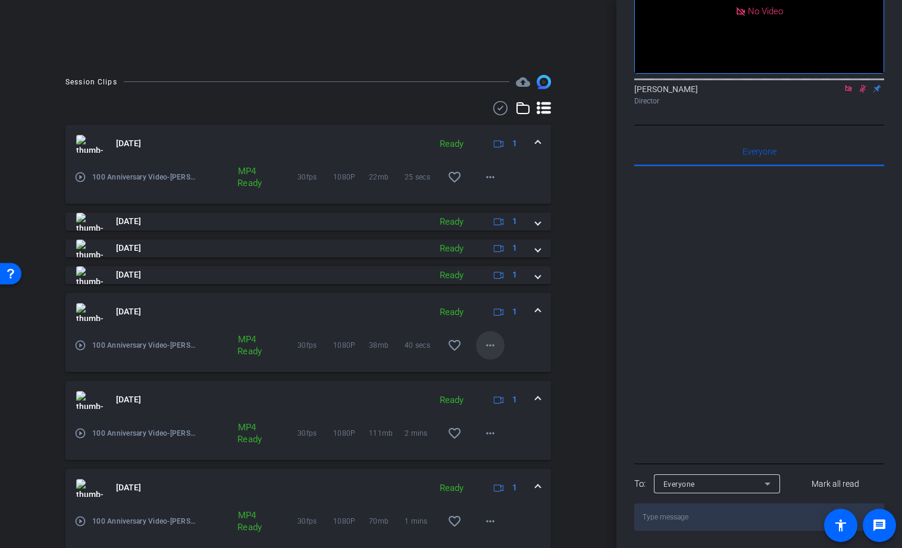
click at [489, 345] on mat-icon "more_horiz" at bounding box center [490, 345] width 14 height 14
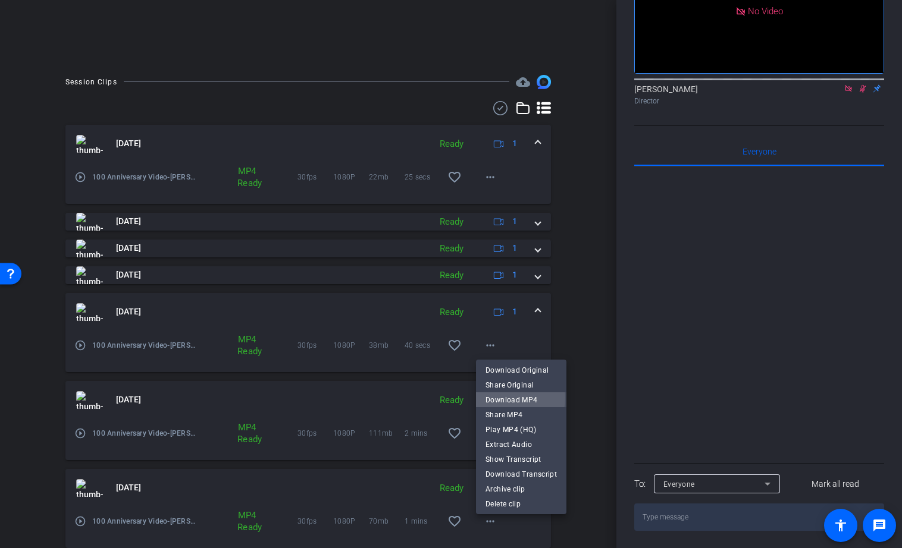
click at [500, 398] on span "Download MP4" at bounding box center [520, 400] width 71 height 14
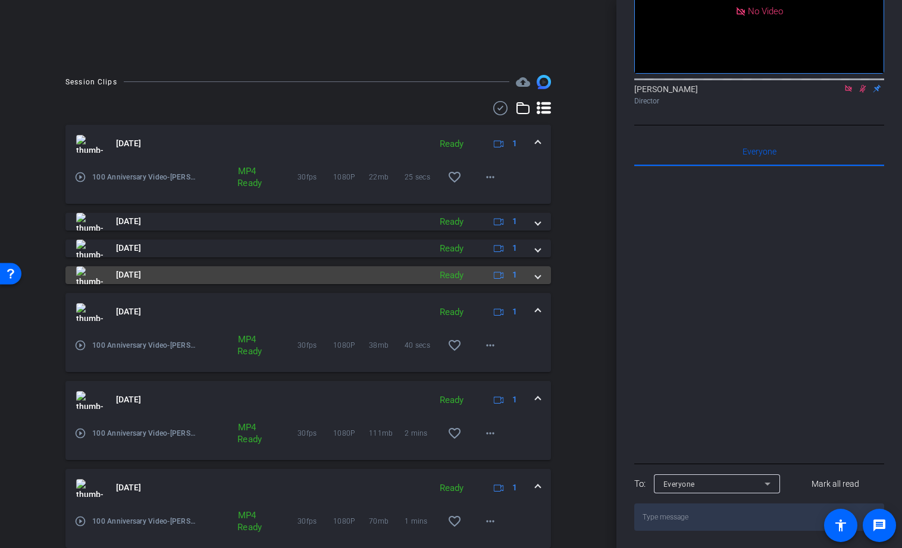
click at [541, 278] on mat-expansion-panel-header "Aug 22, 2025 Ready 1" at bounding box center [307, 275] width 485 height 18
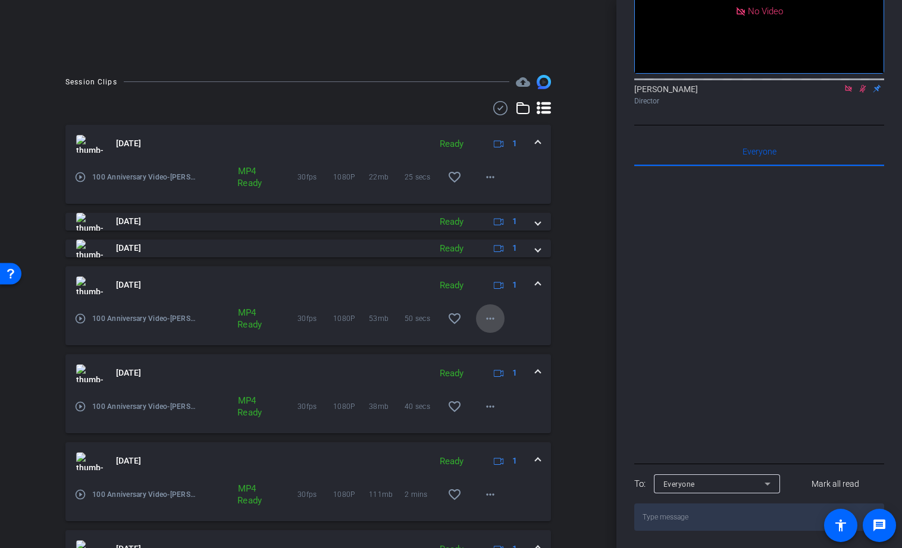
click at [488, 321] on mat-icon "more_horiz" at bounding box center [490, 319] width 14 height 14
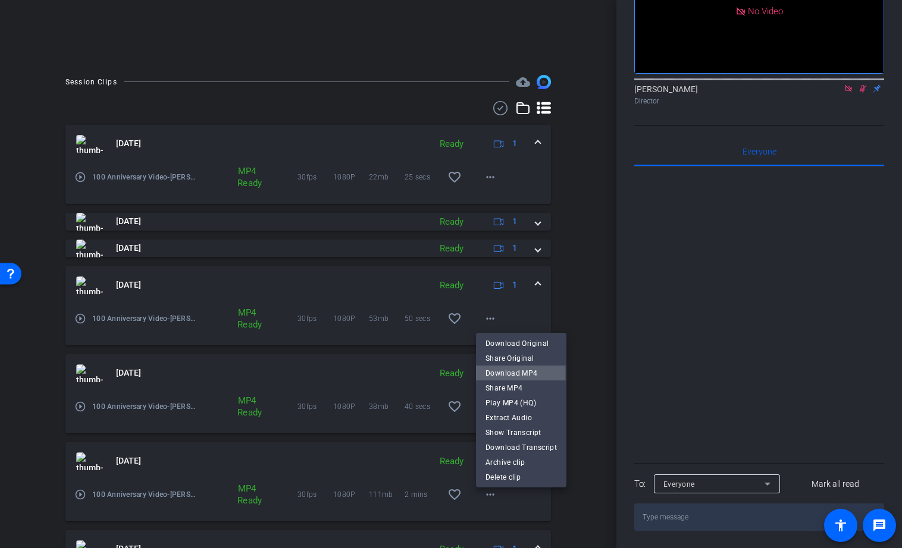
click at [498, 373] on span "Download MP4" at bounding box center [520, 373] width 71 height 14
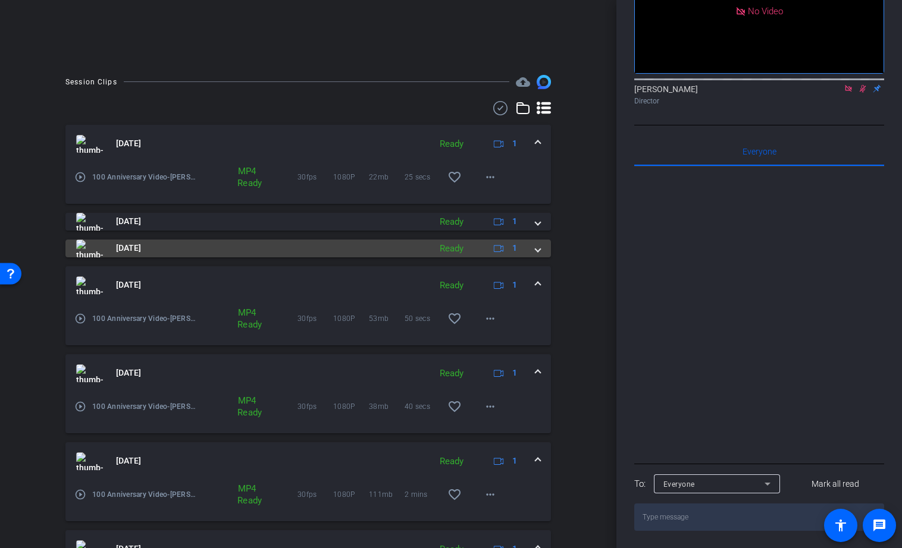
click at [538, 250] on span at bounding box center [537, 248] width 5 height 12
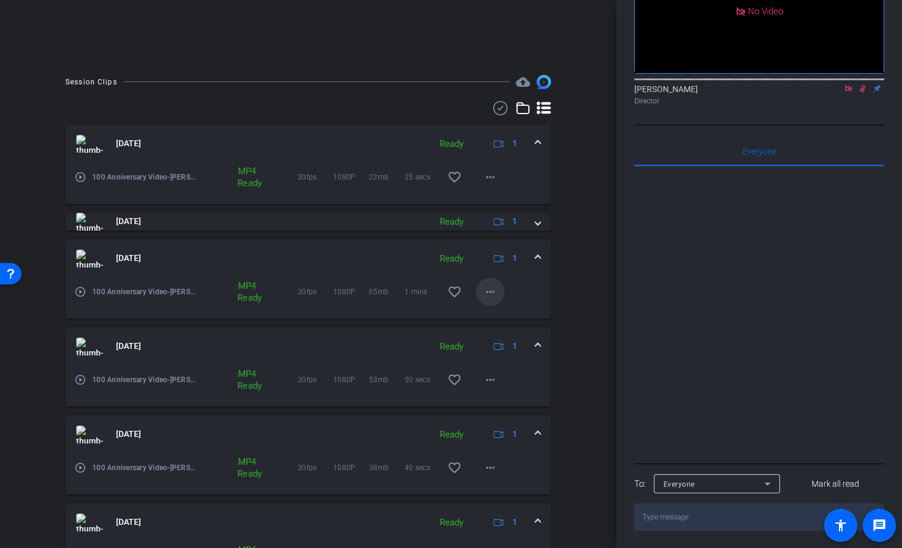
click at [492, 290] on mat-icon "more_horiz" at bounding box center [490, 292] width 14 height 14
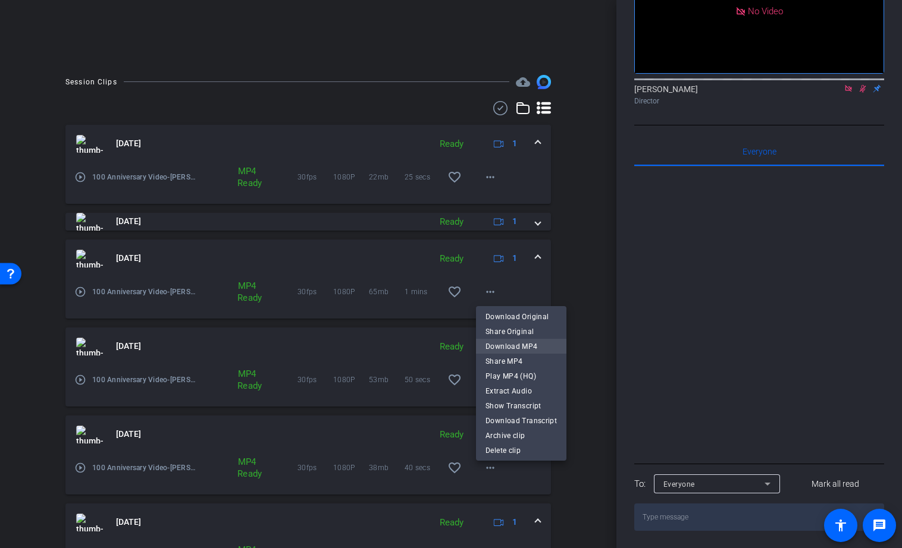
click at [512, 349] on span "Download MP4" at bounding box center [520, 347] width 71 height 14
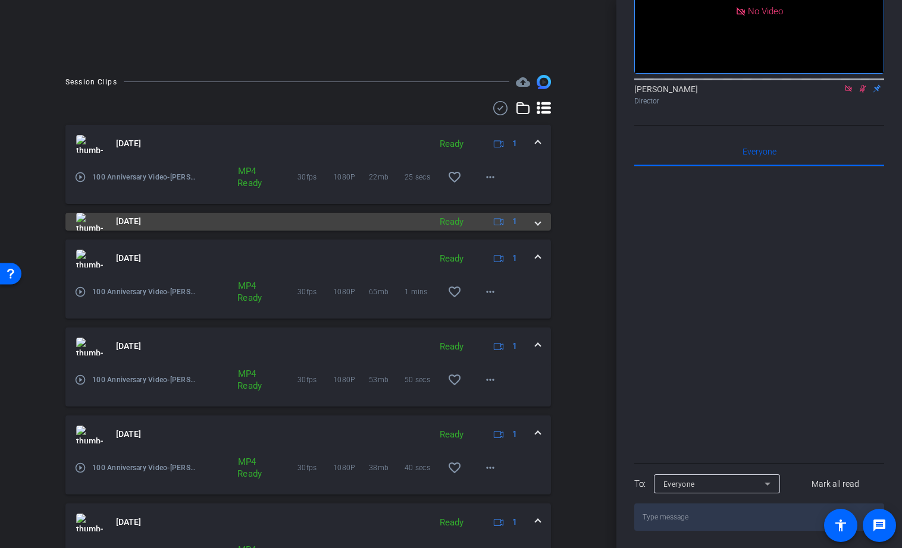
click at [537, 222] on span at bounding box center [537, 221] width 5 height 12
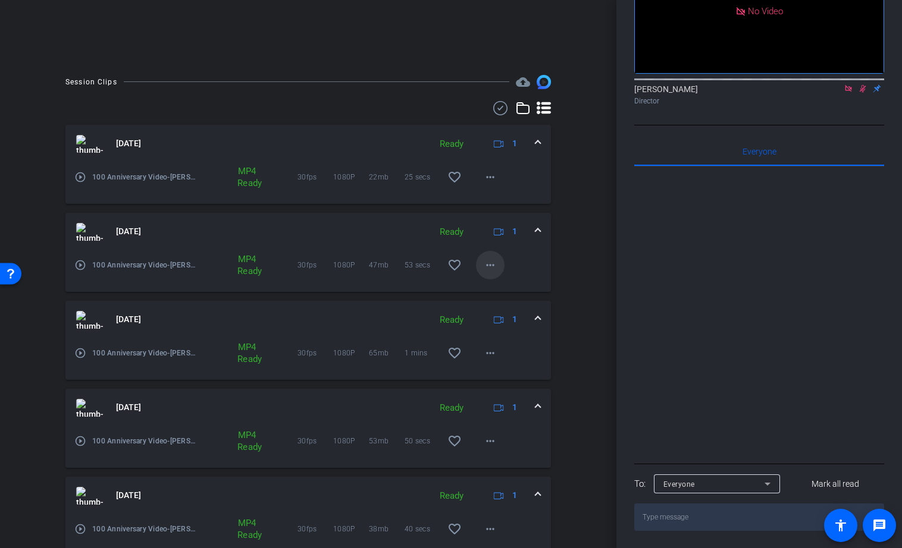
click at [491, 268] on mat-icon "more_horiz" at bounding box center [490, 265] width 14 height 14
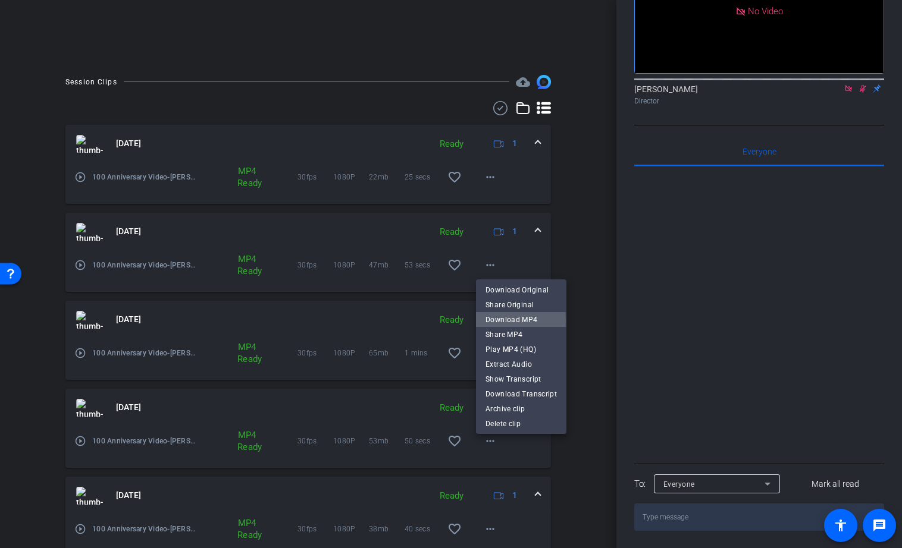
click at [512, 322] on span "Download MP4" at bounding box center [520, 320] width 71 height 14
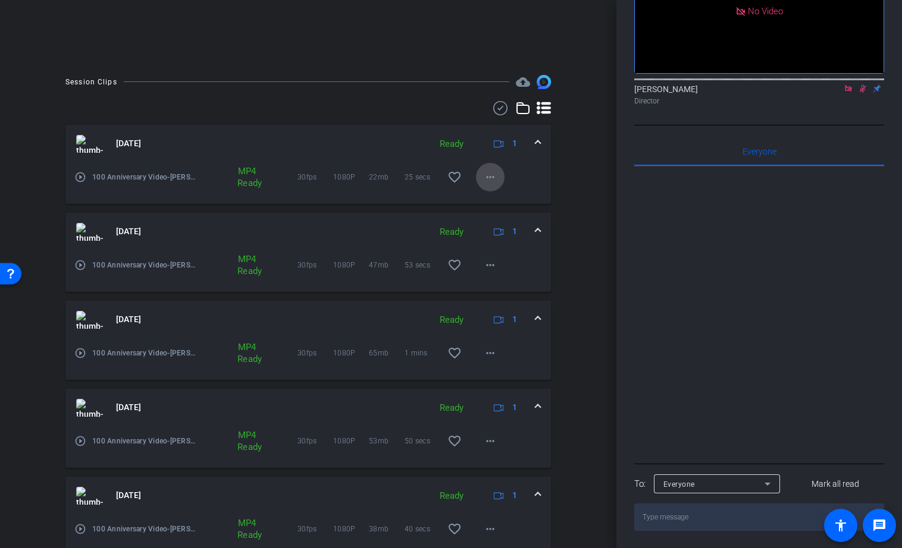
click at [490, 176] on mat-icon "more_horiz" at bounding box center [490, 177] width 14 height 14
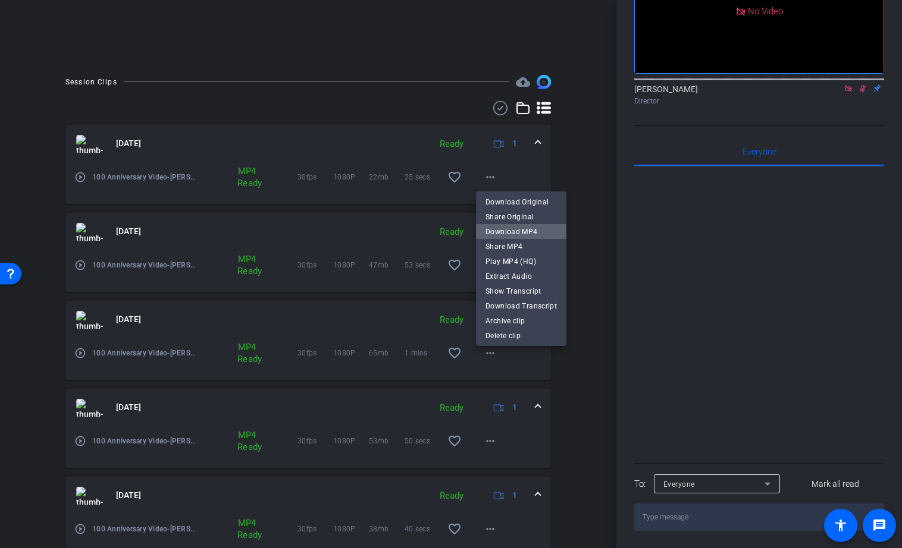
click at [525, 226] on span "Download MP4" at bounding box center [520, 232] width 71 height 14
